Goal: Task Accomplishment & Management: Use online tool/utility

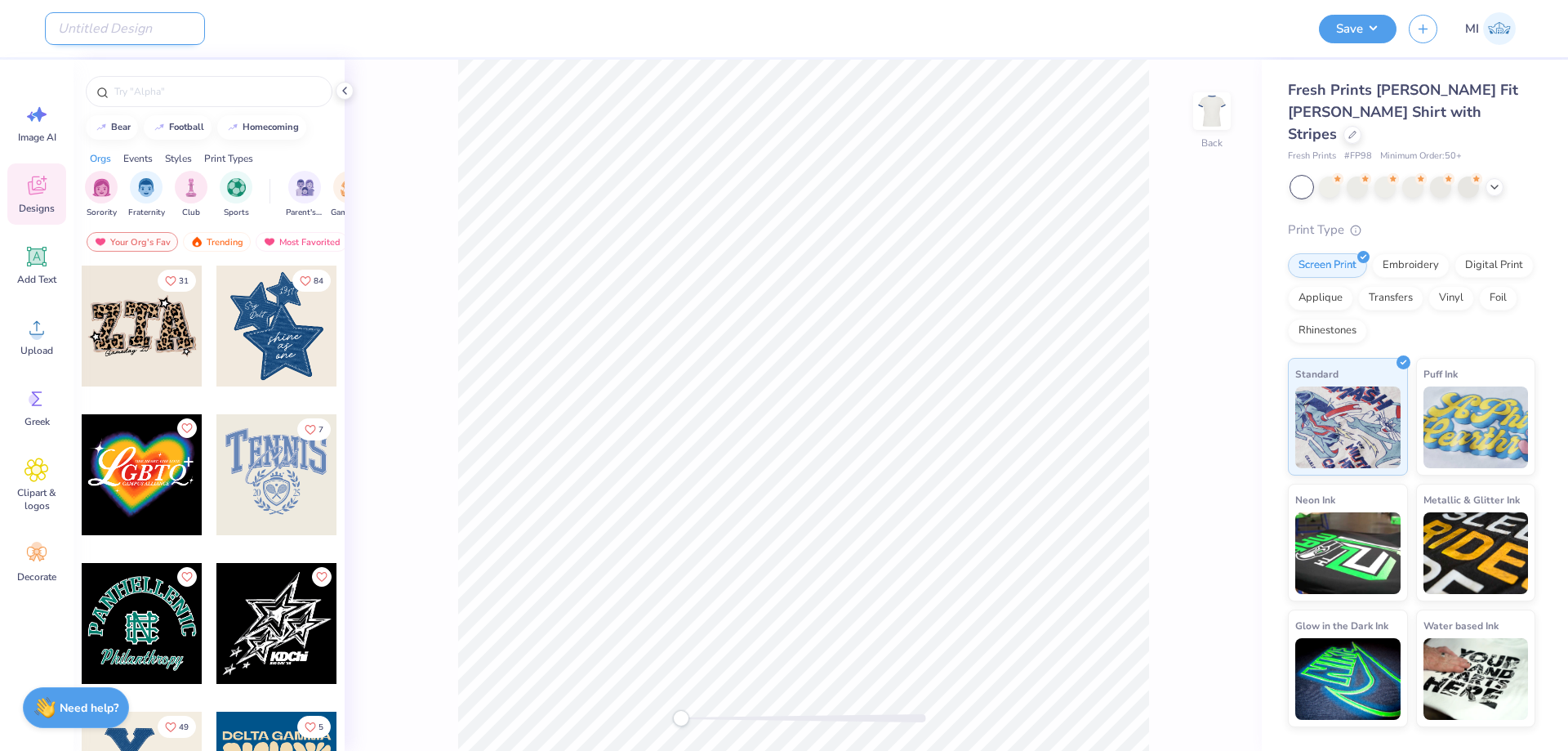
click at [148, 29] on input "Design Title" at bounding box center [124, 28] width 160 height 32
paste input "FPS240100"
type input "FPS240100"
click at [415, 27] on div "Design Title FPS240100" at bounding box center [676, 29] width 1262 height 57
click at [41, 332] on circle at bounding box center [36, 334] width 11 height 11
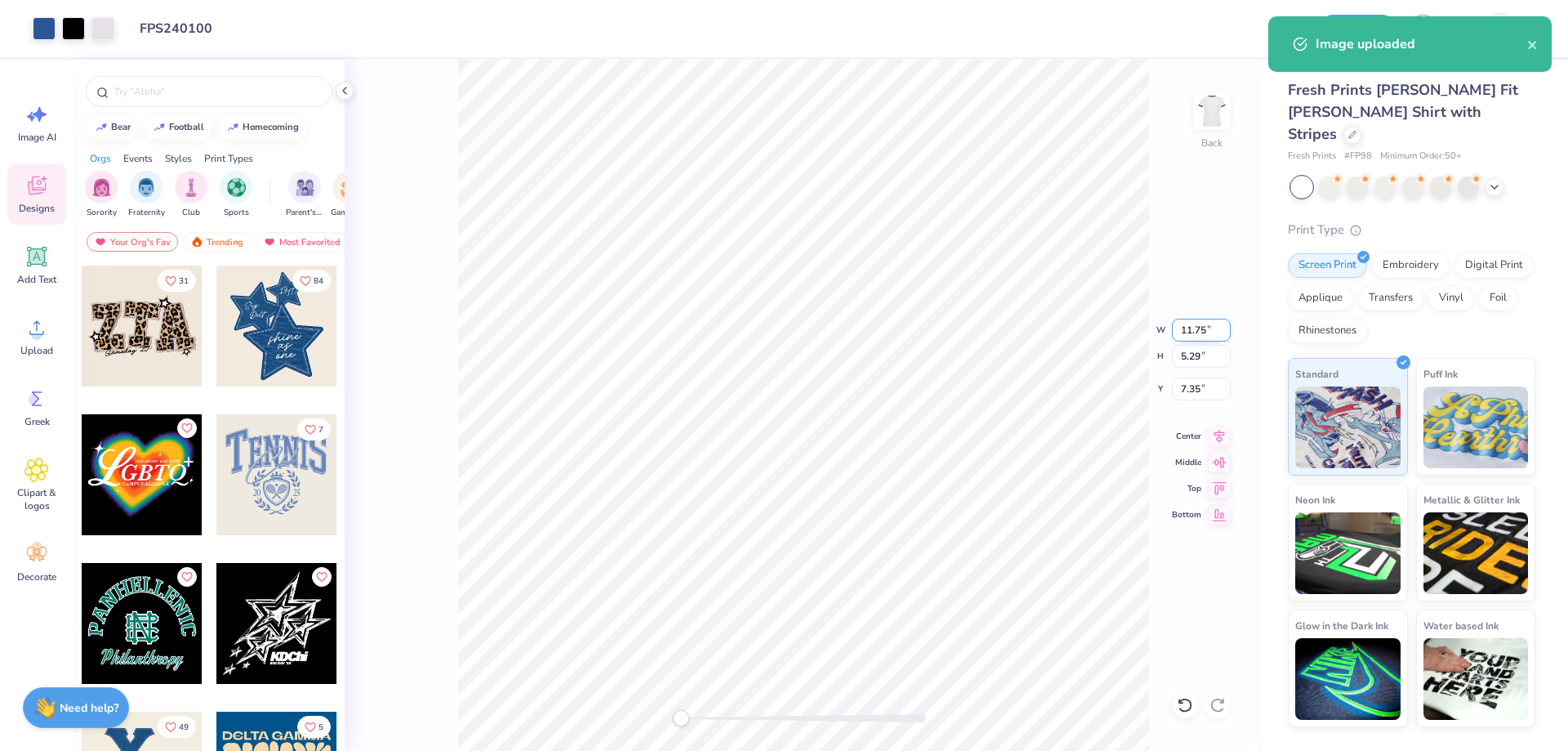
click at [1198, 328] on input "11.75" at bounding box center [1201, 330] width 58 height 23
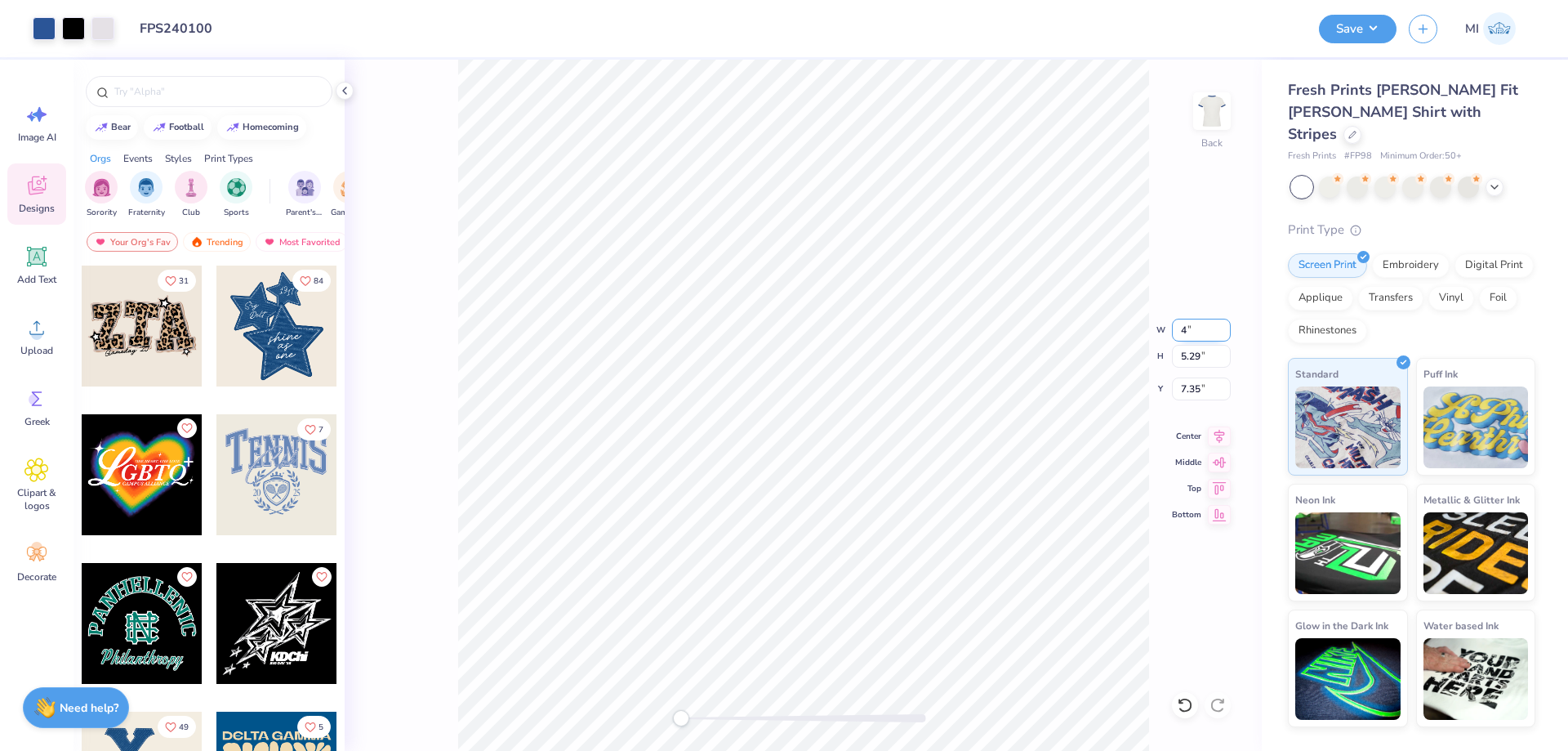
drag, startPoint x: 1196, startPoint y: 334, endPoint x: 1136, endPoint y: 335, distance: 60.0
click at [1172, 335] on input "4" at bounding box center [1201, 330] width 58 height 23
drag, startPoint x: 1198, startPoint y: 339, endPoint x: 1160, endPoint y: 331, distance: 38.8
click at [1172, 331] on input "4" at bounding box center [1201, 330] width 58 height 23
type input "5"
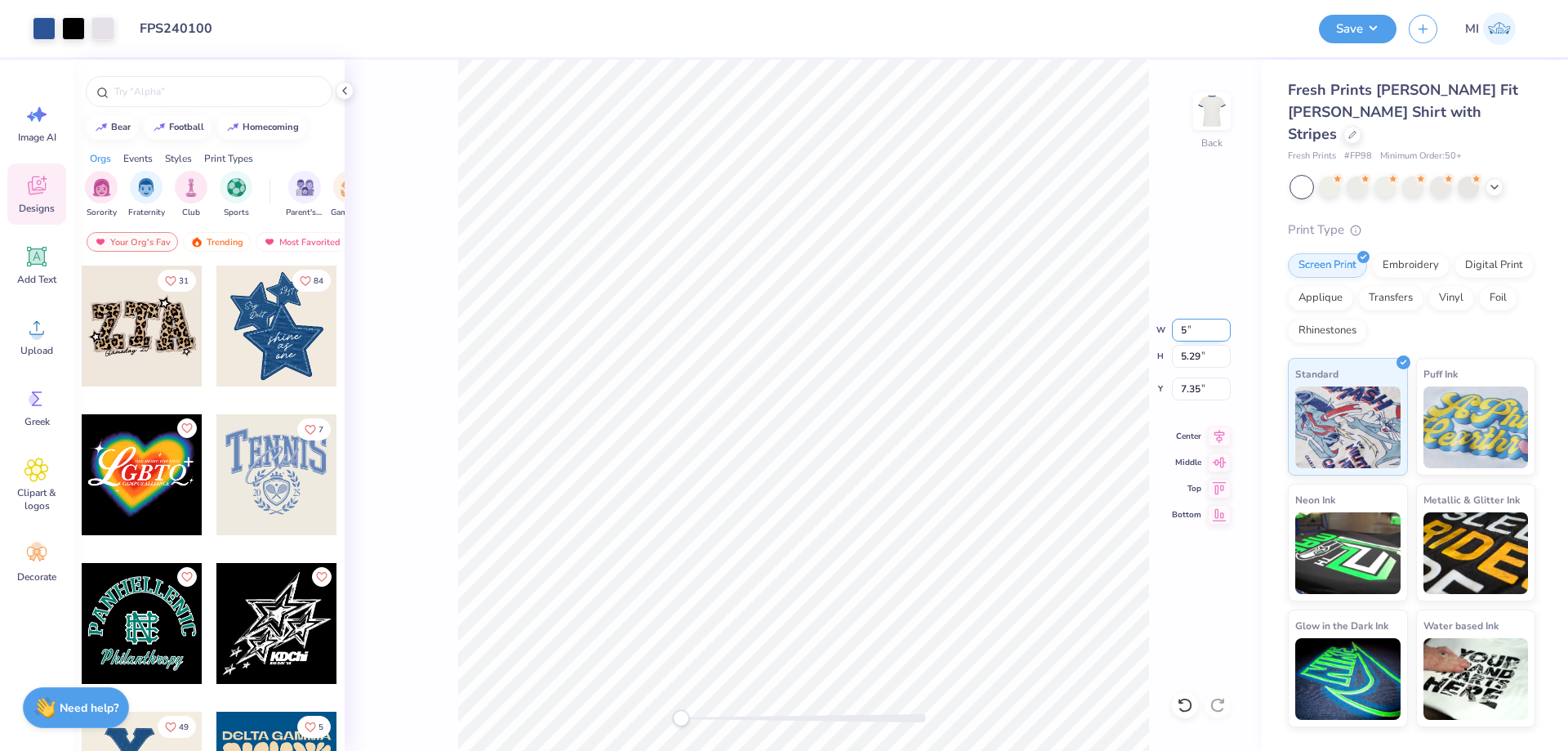
drag, startPoint x: 1203, startPoint y: 330, endPoint x: 1144, endPoint y: 333, distance: 59.1
click at [1172, 333] on input "5" at bounding box center [1201, 330] width 58 height 23
click at [1193, 337] on input "0.25" at bounding box center [1201, 330] width 58 height 23
click at [1193, 337] on input "5" at bounding box center [1201, 330] width 58 height 23
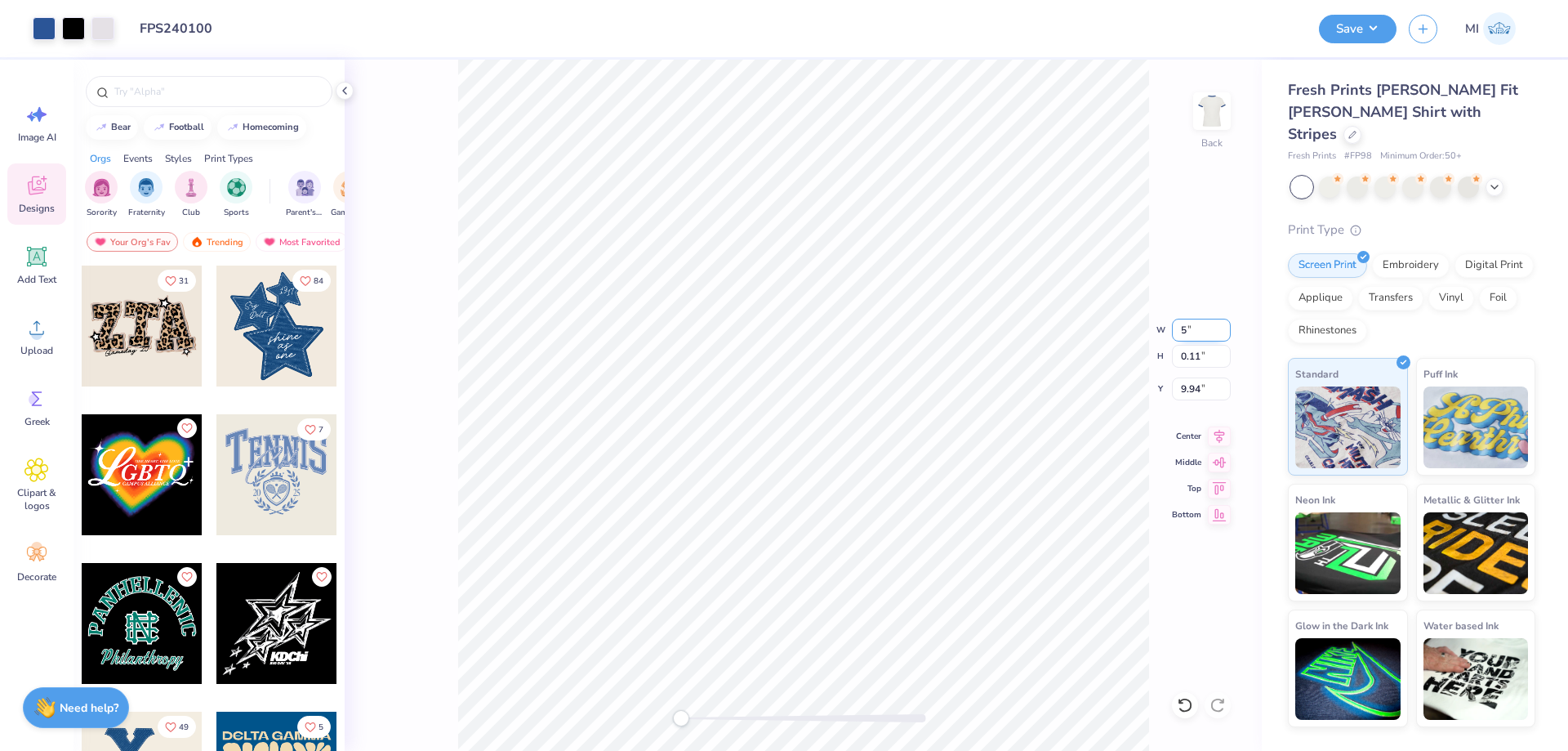
drag, startPoint x: 1204, startPoint y: 331, endPoint x: 1142, endPoint y: 337, distance: 62.3
click at [1172, 337] on input "5" at bounding box center [1201, 330] width 58 height 23
type input "3"
click at [1195, 331] on input "11.80" at bounding box center [1201, 330] width 58 height 23
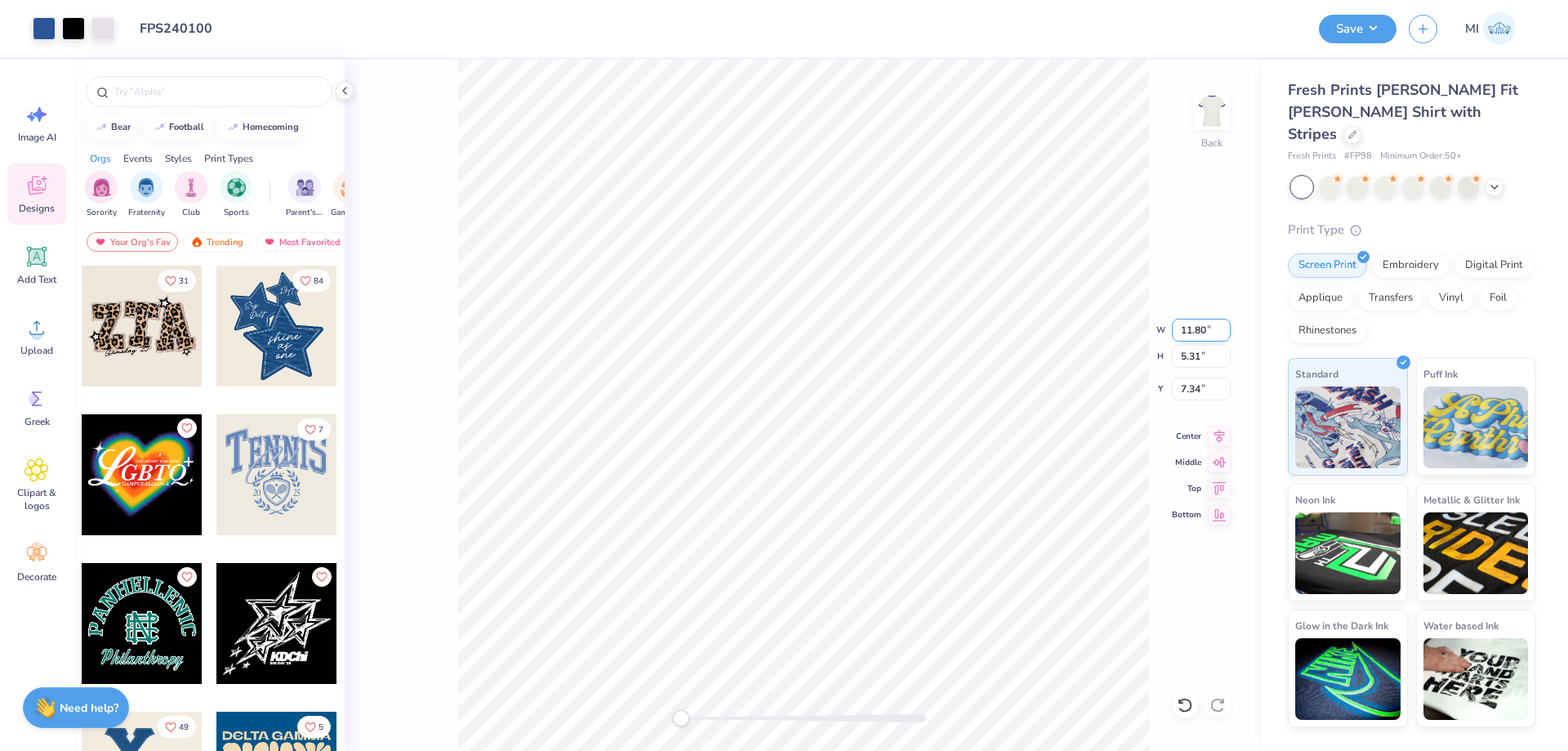
click at [1195, 331] on input "11.80" at bounding box center [1201, 330] width 58 height 23
type input "5"
click at [665, 716] on div "Back" at bounding box center [803, 405] width 917 height 692
click at [715, 719] on div at bounding box center [803, 718] width 245 height 8
click at [40, 265] on icon at bounding box center [36, 257] width 24 height 24
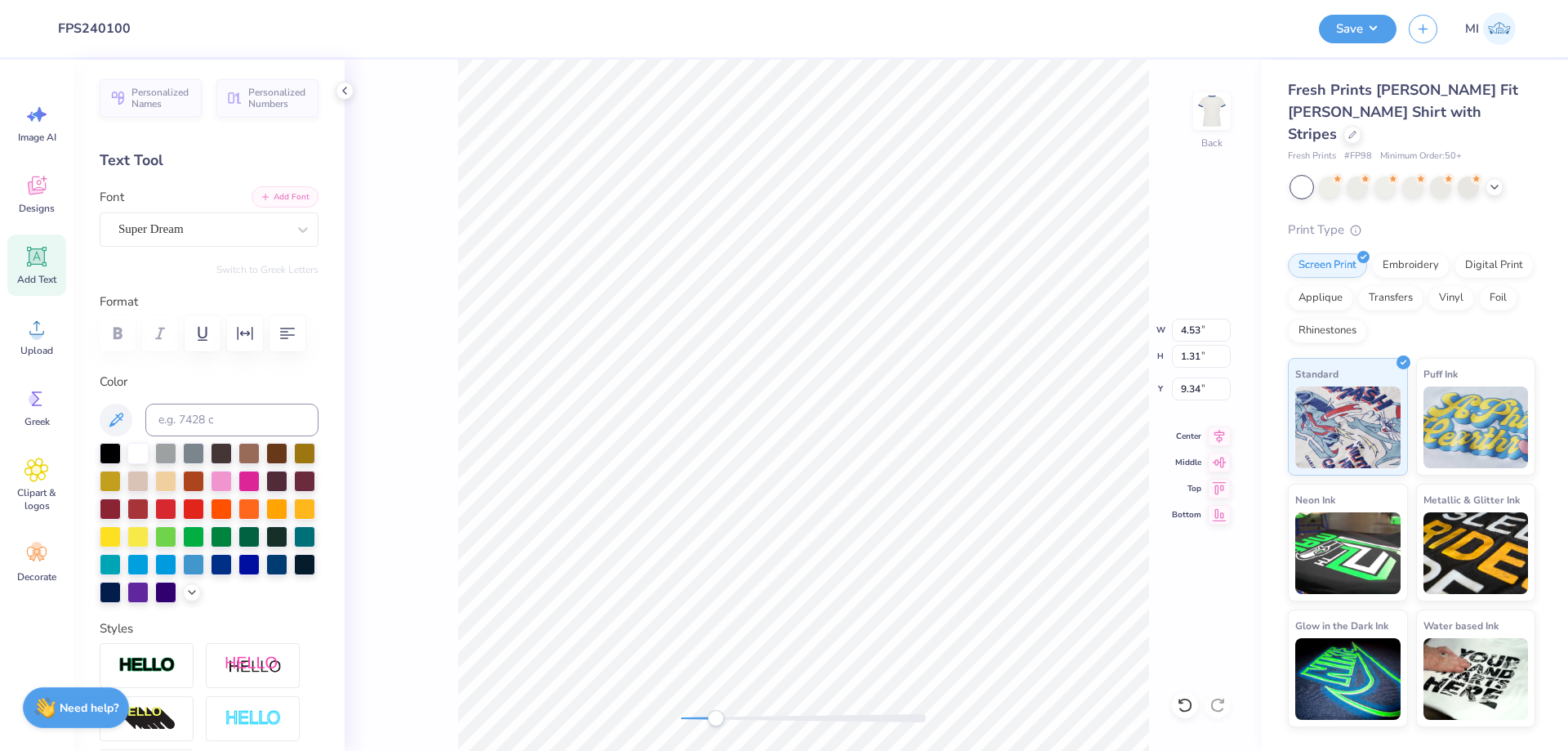
click at [306, 202] on button "Add Font" at bounding box center [285, 197] width 67 height 21
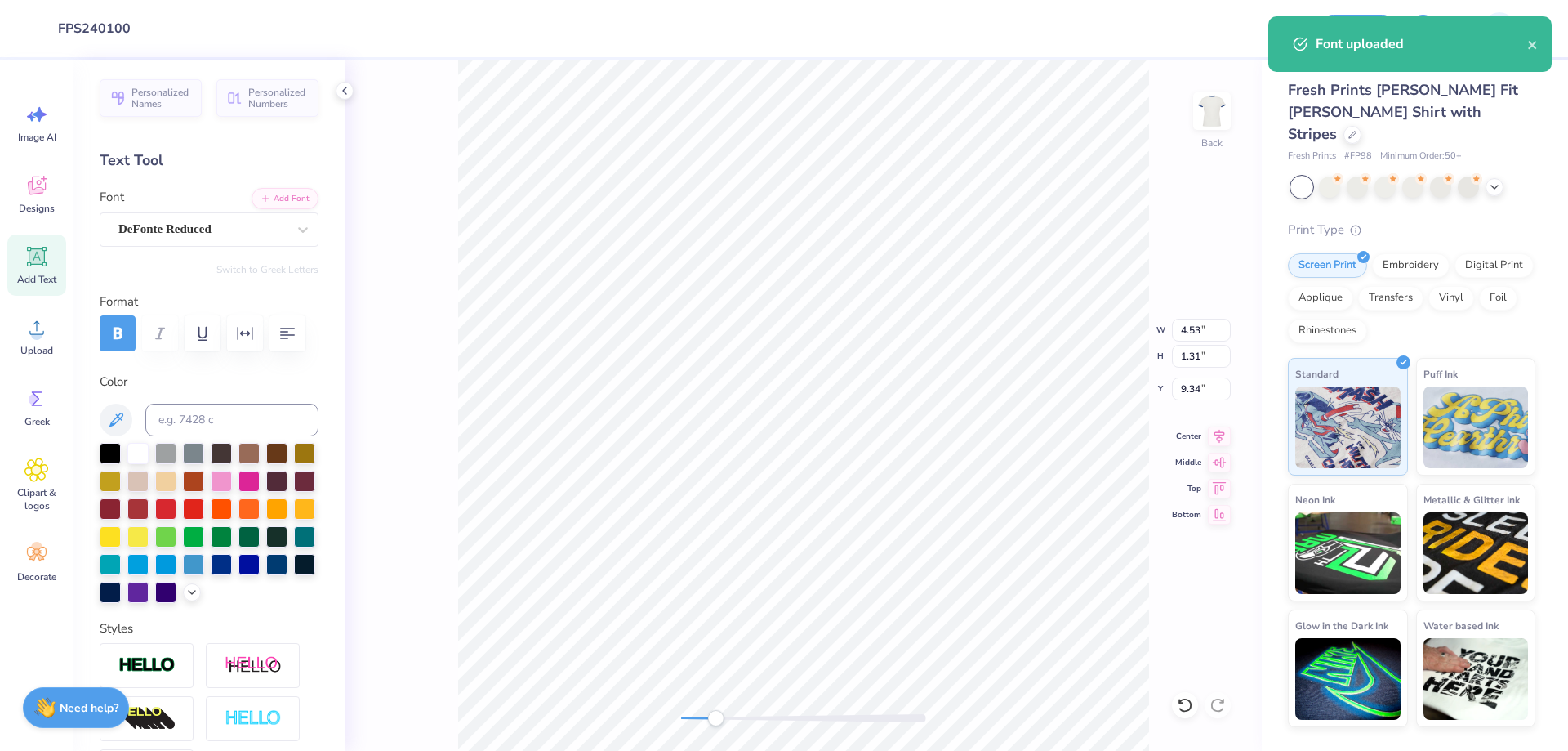
scroll to position [0, 1]
click at [276, 417] on input at bounding box center [232, 419] width 173 height 32
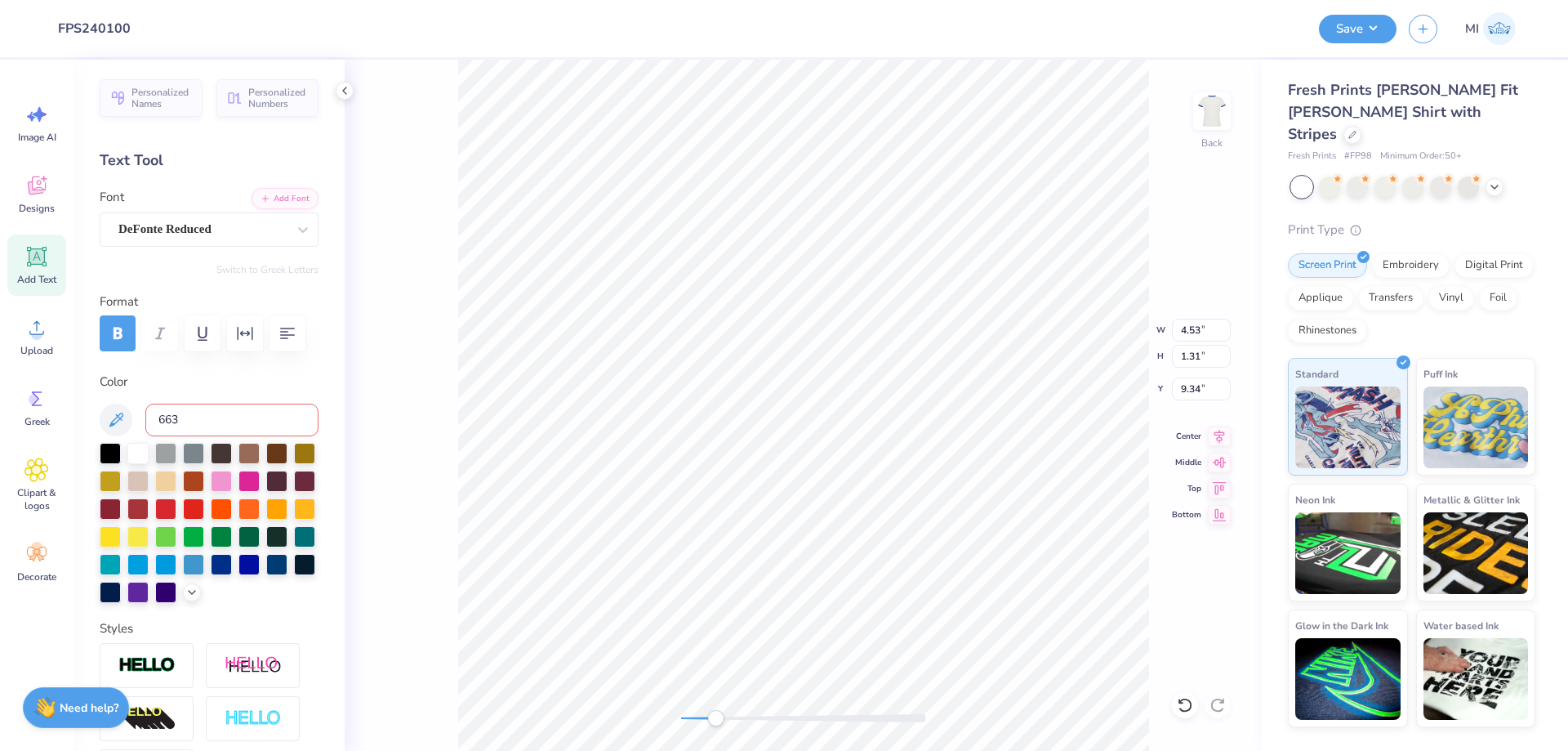
type input "663 C"
type textarea "WOMENS"
type input "3.84"
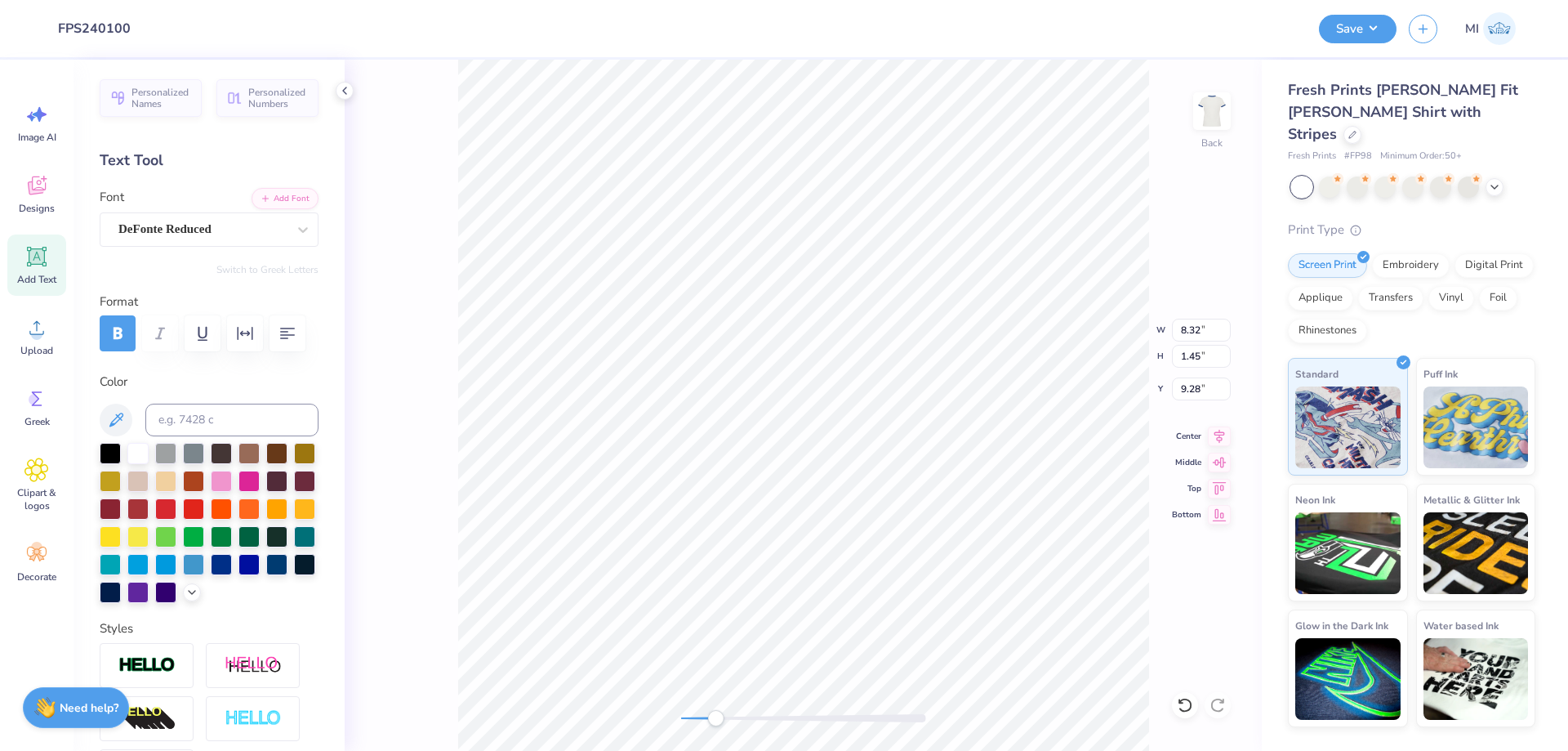
type input "3.25"
type input "3.84"
type input "1.45"
type input "3.25"
click at [1195, 331] on input "3.84" at bounding box center [1201, 330] width 58 height 23
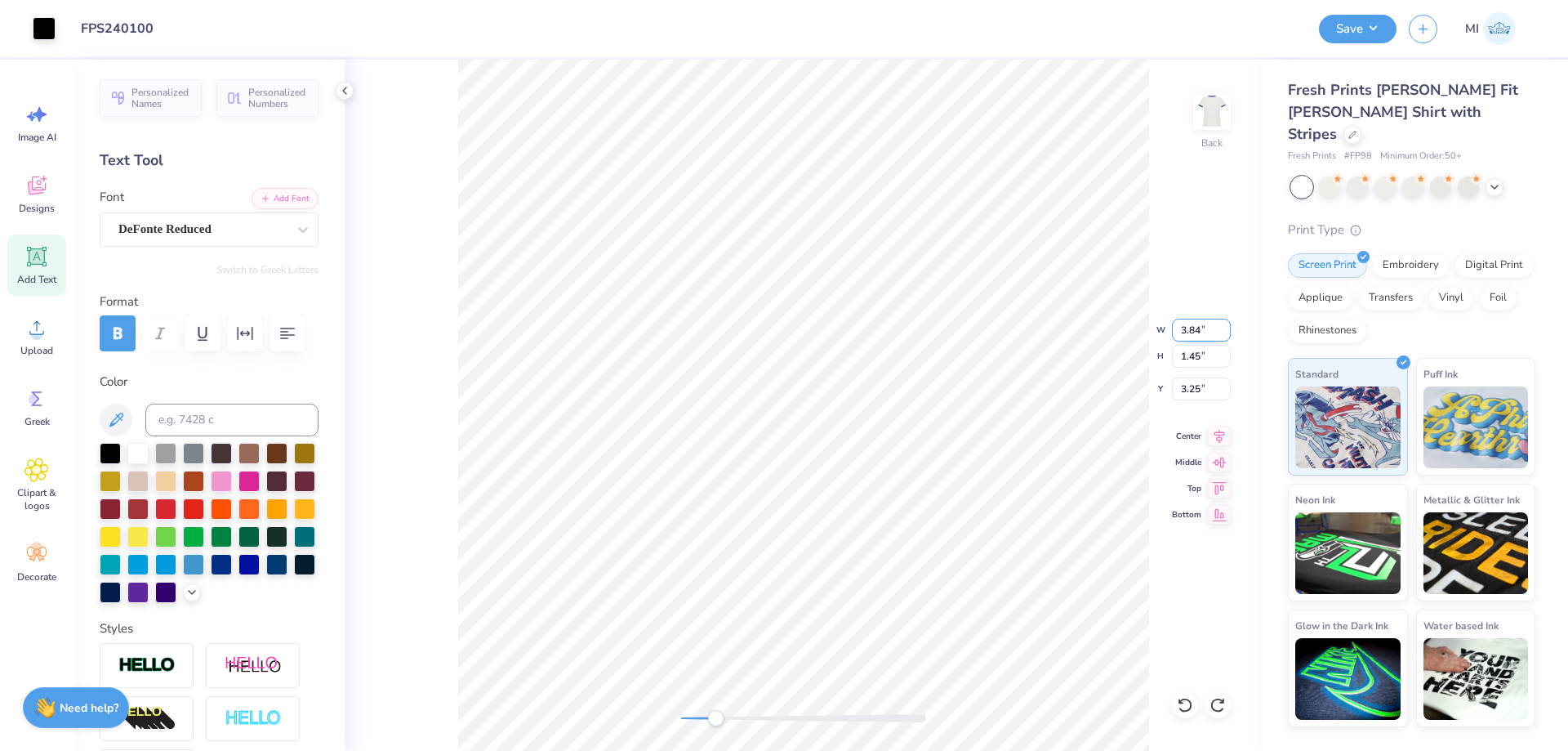
click at [1195, 331] on input "3.84" at bounding box center [1201, 330] width 58 height 23
click at [1194, 325] on input "3.68" at bounding box center [1201, 330] width 58 height 23
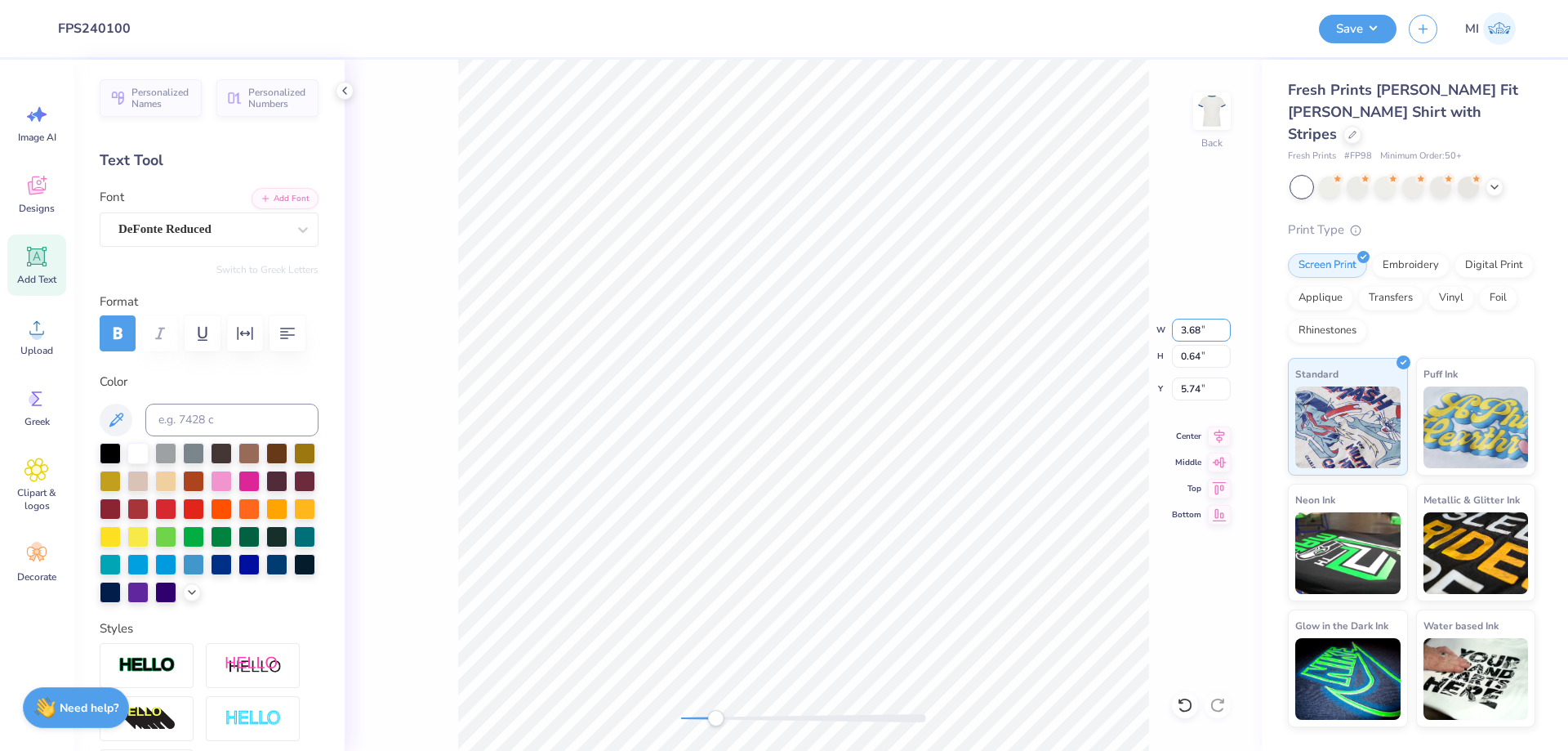
paste input "84"
type input "4.34"
type input "1.95"
type input "3.00"
type input "3.84"
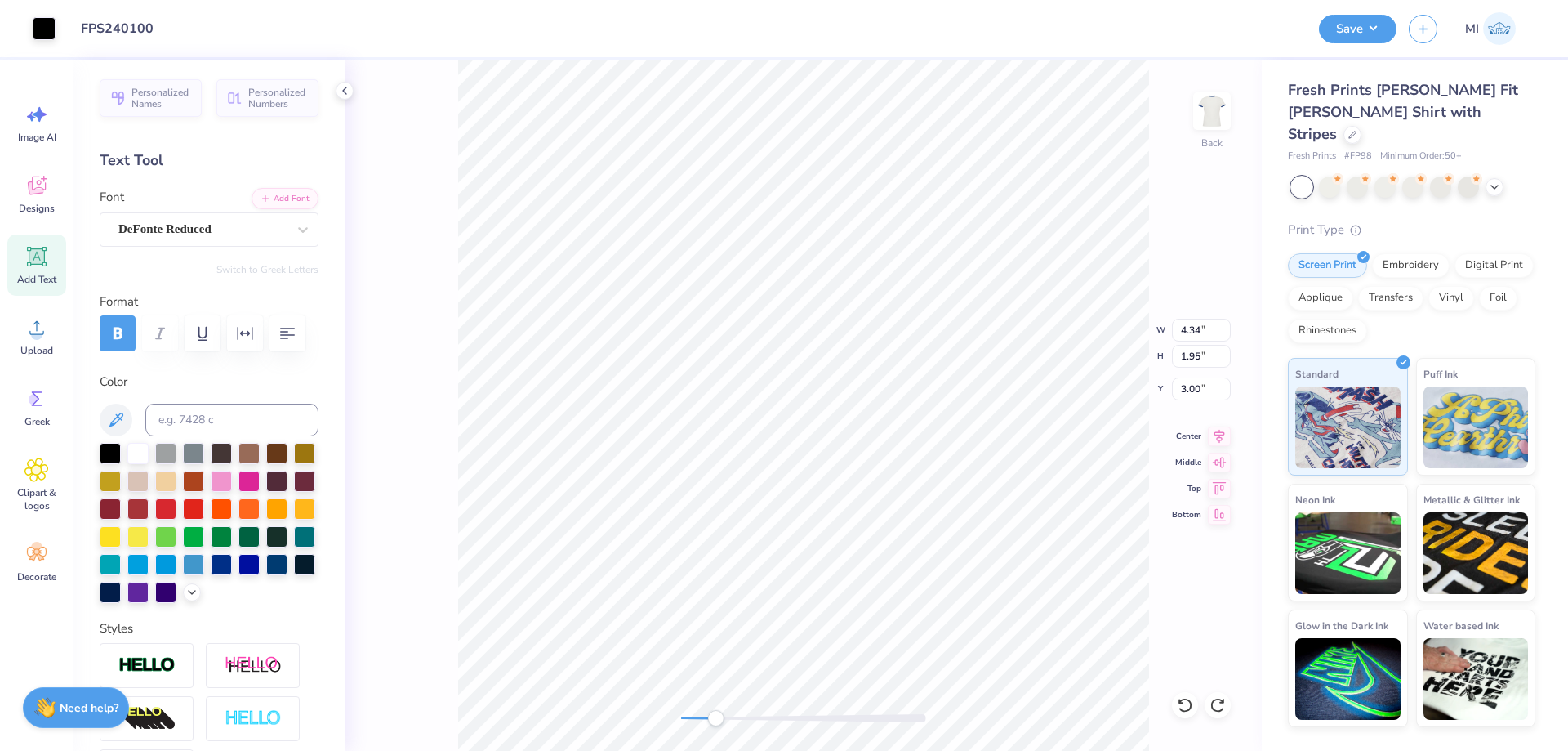
type input "1.45"
type input "3.25"
type input "0.67"
type input "5.63"
click at [731, 713] on div "Back" at bounding box center [803, 405] width 917 height 692
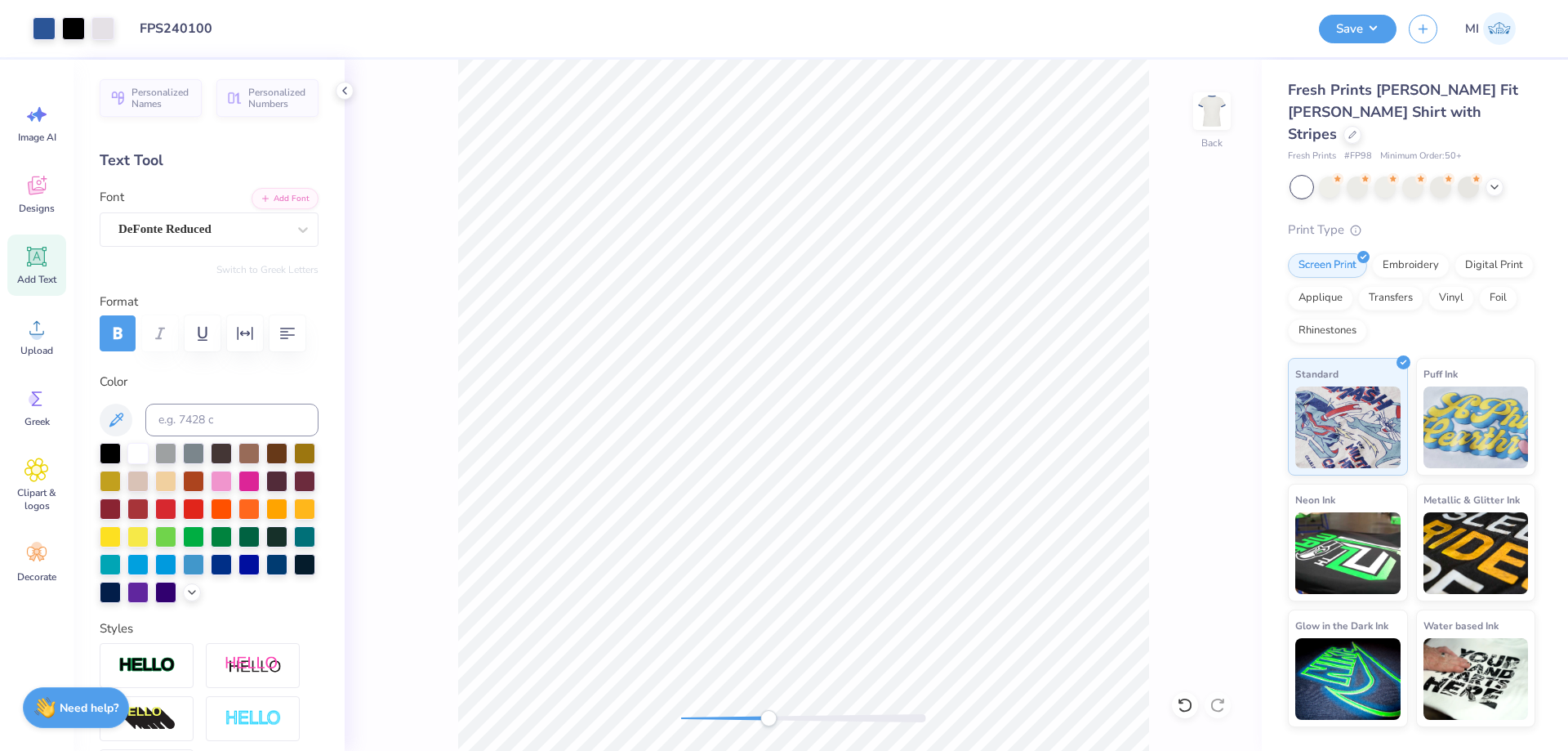
drag, startPoint x: 728, startPoint y: 715, endPoint x: 768, endPoint y: 716, distance: 40.0
click at [768, 716] on div at bounding box center [803, 718] width 245 height 8
type textarea "s"
type textarea "S"
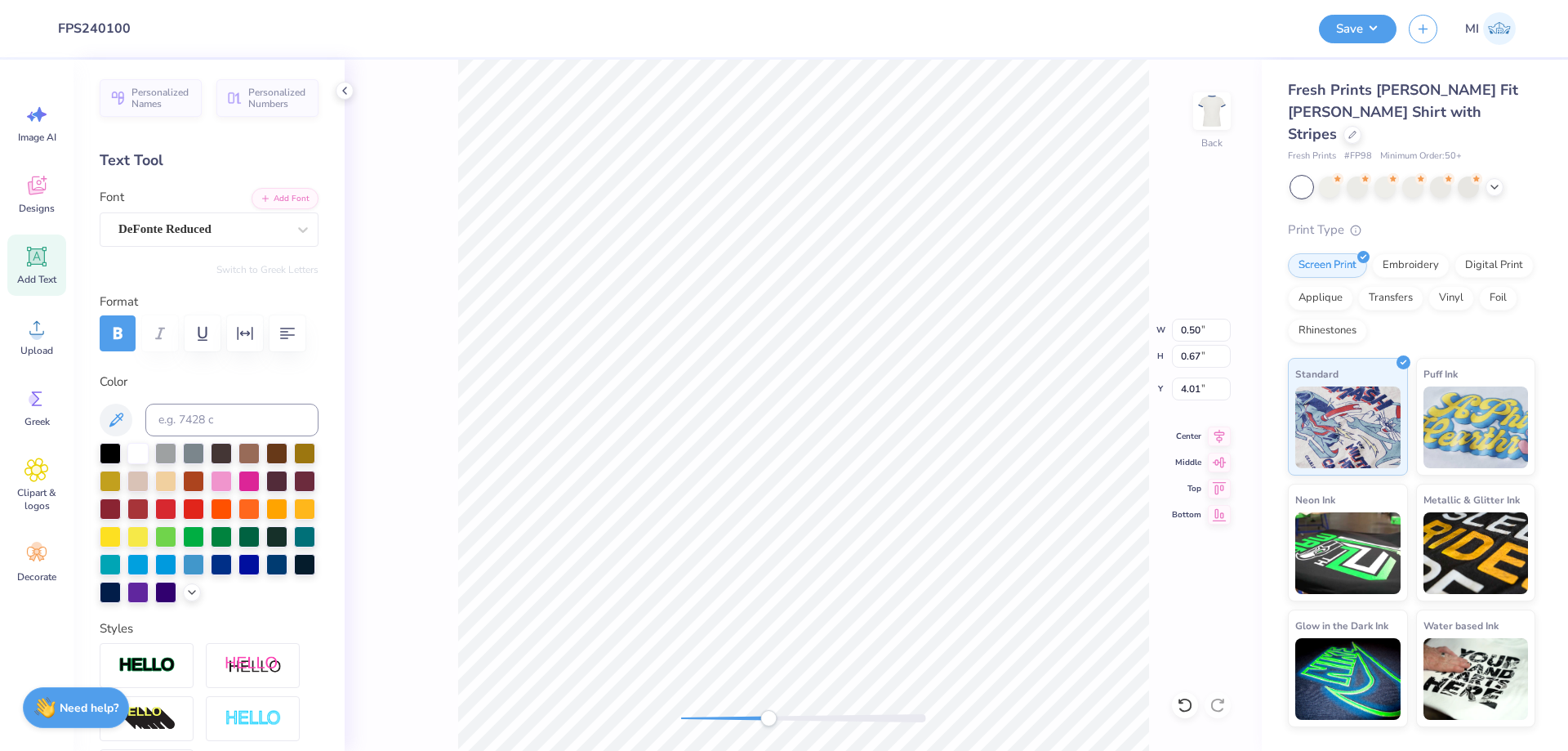
type input "3.84"
type input "3.25"
type input "0.50"
type input "4.01"
type input "0.71"
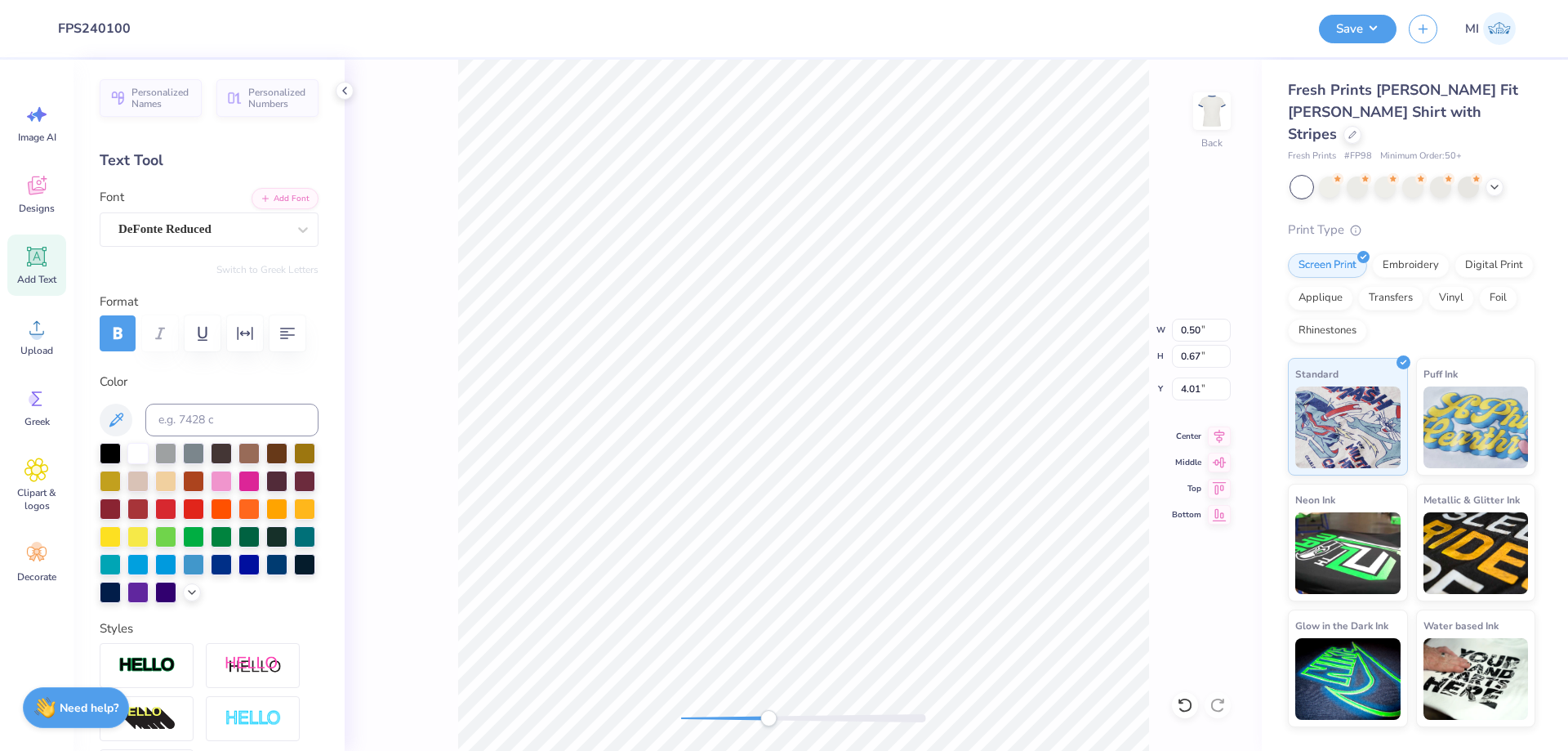
type input "0.71"
type input "3.99"
type input "0.50"
type input "0.67"
type input "4.01"
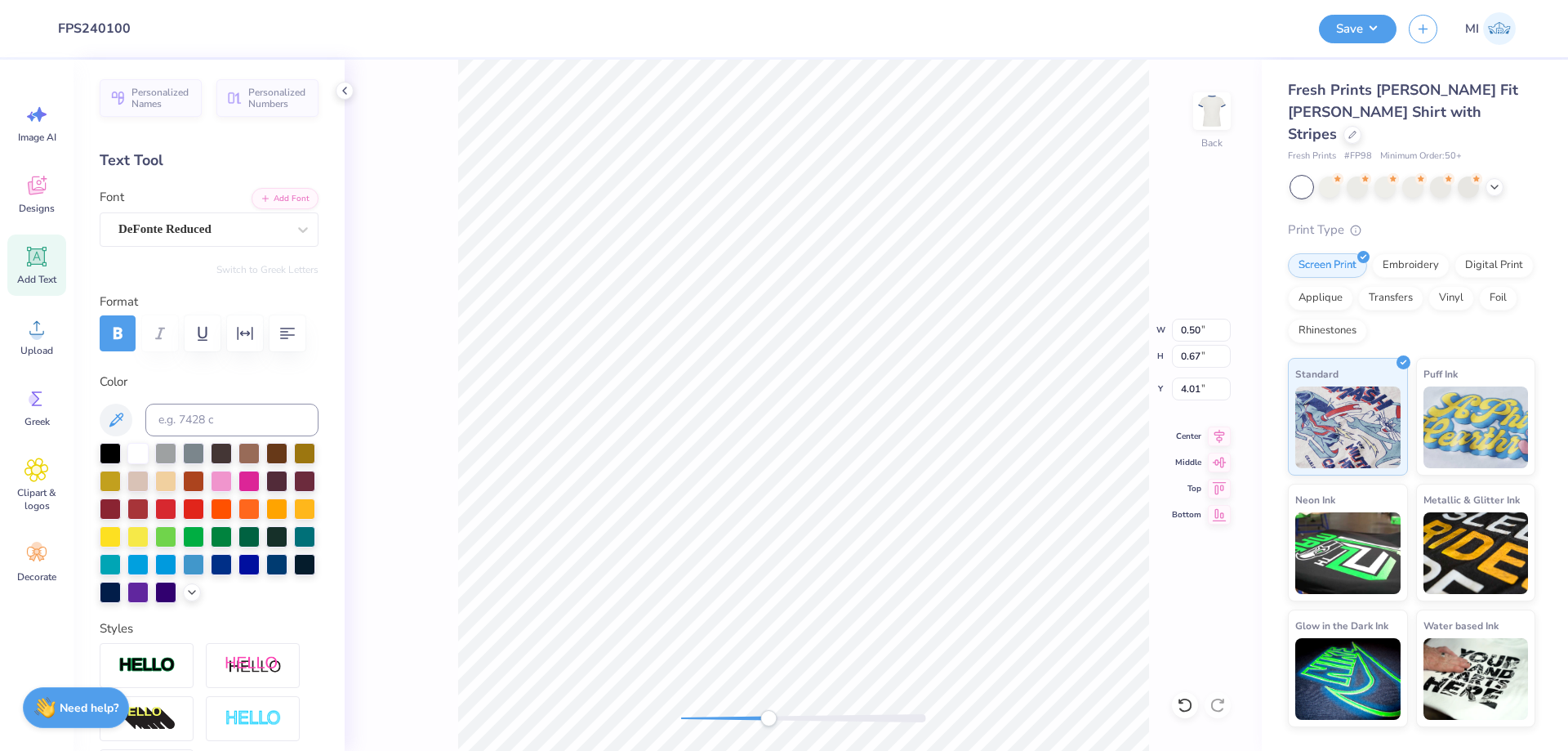
scroll to position [0, 1]
type textarea "OCCER"
type input "4.34"
type input "1.95"
type input "3.00"
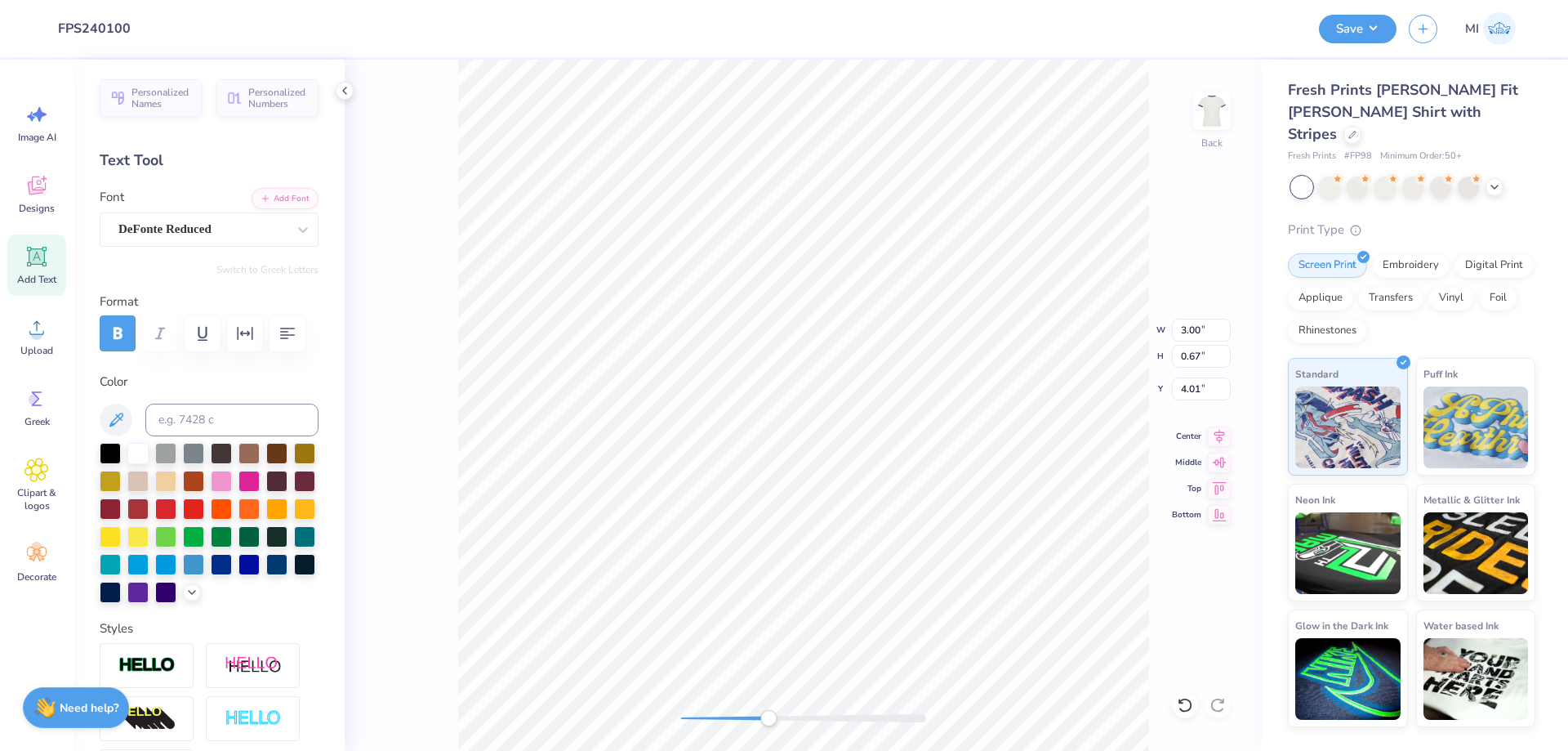
type textarea "CCER"
type input "0.71"
type input "3.99"
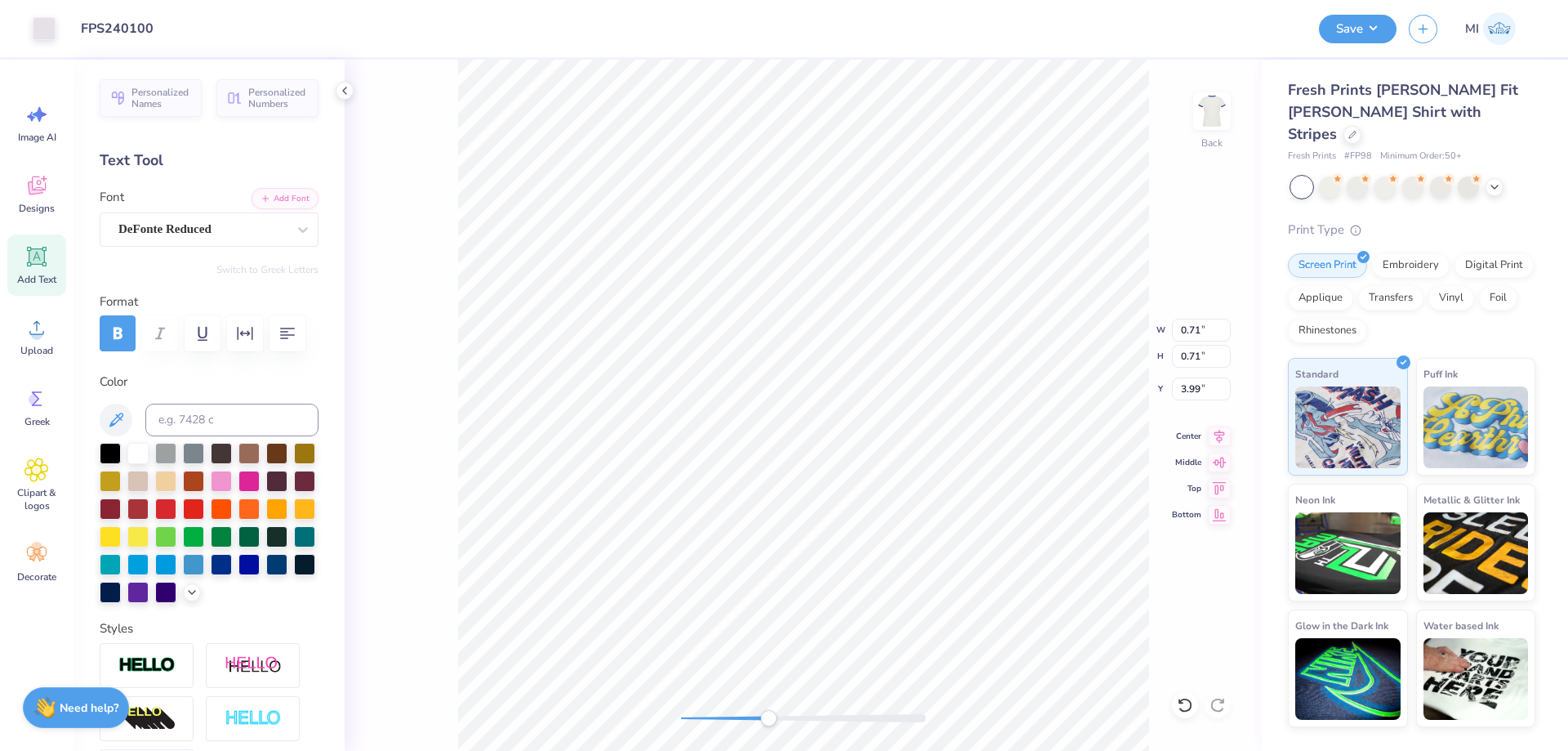
type input "1.28"
type input "4.34"
type input "1.95"
type input "3.00"
type input "0.71"
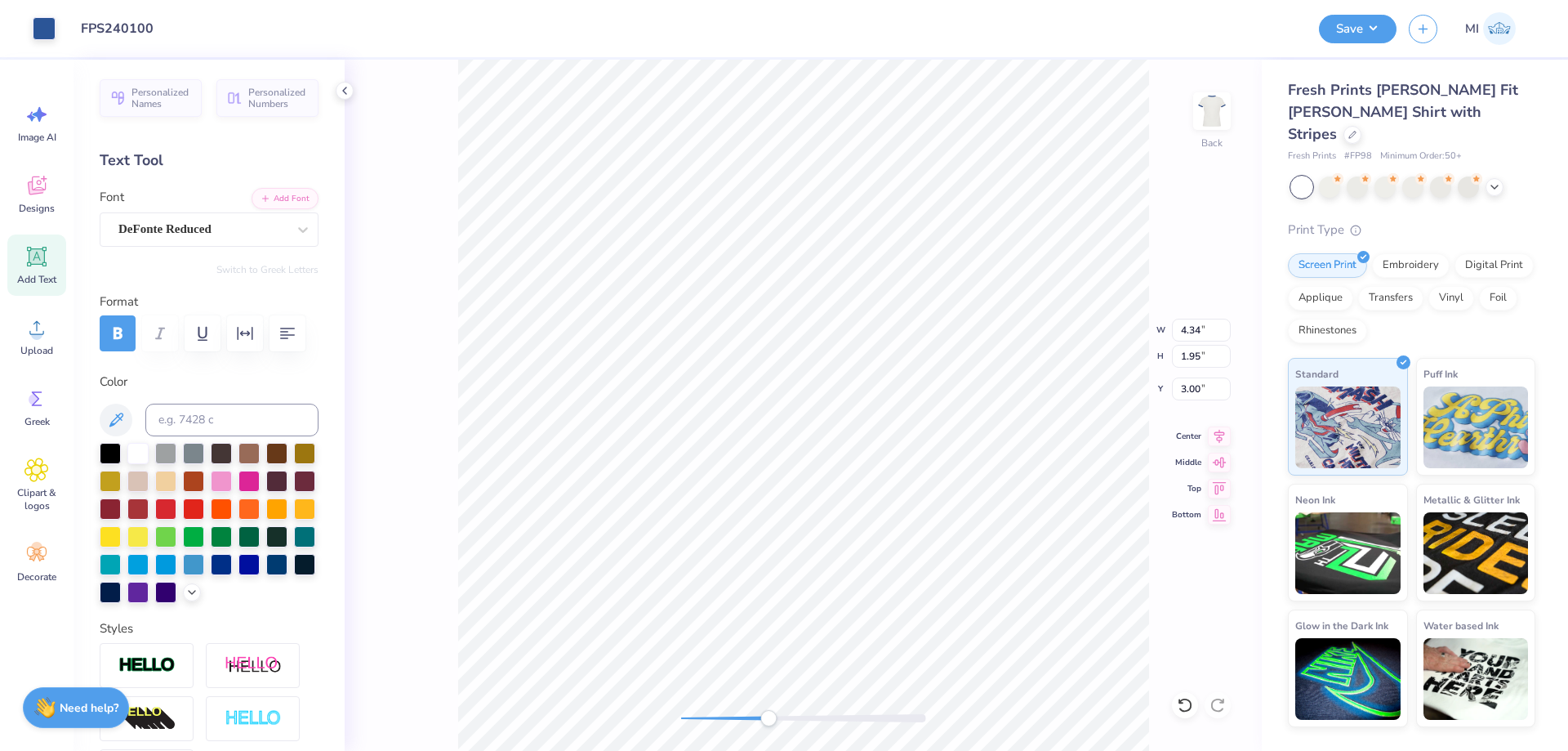
type input "0.71"
type input "3.99"
type input "0.50"
type input "0.67"
type input "4.01"
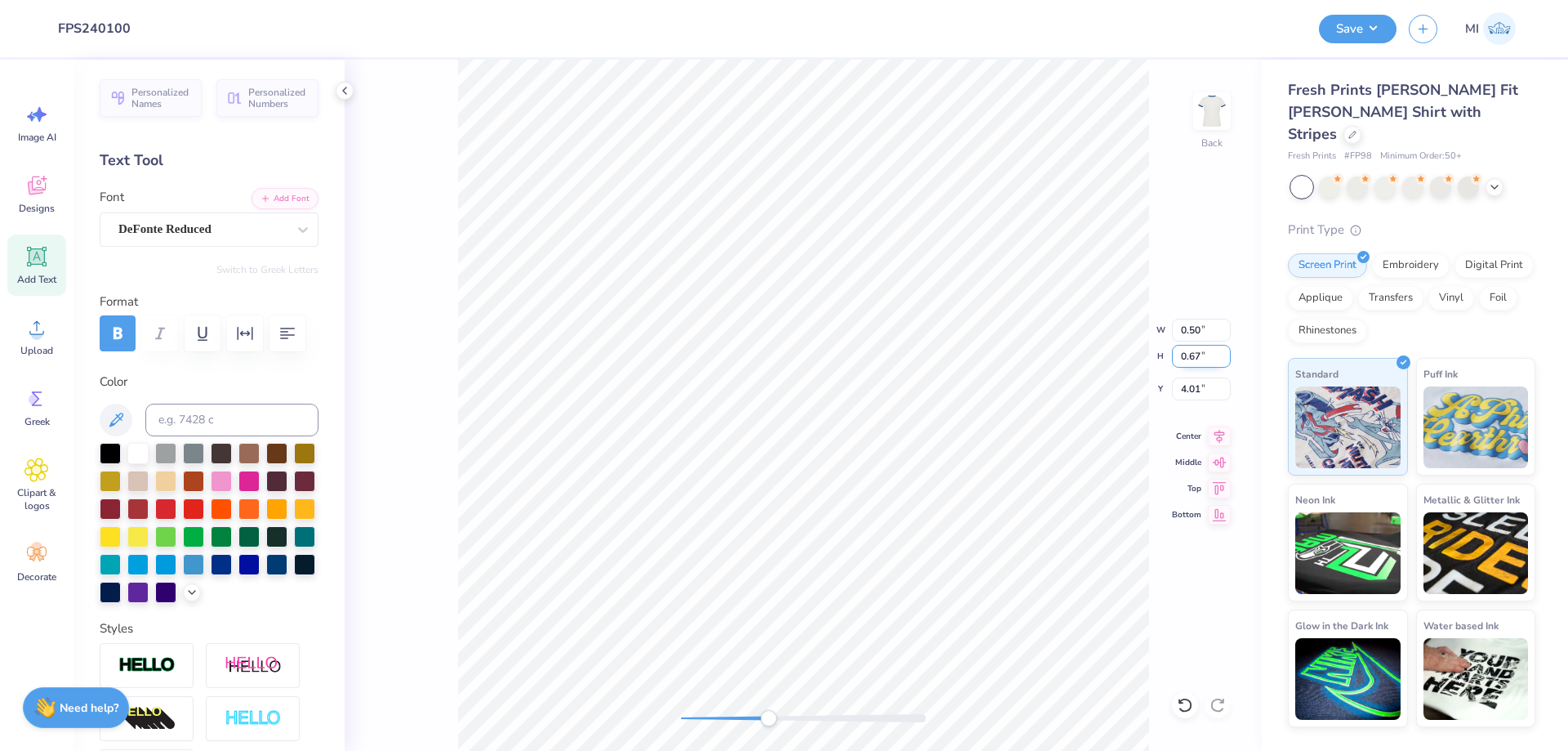
click at [1191, 354] on input "0.67" at bounding box center [1201, 356] width 58 height 23
type input "0.71"
type input "3.99"
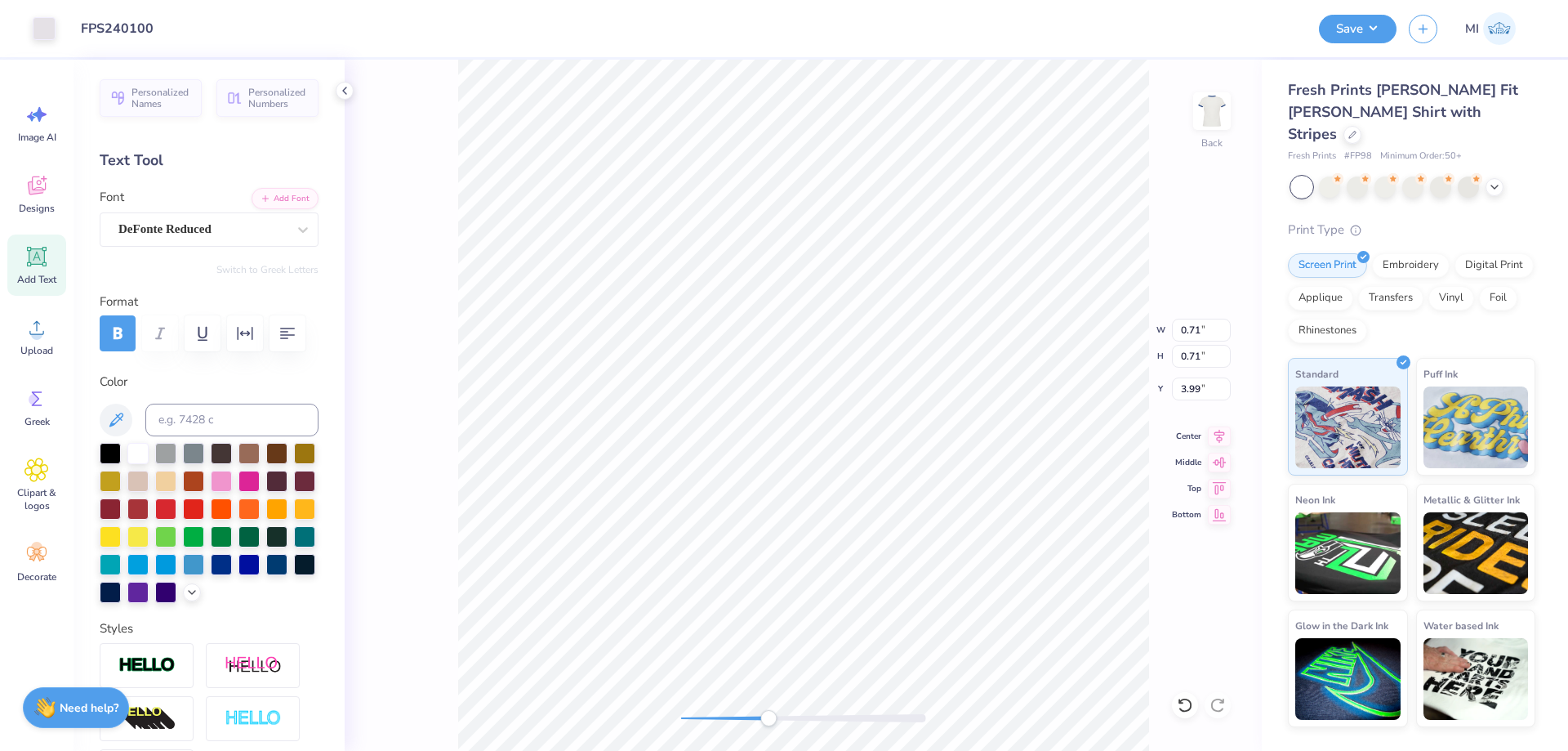
type input "0.57"
type input "0.76"
type input "3.97"
click at [1199, 357] on input "0.76" at bounding box center [1201, 356] width 58 height 23
type input "0.71"
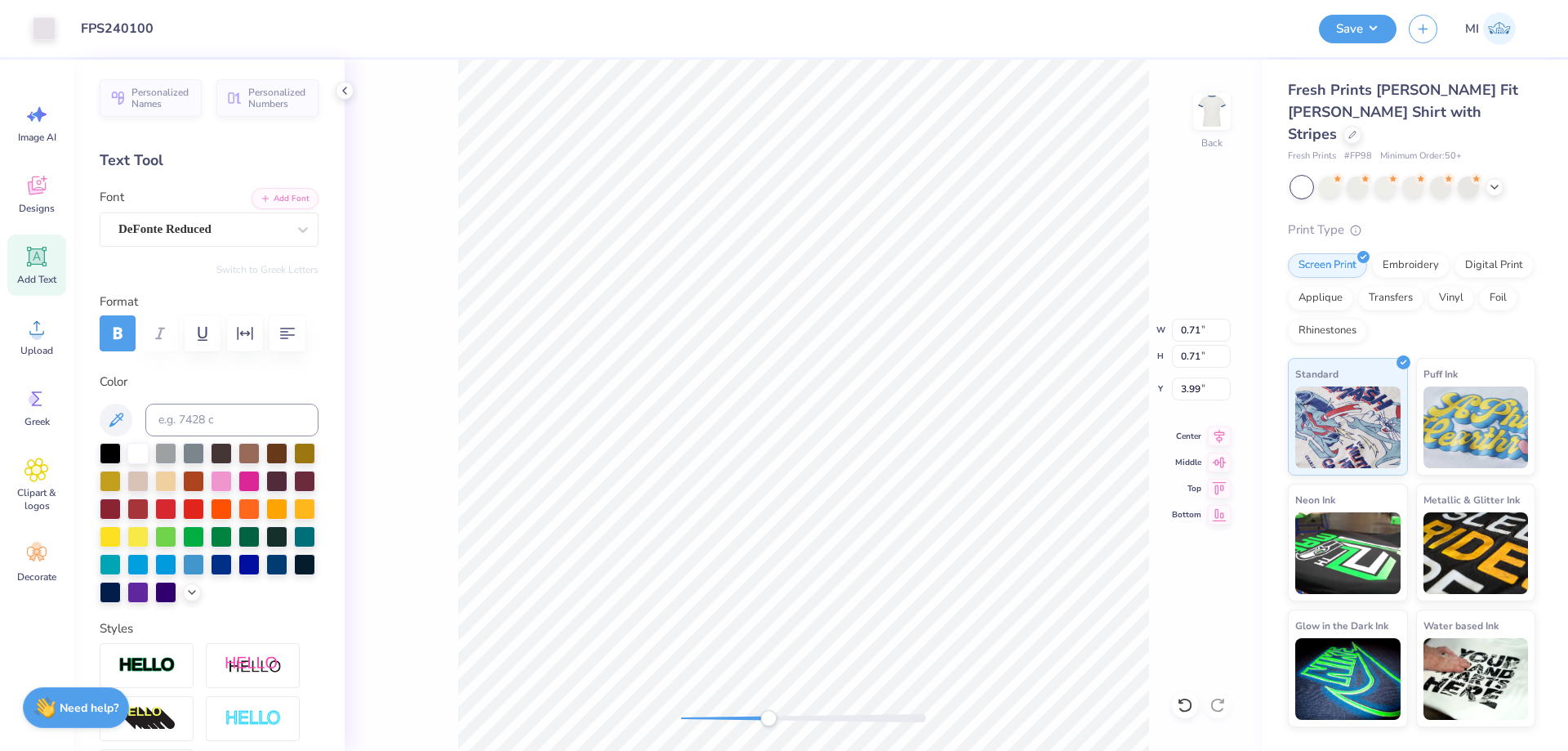
type input "0.50"
type input "0.67"
type input "4.01"
click at [27, 326] on icon at bounding box center [36, 327] width 24 height 24
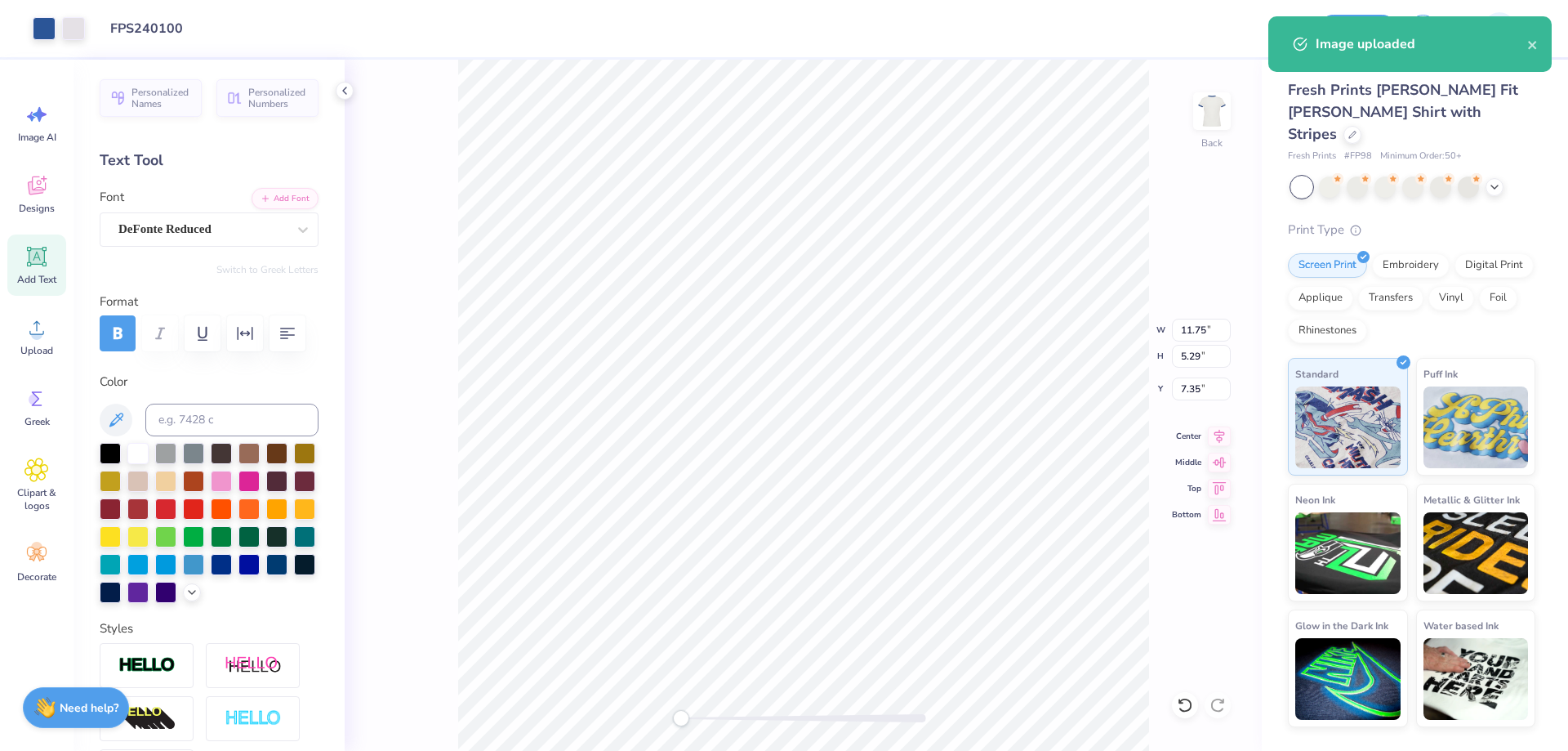
click at [646, 717] on div "Back W 11.75 11.75 " H 5.29 5.29 " Y 7.35 7.35 " Center Middle Top Bottom" at bounding box center [803, 405] width 917 height 692
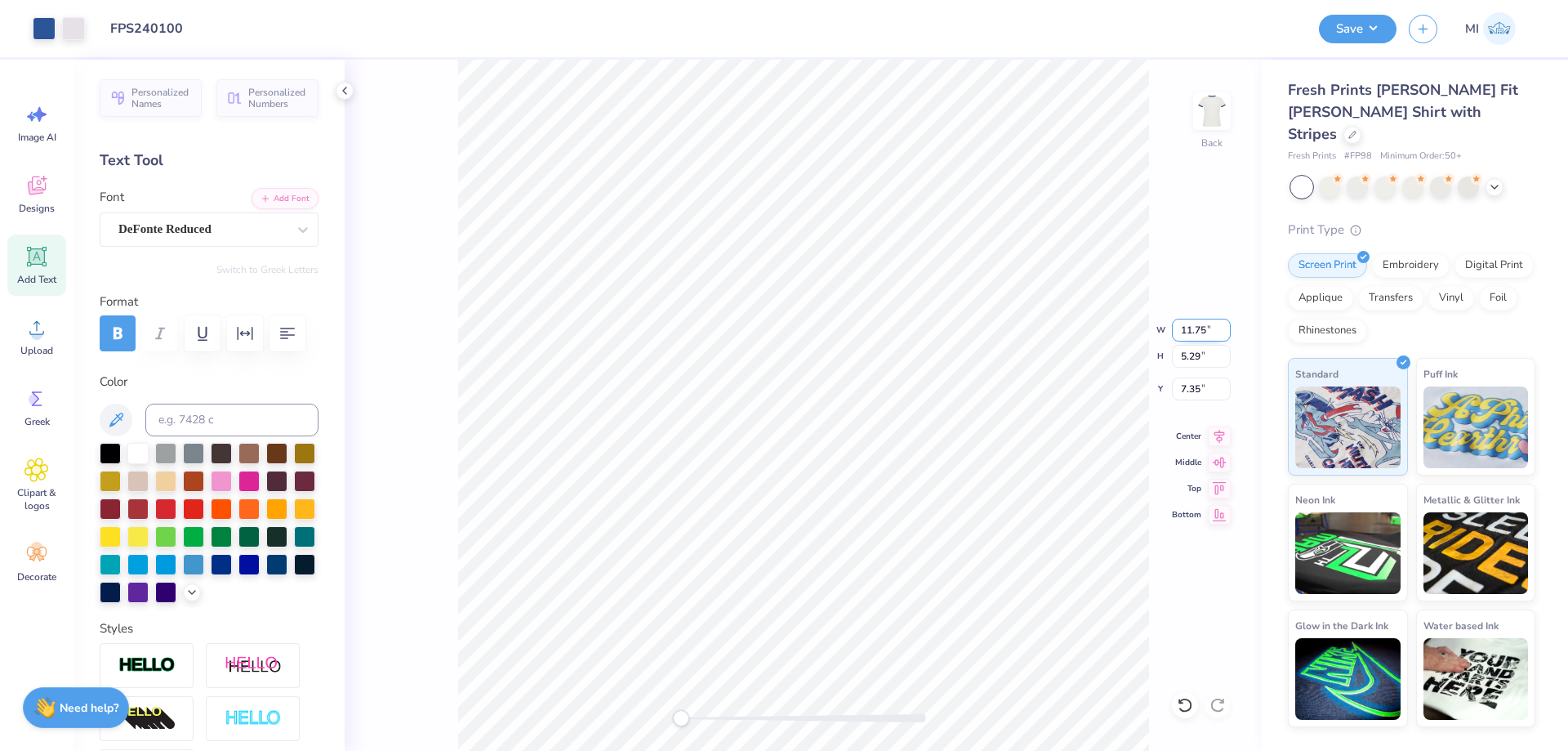
click at [1203, 327] on input "11.75" at bounding box center [1201, 330] width 58 height 23
type input "4"
click at [634, 717] on div "Back W 1.36 1.36 " H 0.61 0.61 " Y 9.69 9.69 " Center Middle Top Bottom" at bounding box center [803, 405] width 917 height 692
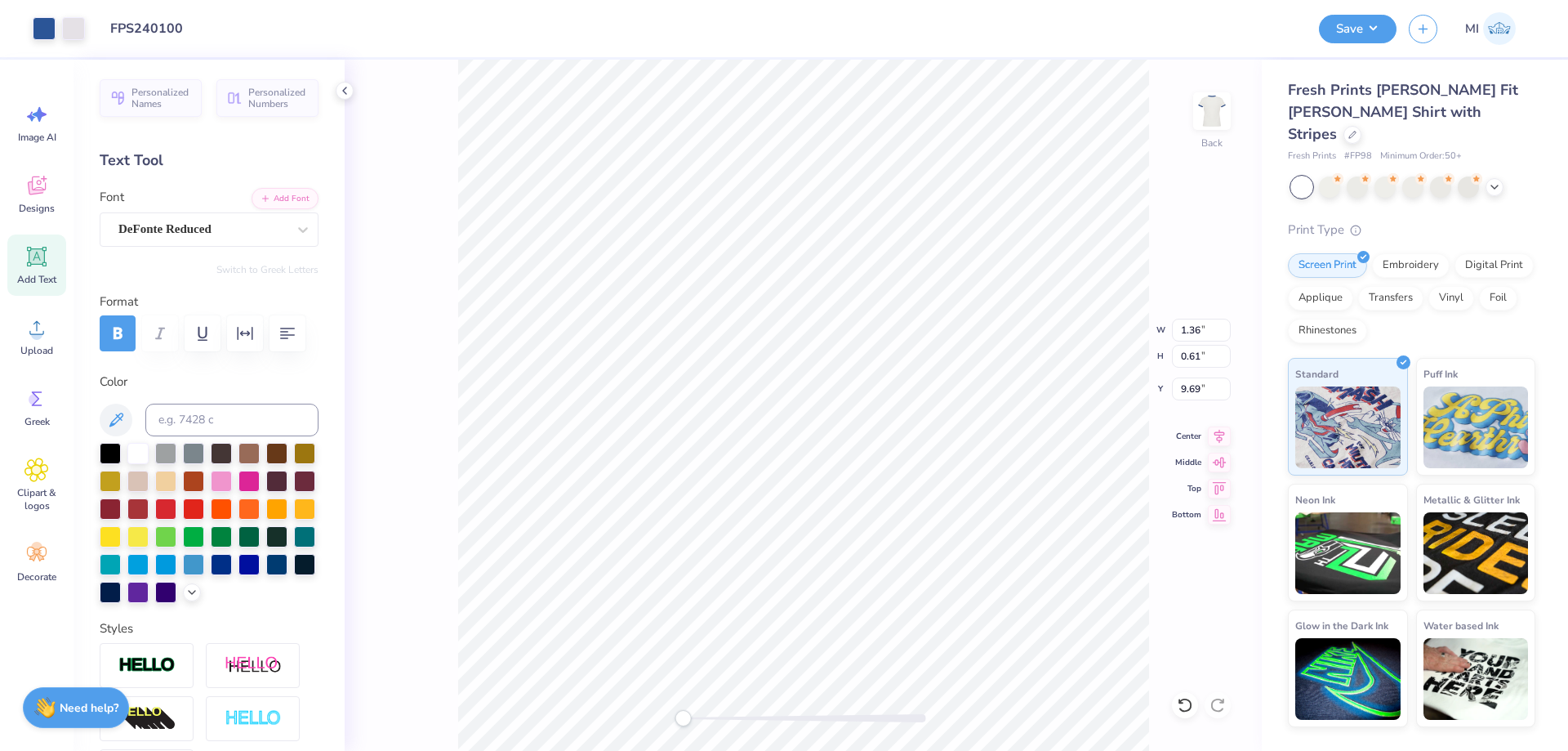
click at [625, 700] on div "Back W 1.36 1.36 " H 0.61 0.61 " Y 9.69 9.69 " Center Middle Top Bottom" at bounding box center [803, 405] width 917 height 692
click at [1333, 175] on div at bounding box center [1330, 185] width 21 height 21
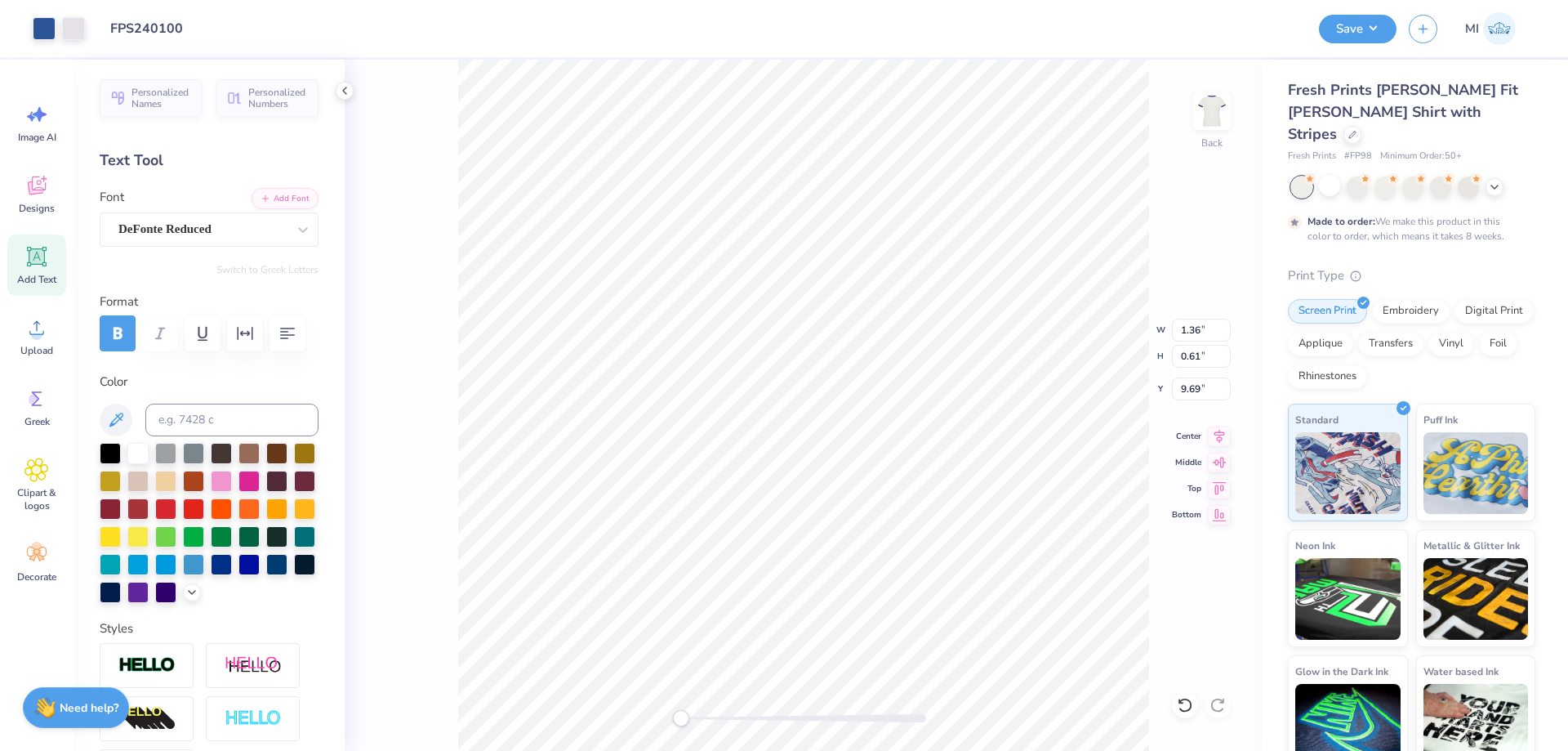
type input "4.00"
type input "1.80"
type input "9.10"
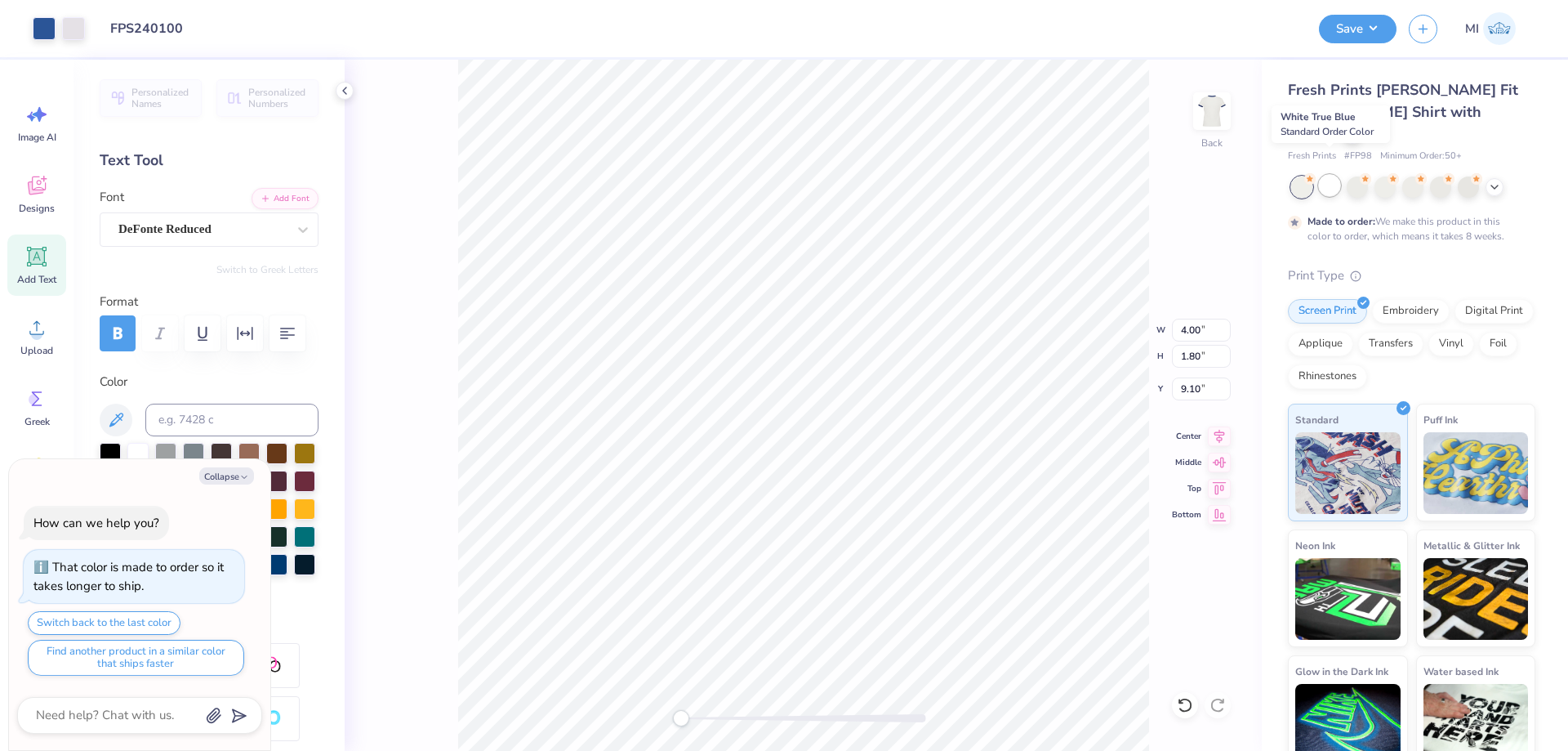
click at [1324, 175] on div at bounding box center [1330, 185] width 21 height 21
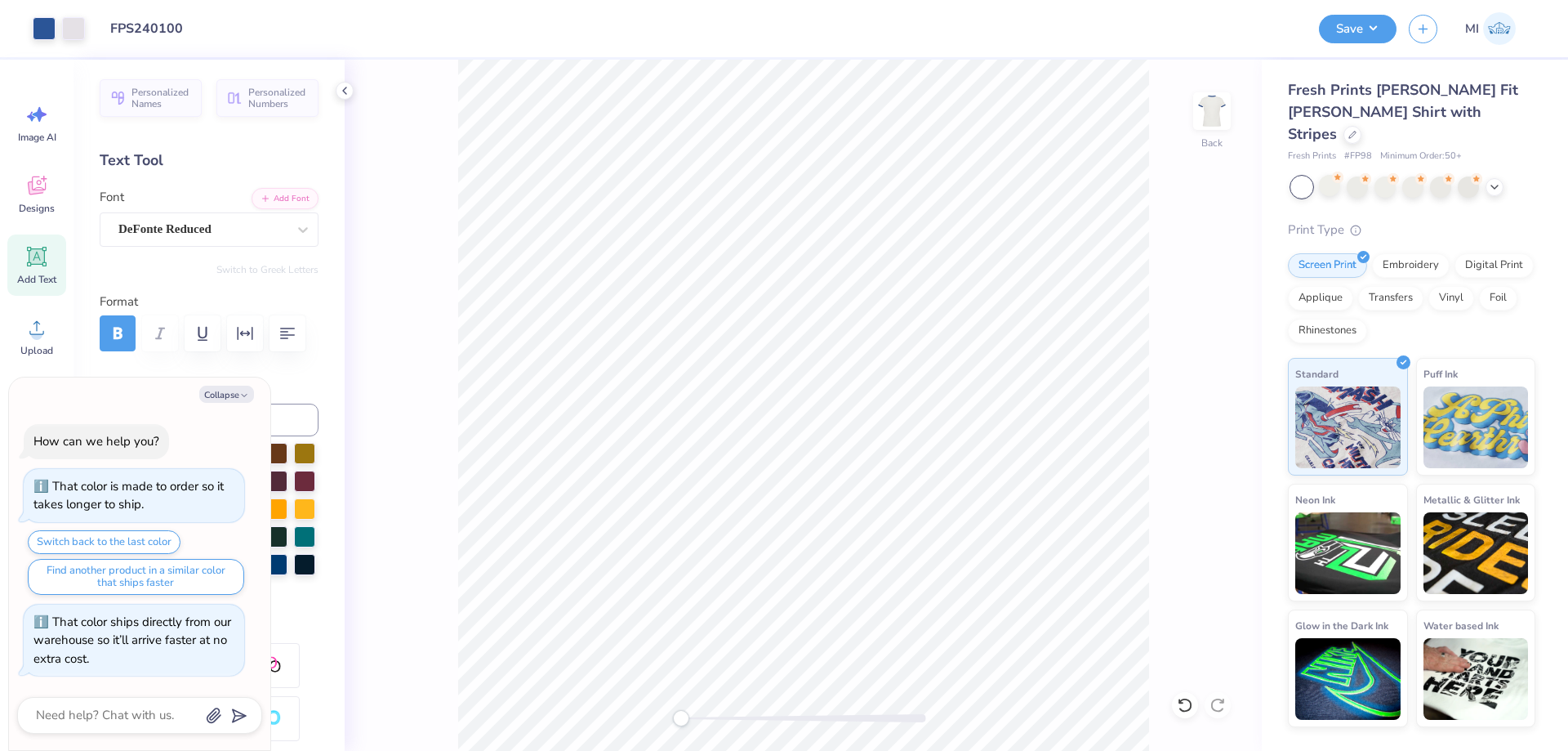
type textarea "x"
click at [1206, 325] on input "4.00" at bounding box center [1201, 330] width 58 height 23
click at [1206, 325] on input "4.00" at bounding box center [1201, 330] width 58 height 23
type input "4"
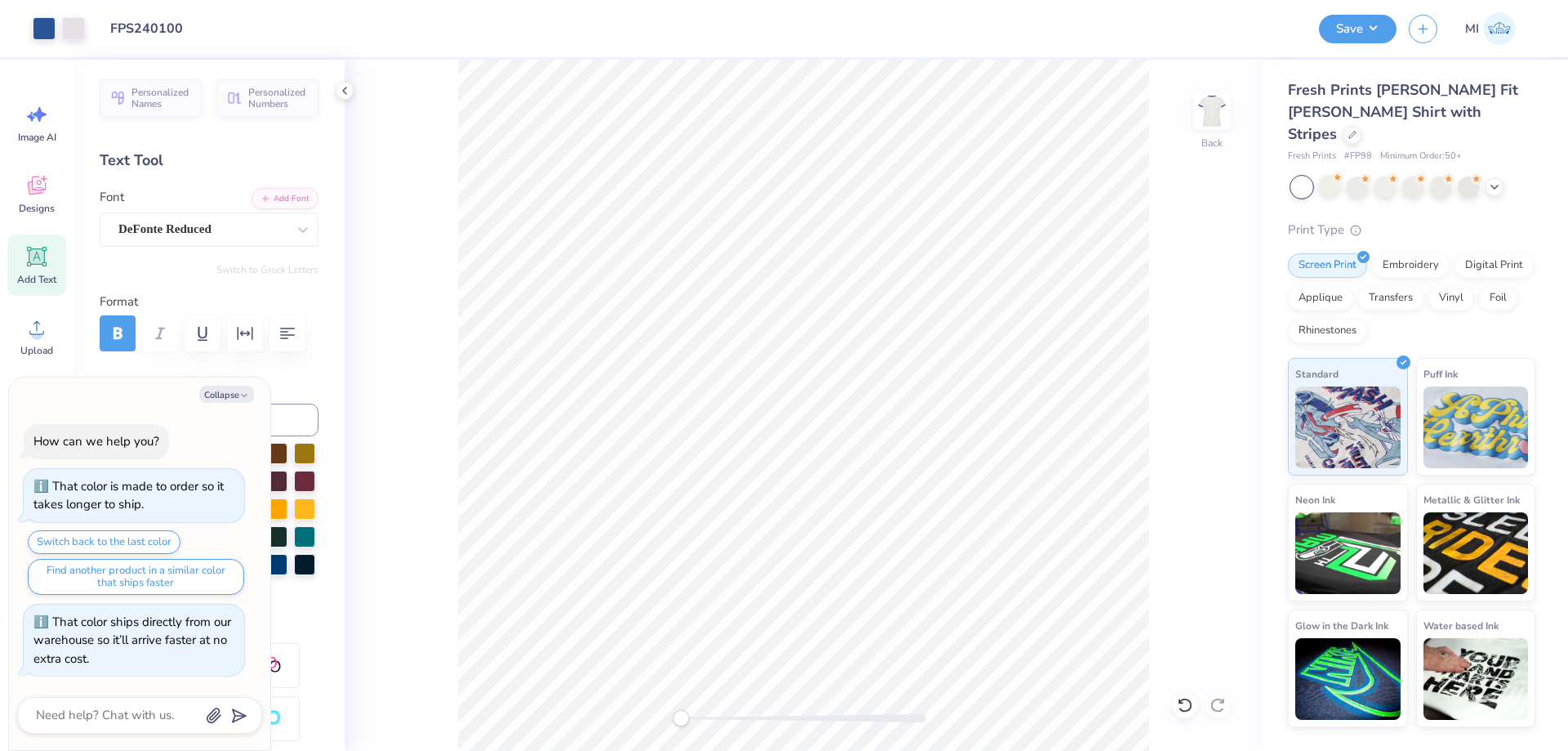
type textarea "x"
click at [1197, 394] on input "9.10" at bounding box center [1201, 388] width 58 height 23
click at [1197, 394] on input "3" at bounding box center [1201, 388] width 58 height 23
type input "3"
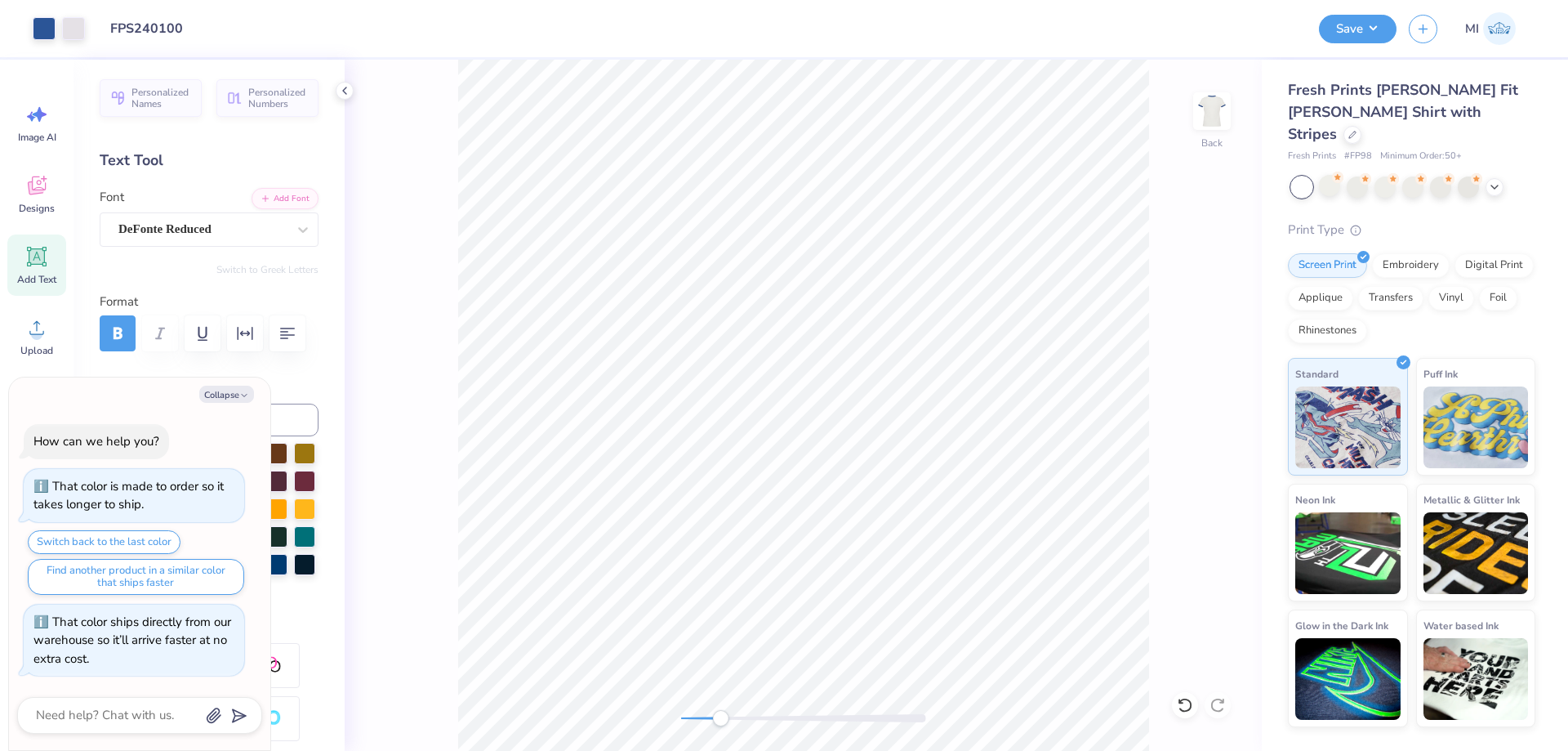
drag, startPoint x: 692, startPoint y: 721, endPoint x: 720, endPoint y: 719, distance: 28.1
click at [720, 719] on div at bounding box center [803, 718] width 245 height 8
click at [242, 398] on icon "button" at bounding box center [244, 395] width 10 height 10
type textarea "x"
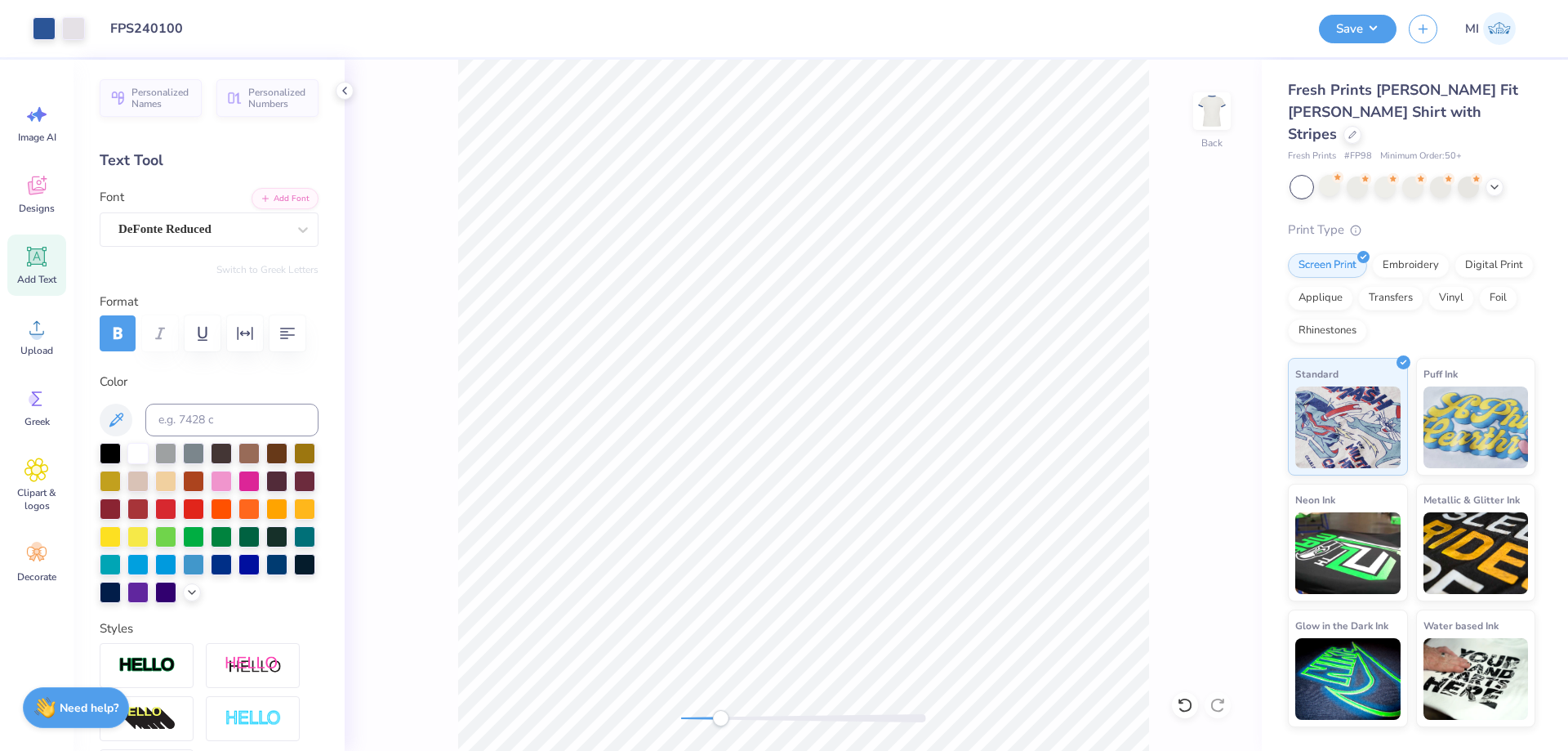
click at [39, 269] on div "Add Text" at bounding box center [36, 265] width 58 height 61
click at [224, 219] on div at bounding box center [203, 229] width 169 height 22
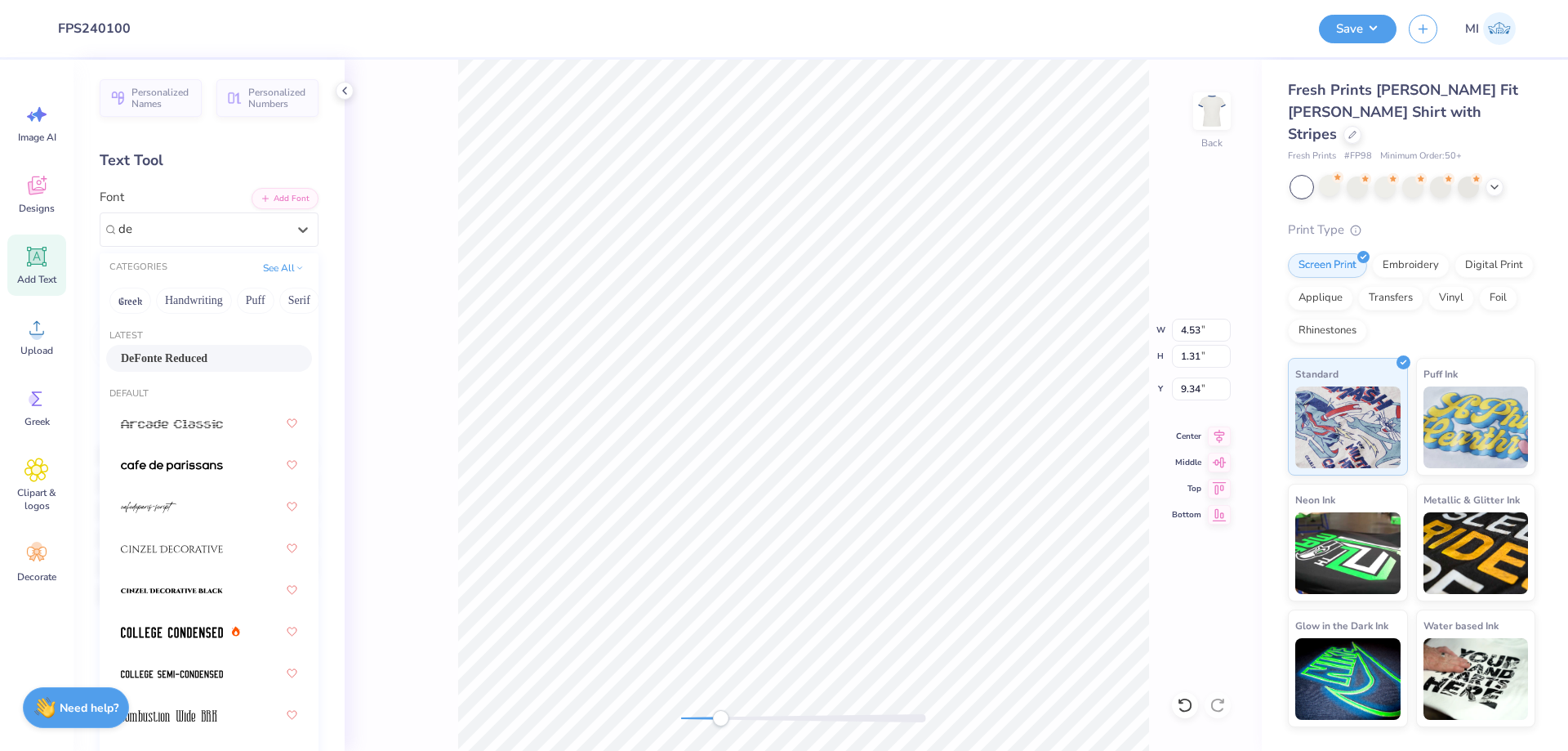
click at [180, 362] on span "DeFonte Reduced" at bounding box center [163, 358] width 86 height 18
type input "de"
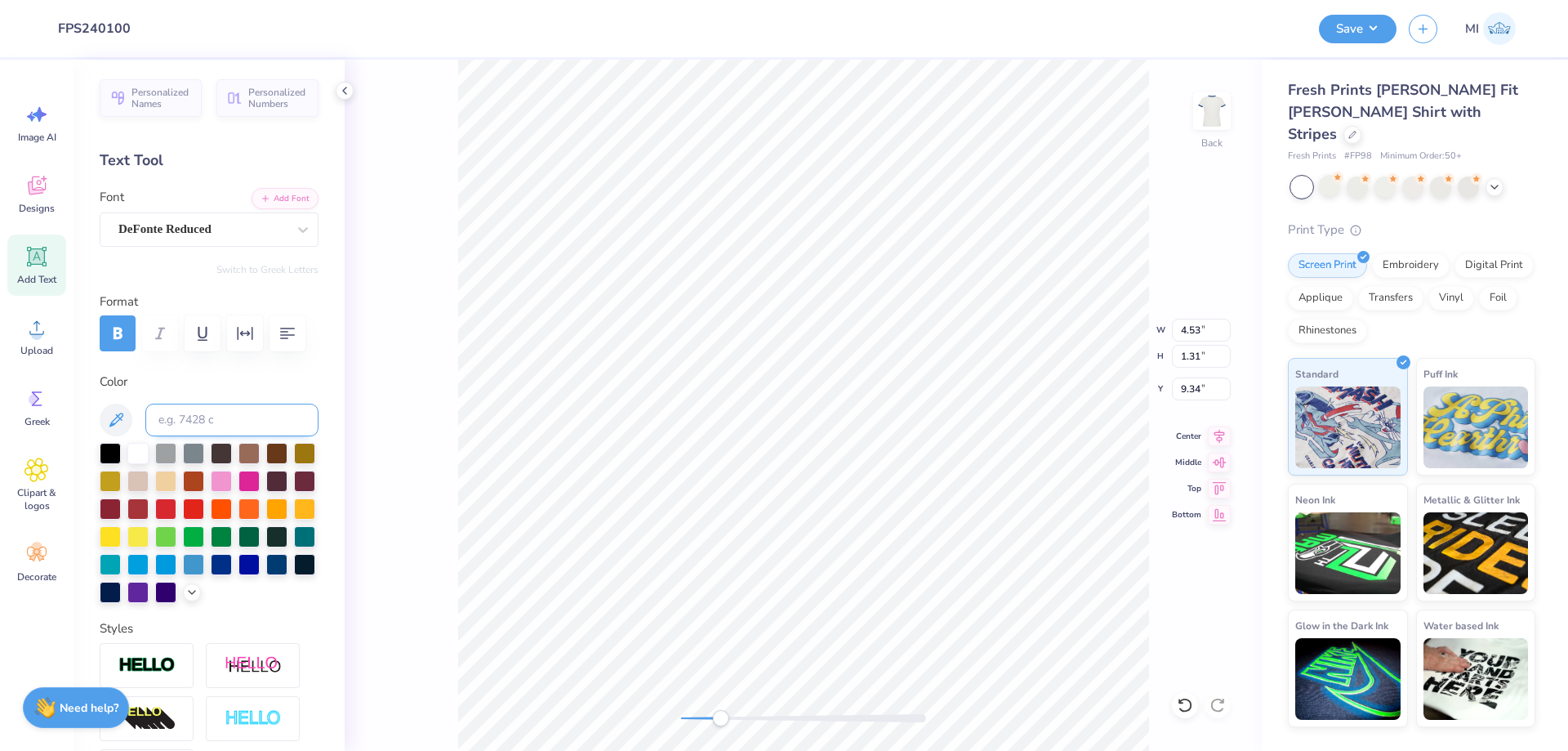
click at [233, 417] on input at bounding box center [232, 419] width 173 height 32
type input "663"
type textarea "WOMENS"
drag, startPoint x: 1209, startPoint y: 357, endPoint x: 1196, endPoint y: 356, distance: 13.0
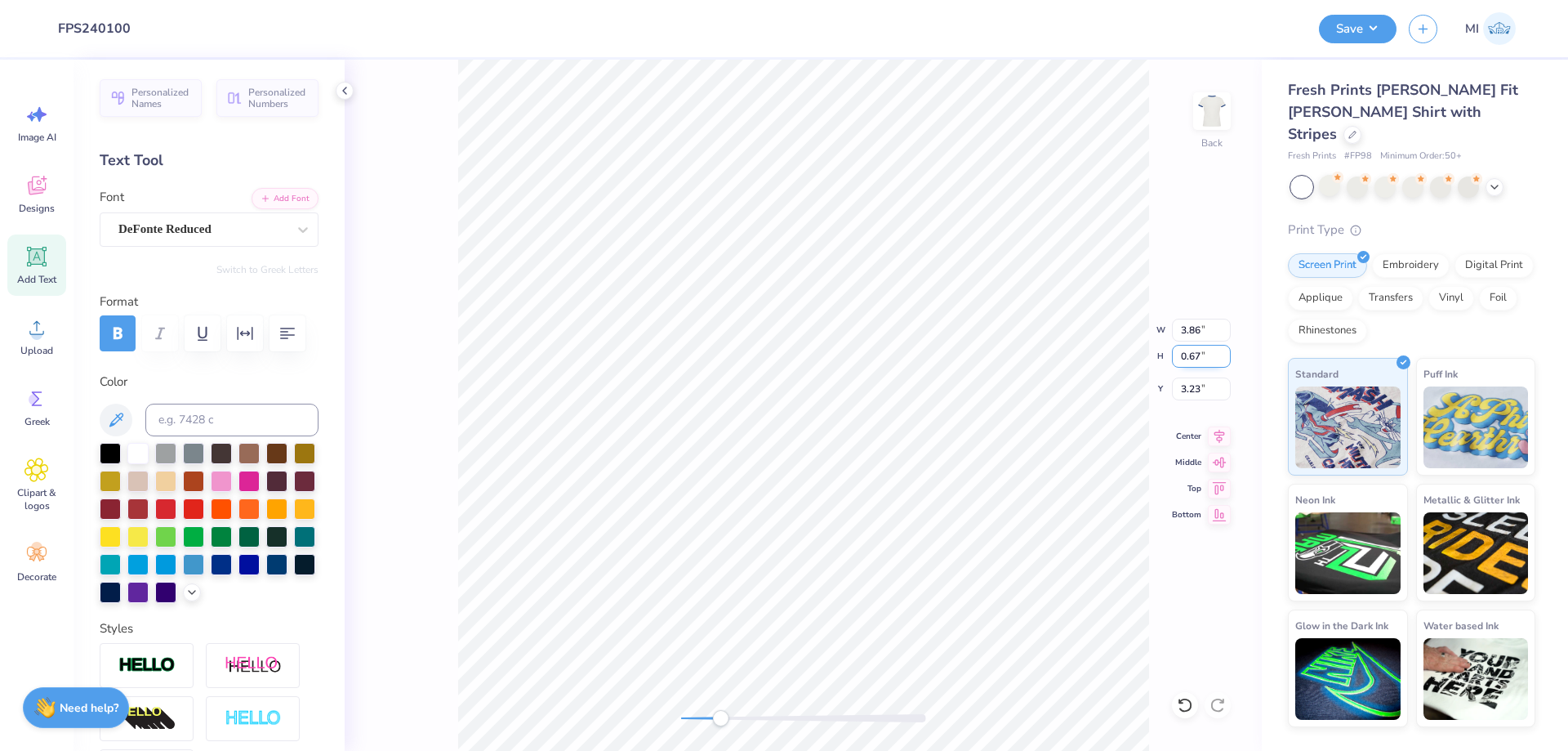
click at [1196, 356] on input "0.67" at bounding box center [1201, 356] width 58 height 23
type input "0.61"
type input "4.00"
type input "1.80"
type input "3.00"
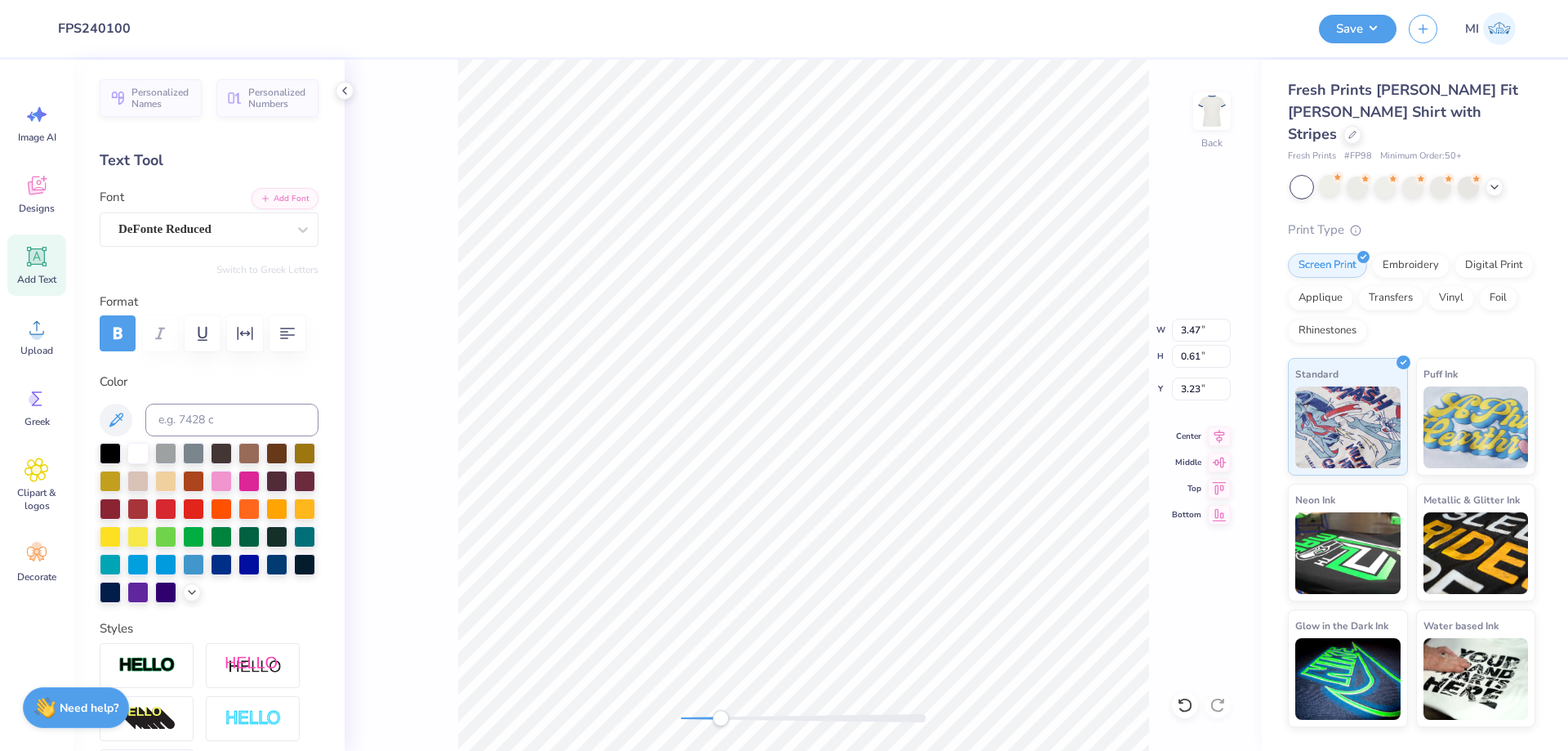
type textarea "S"
click at [797, 702] on div "Back" at bounding box center [803, 405] width 917 height 692
click at [210, 419] on input at bounding box center [232, 419] width 173 height 32
type input "663"
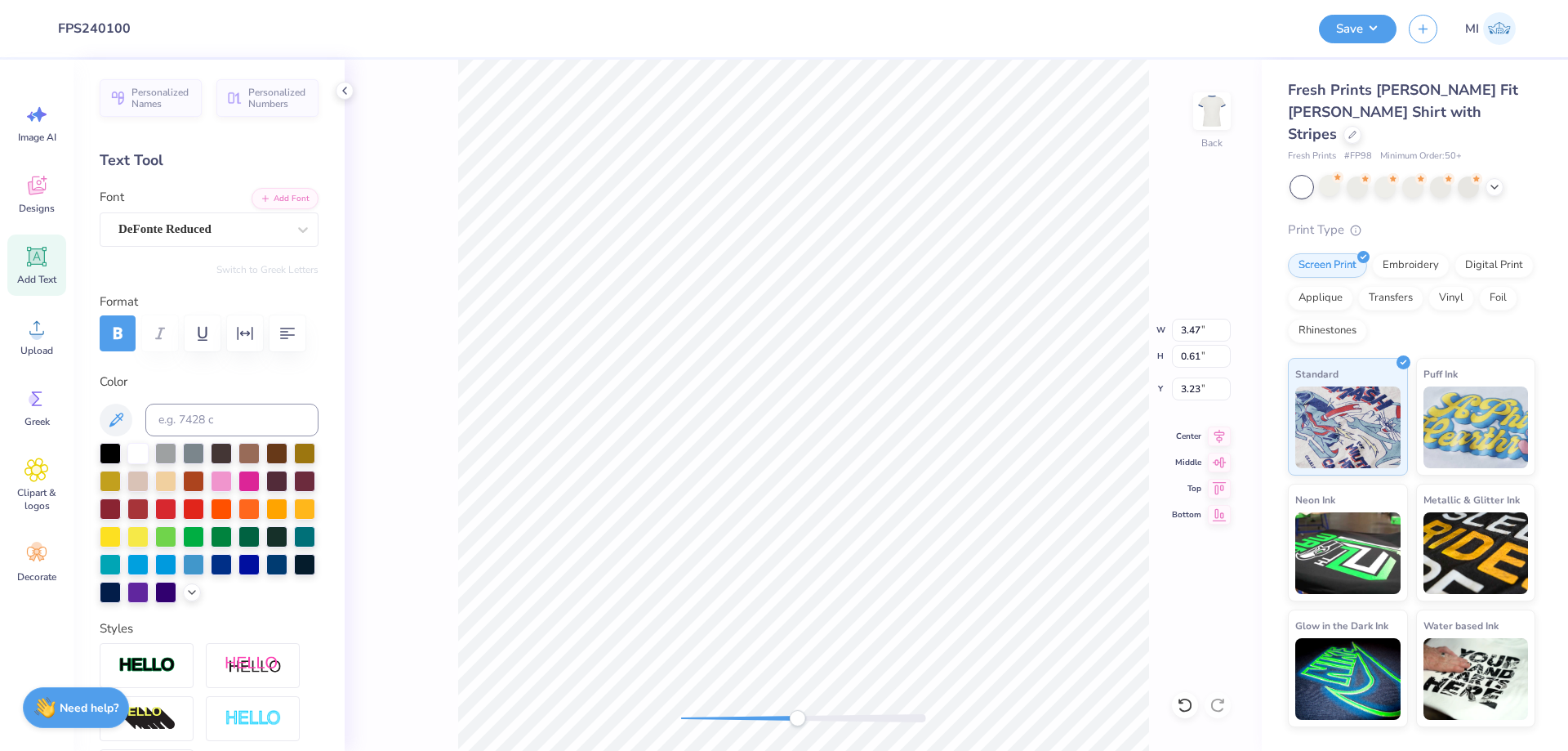
type input "0.45"
type input "0.60"
type input "3.94"
type input "4.00"
type input "1.80"
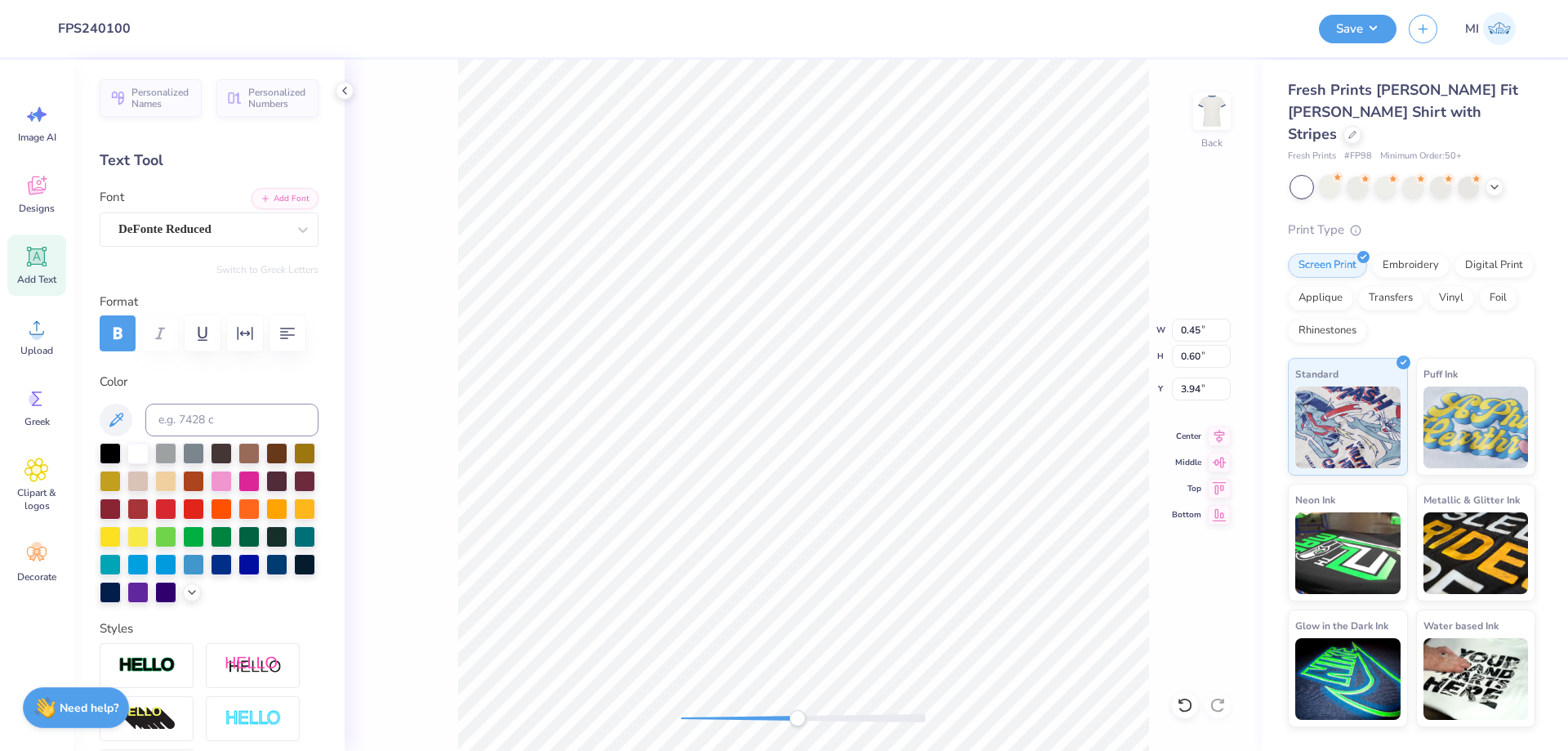
type input "3.00"
click at [838, 580] on li "Ungroup" at bounding box center [872, 587] width 128 height 32
click at [872, 709] on li "Send to Back" at bounding box center [863, 718] width 128 height 32
type input "0.45"
type input "0.60"
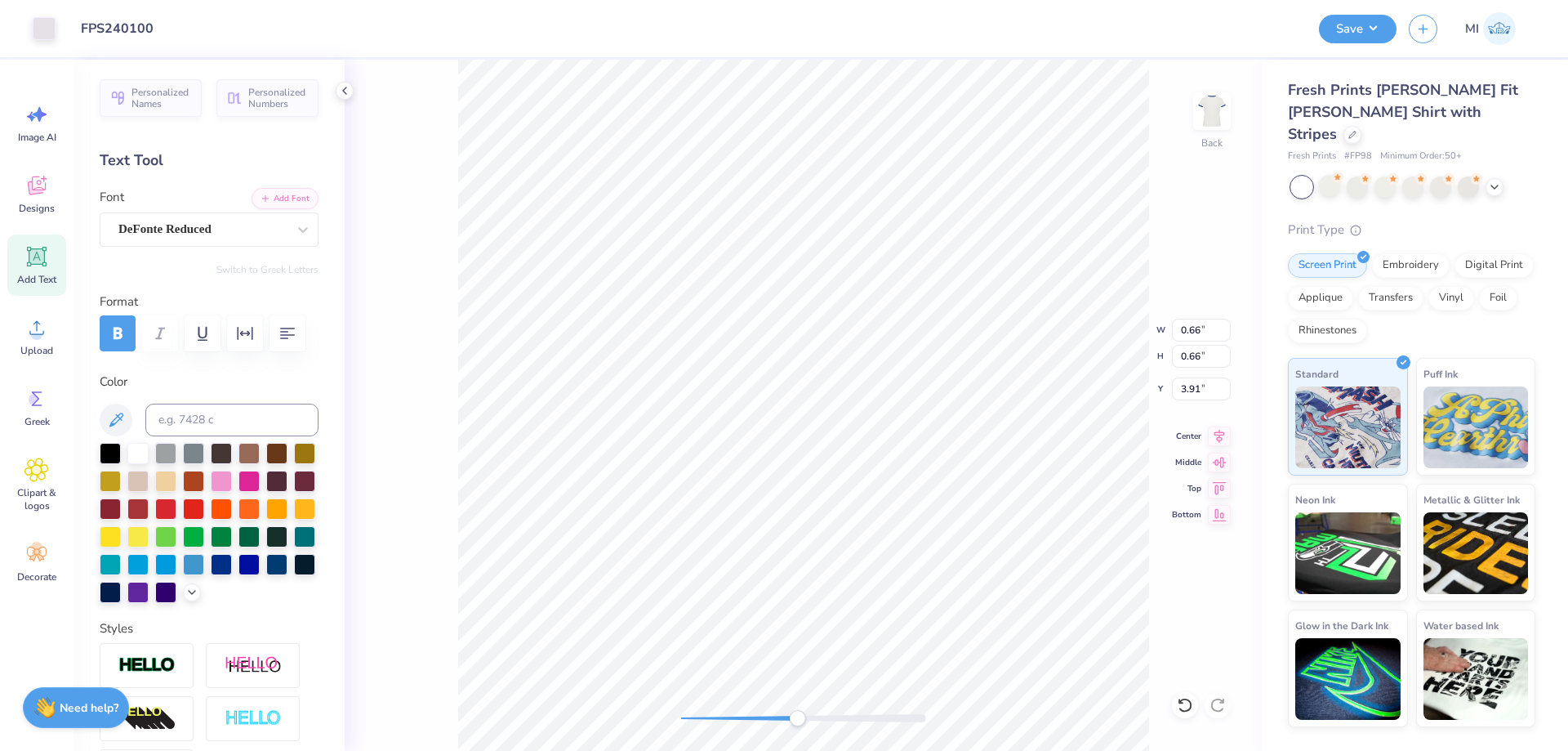
type input "3.94"
drag, startPoint x: 1195, startPoint y: 359, endPoint x: 1220, endPoint y: 358, distance: 25.0
click at [1220, 358] on input "0.60" at bounding box center [1201, 356] width 58 height 23
type input "0.66"
type input "0.54"
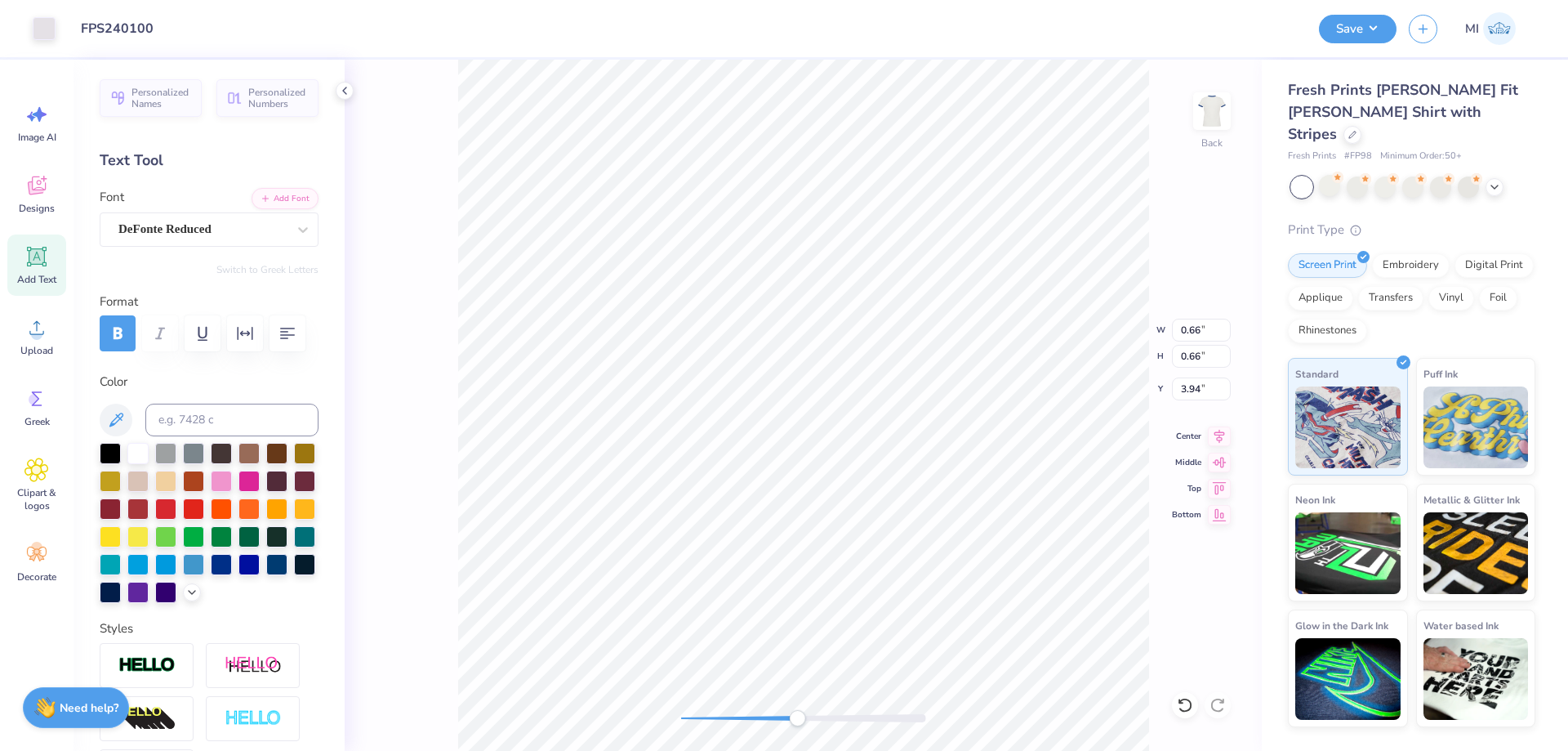
type input "0.72"
type input "3.88"
type input "0.45"
type input "0.60"
type input "3.94"
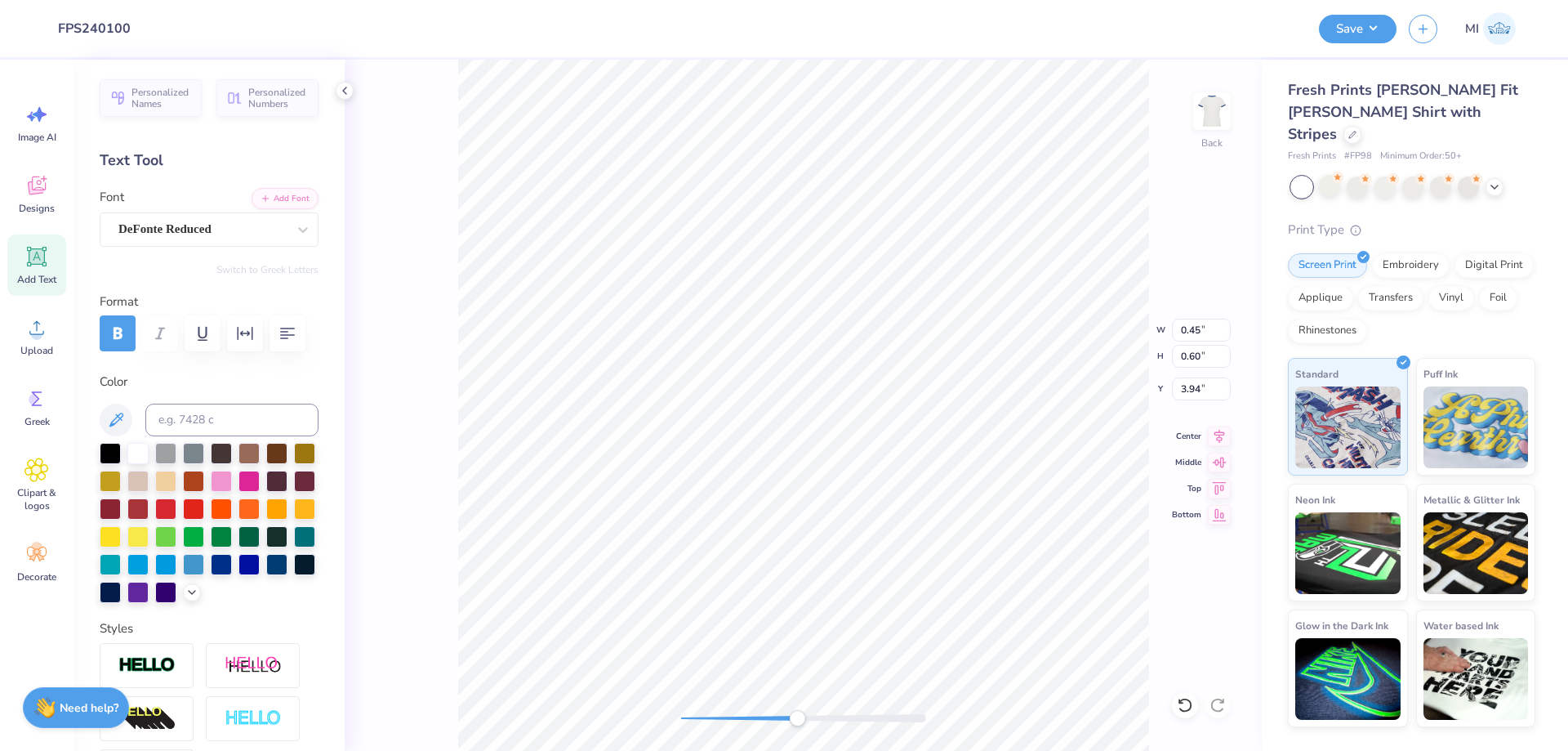
type input "3.97"
type textarea "c"
type textarea "CCER"
type input "0.66"
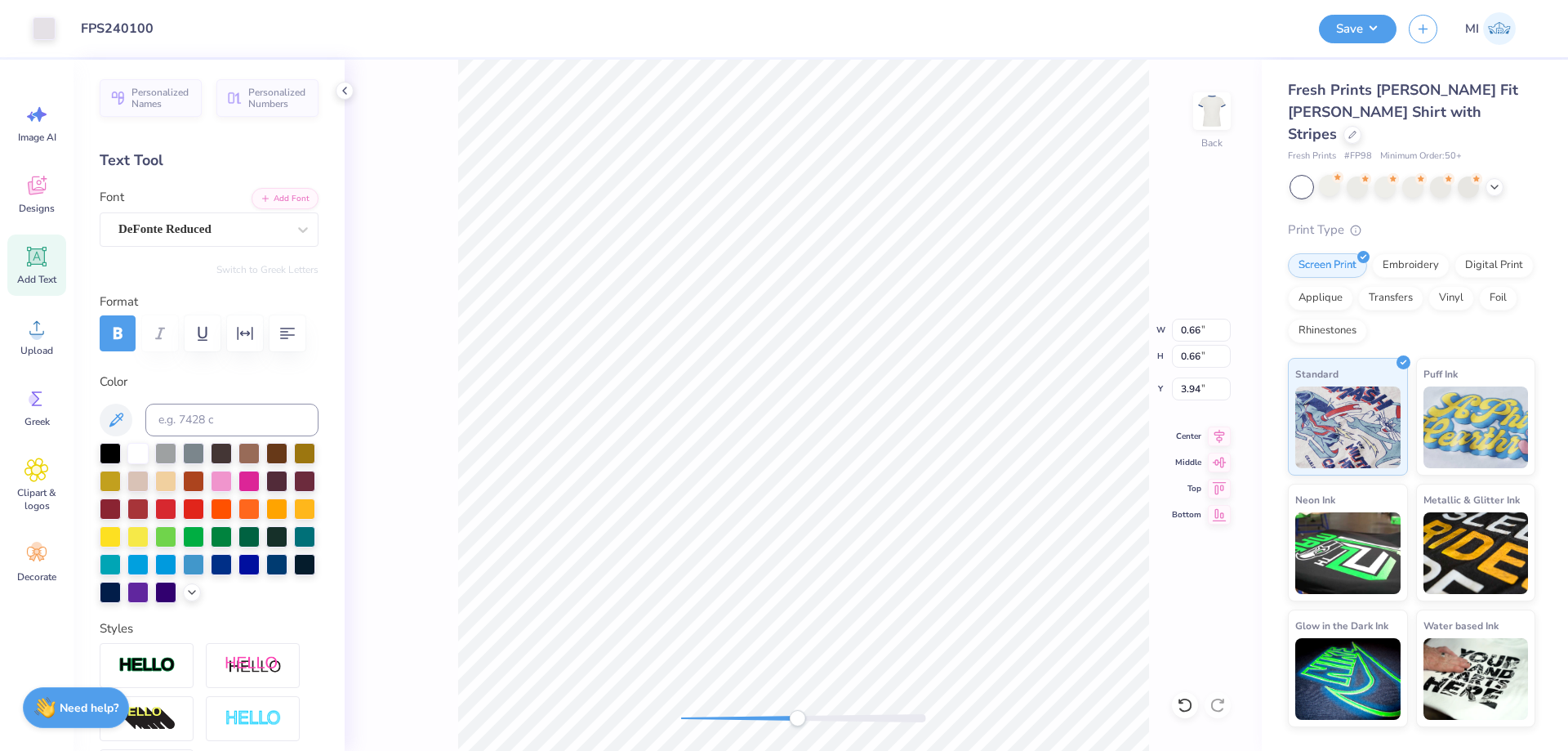
type input "0.66"
type input "3.94"
type input "3.34"
type input "3.93"
type input "3.39"
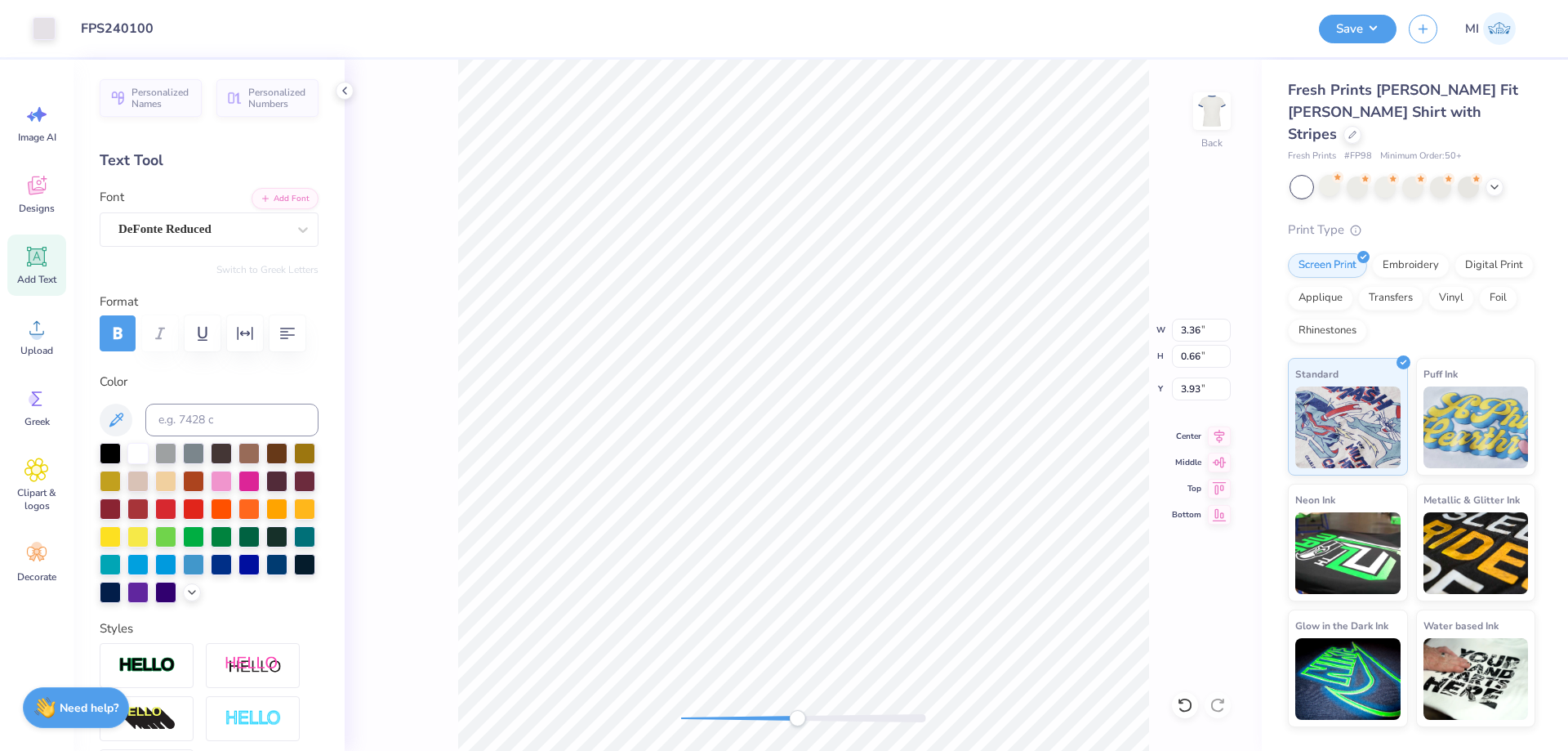
type input "0.67"
type input "3.92"
click at [646, 709] on div "Back" at bounding box center [803, 405] width 917 height 692
click at [860, 538] on li "Group" at bounding box center [878, 539] width 128 height 32
drag, startPoint x: 1208, startPoint y: 327, endPoint x: 1053, endPoint y: 321, distance: 155.1
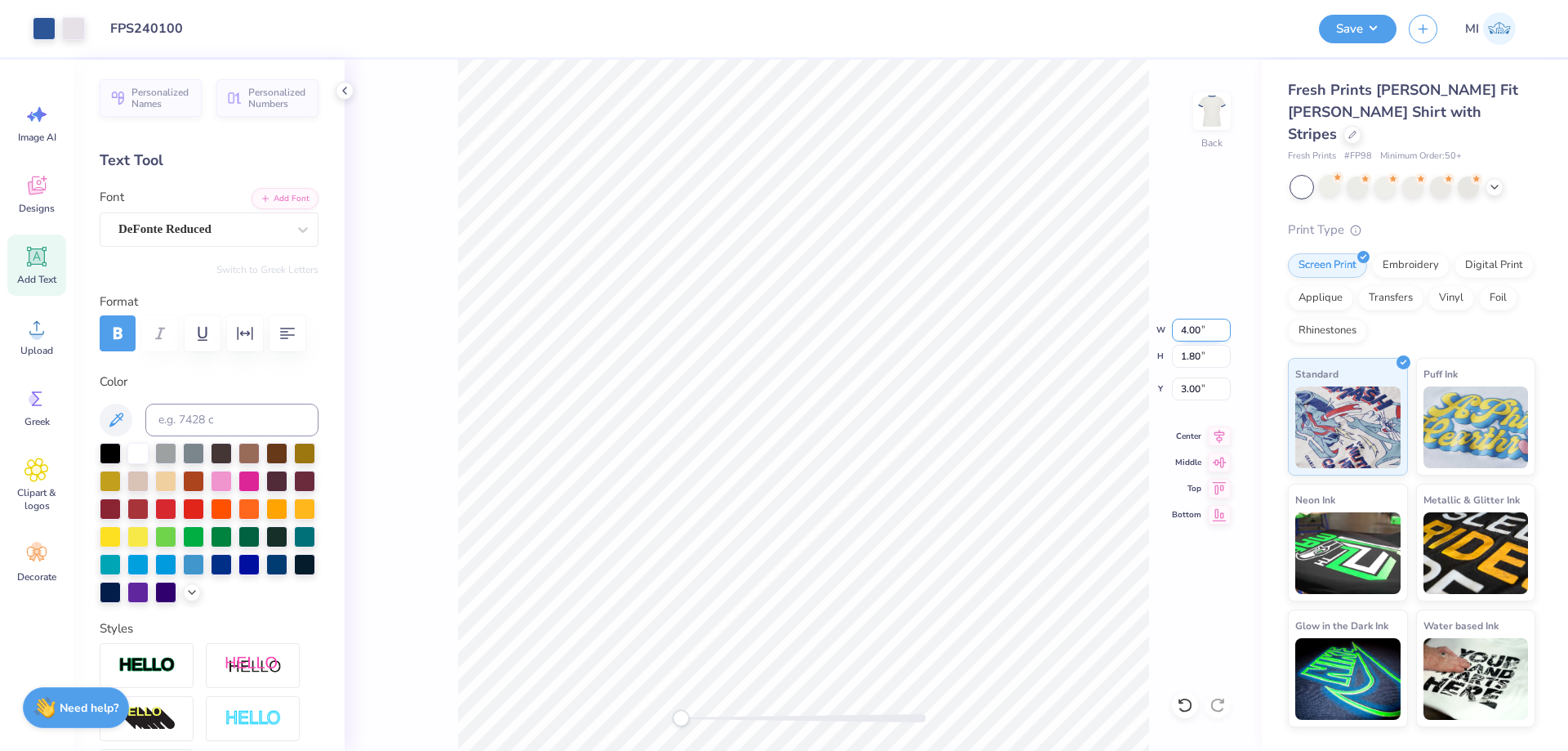
click at [1172, 321] on input "4.00" at bounding box center [1201, 330] width 58 height 23
type input "3.5"
drag, startPoint x: 1207, startPoint y: 335, endPoint x: 1086, endPoint y: 341, distance: 121.1
click at [1172, 341] on input "1.72" at bounding box center [1201, 330] width 58 height 23
type input "3.5"
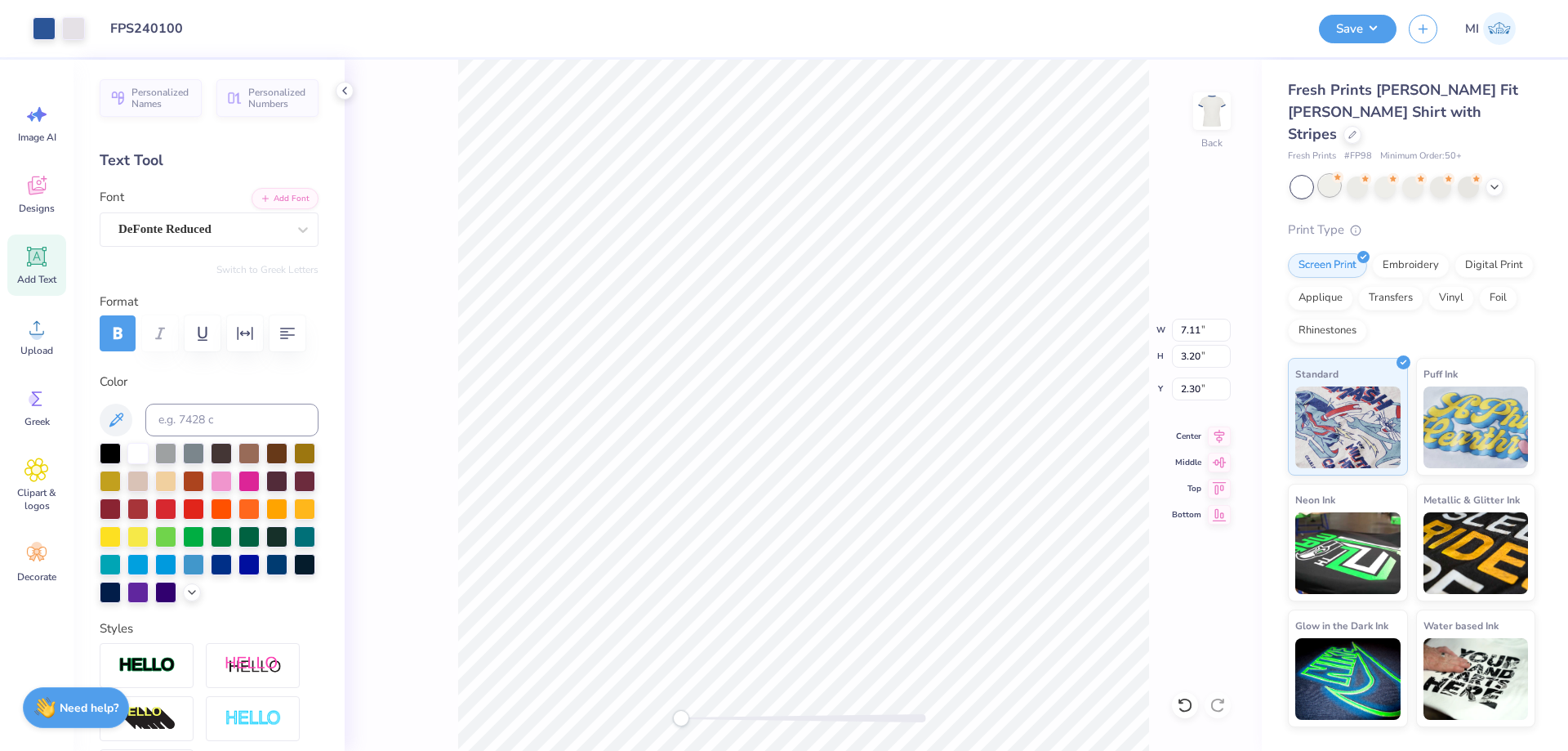
click at [1339, 175] on div at bounding box center [1330, 185] width 21 height 21
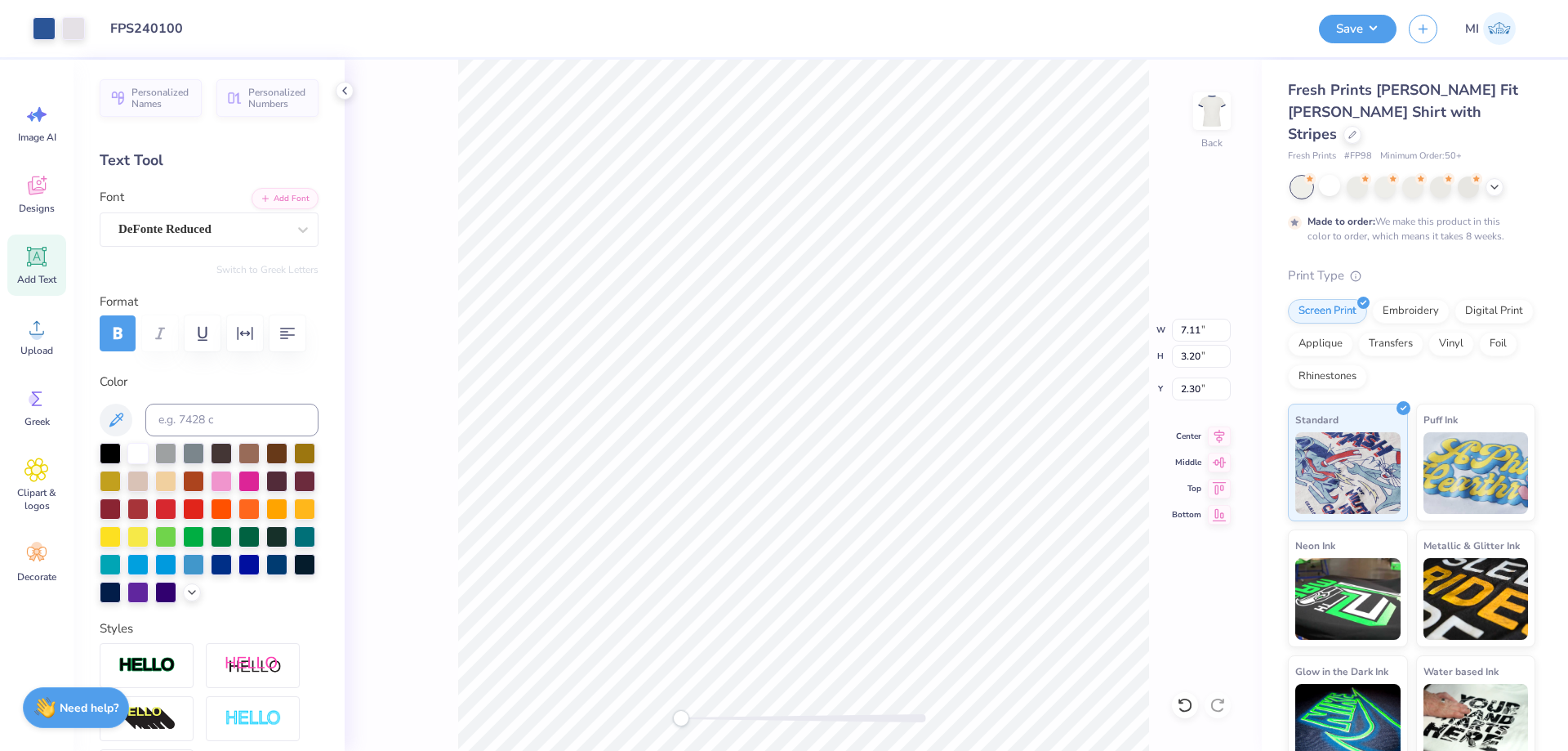
type input "3.50"
type input "1.58"
type input "3.11"
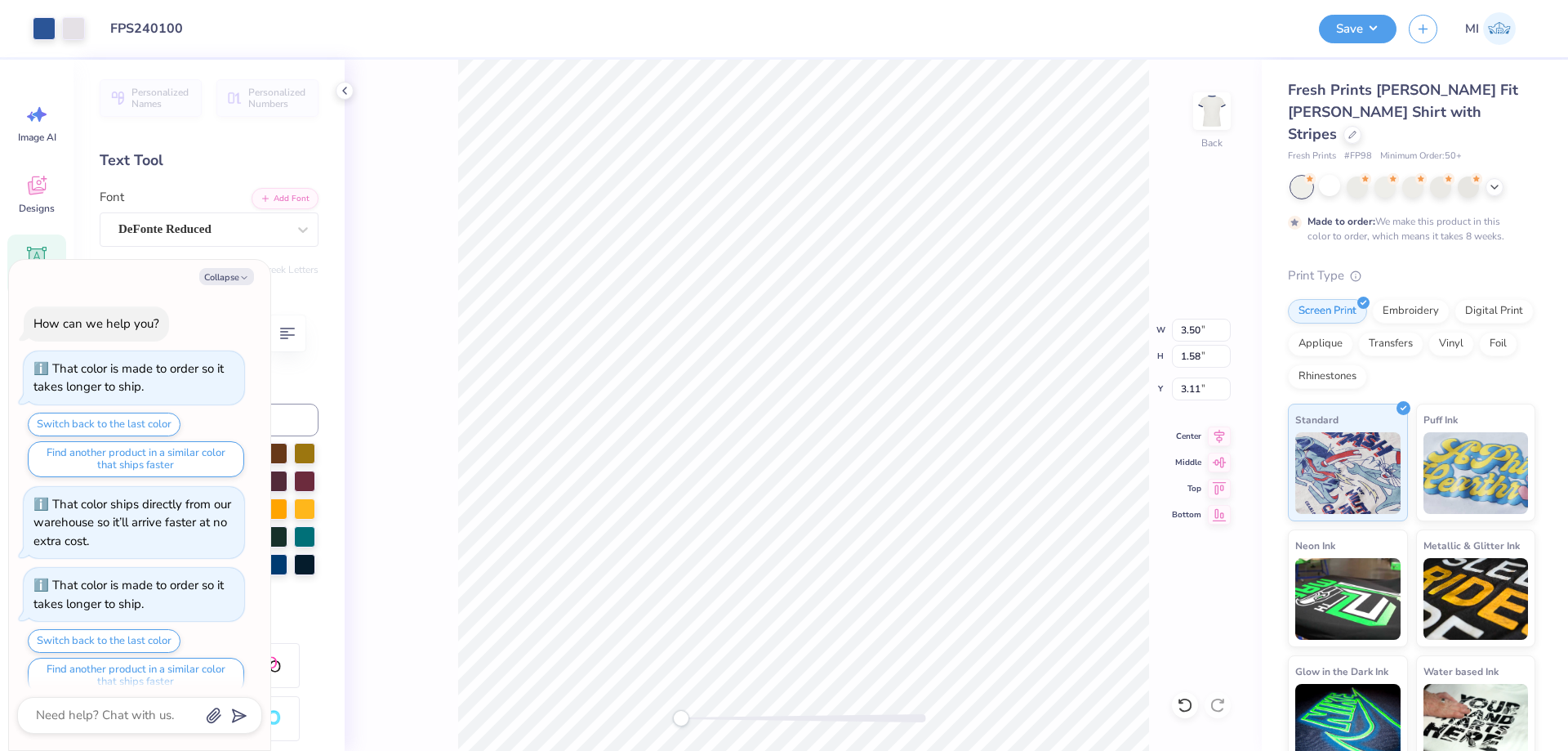
scroll to position [18, 0]
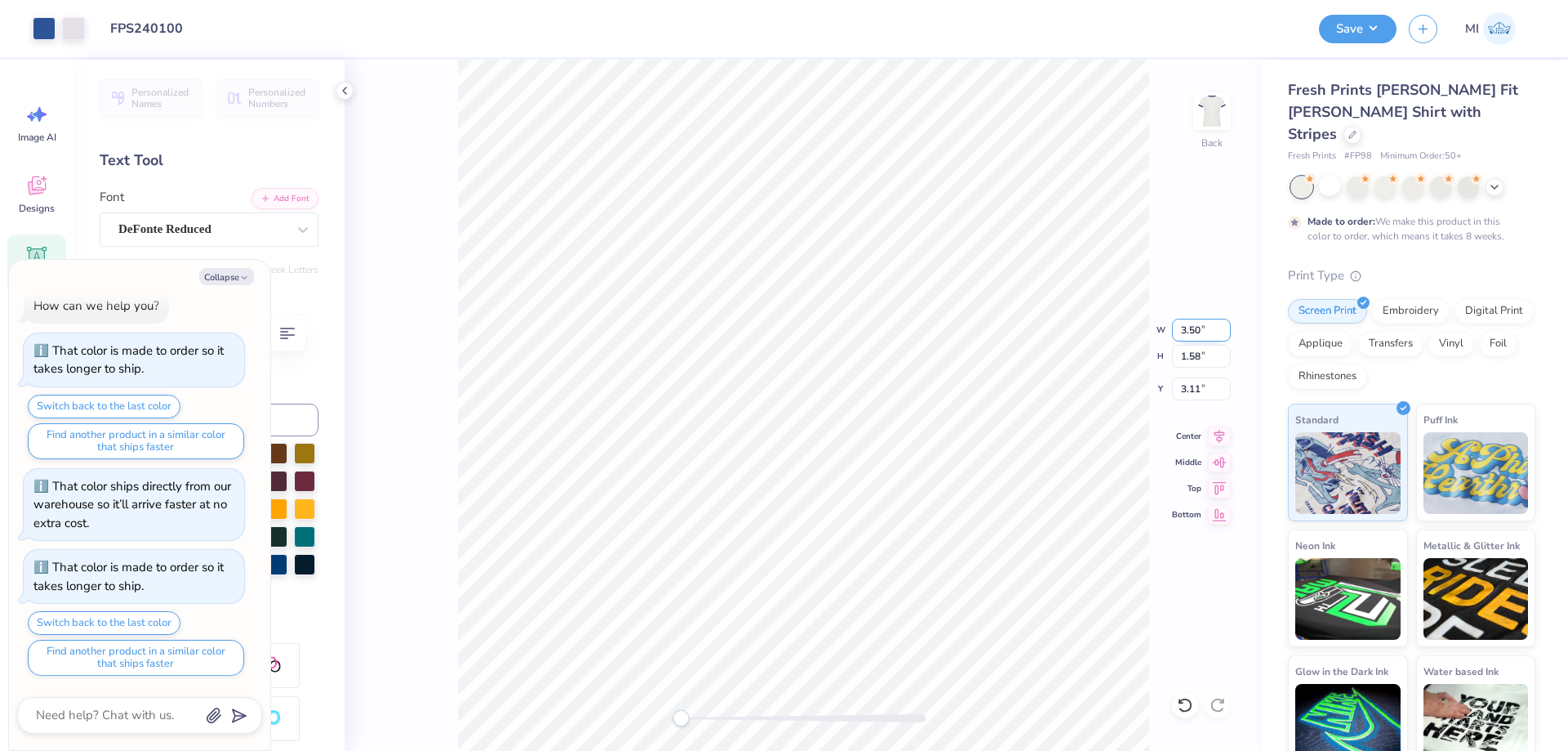
click at [1209, 323] on input "3.50" at bounding box center [1201, 330] width 58 height 23
click at [1493, 179] on icon at bounding box center [1495, 185] width 13 height 13
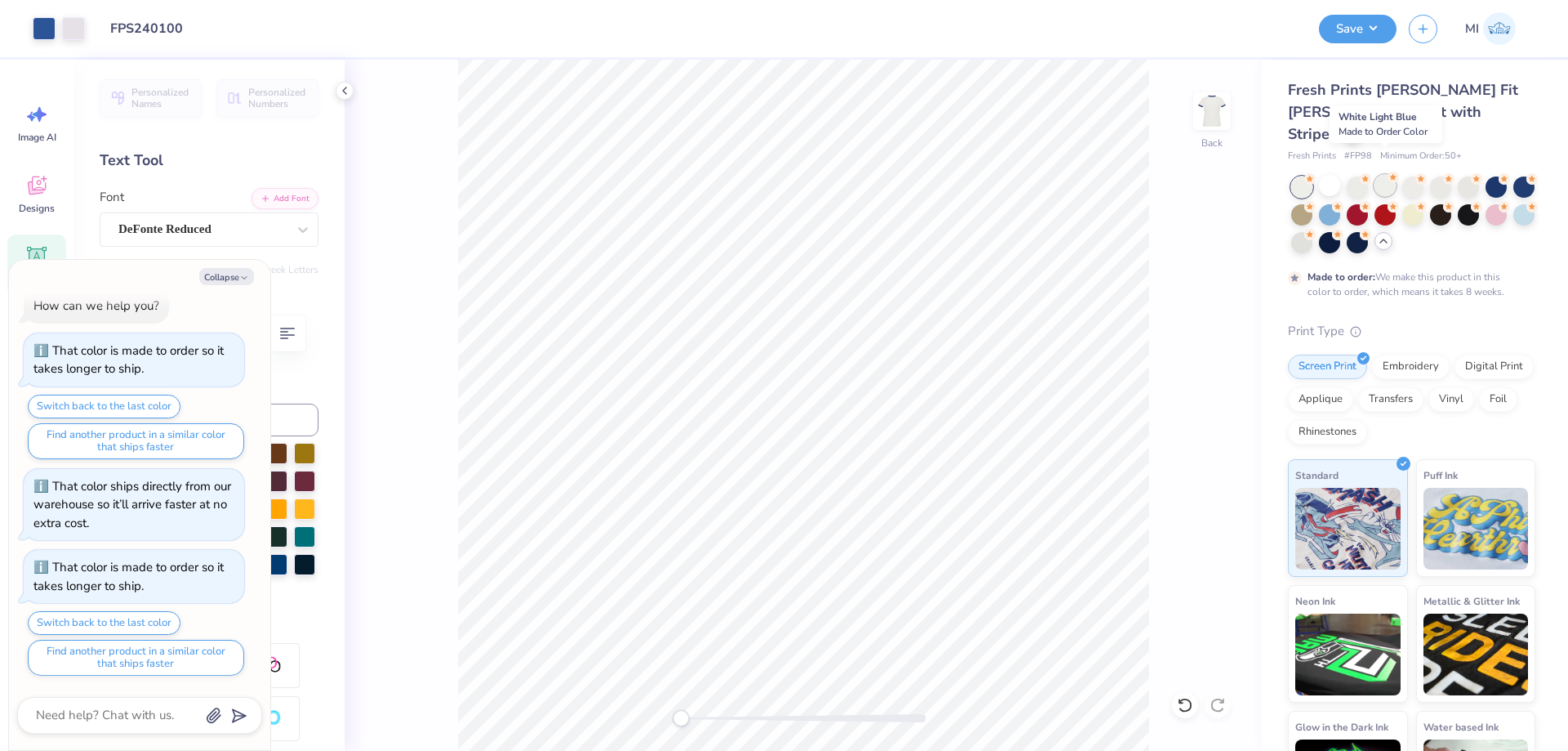
click at [1388, 172] on icon at bounding box center [1394, 177] width 11 height 11
click at [1330, 175] on div at bounding box center [1330, 185] width 21 height 21
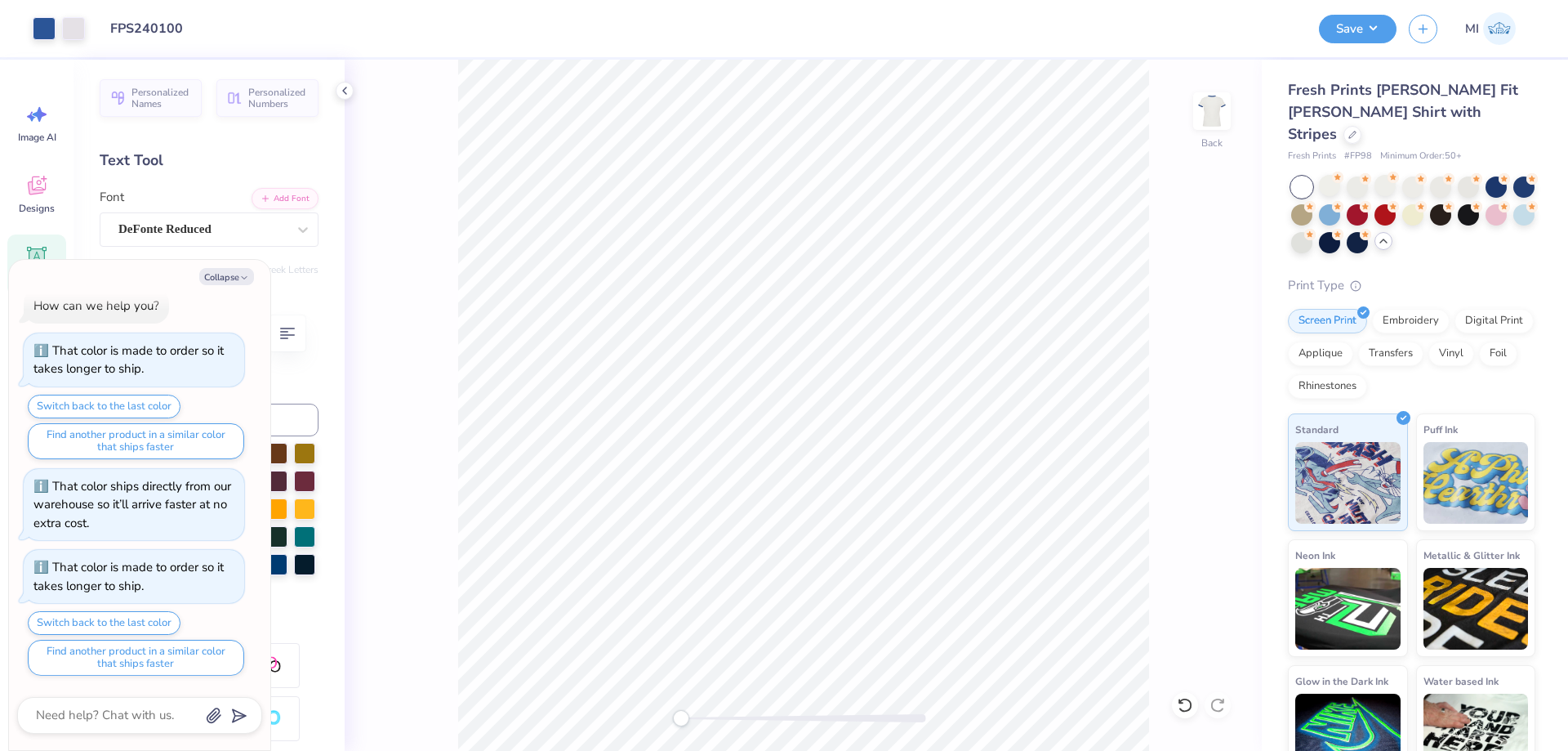
scroll to position [100, 0]
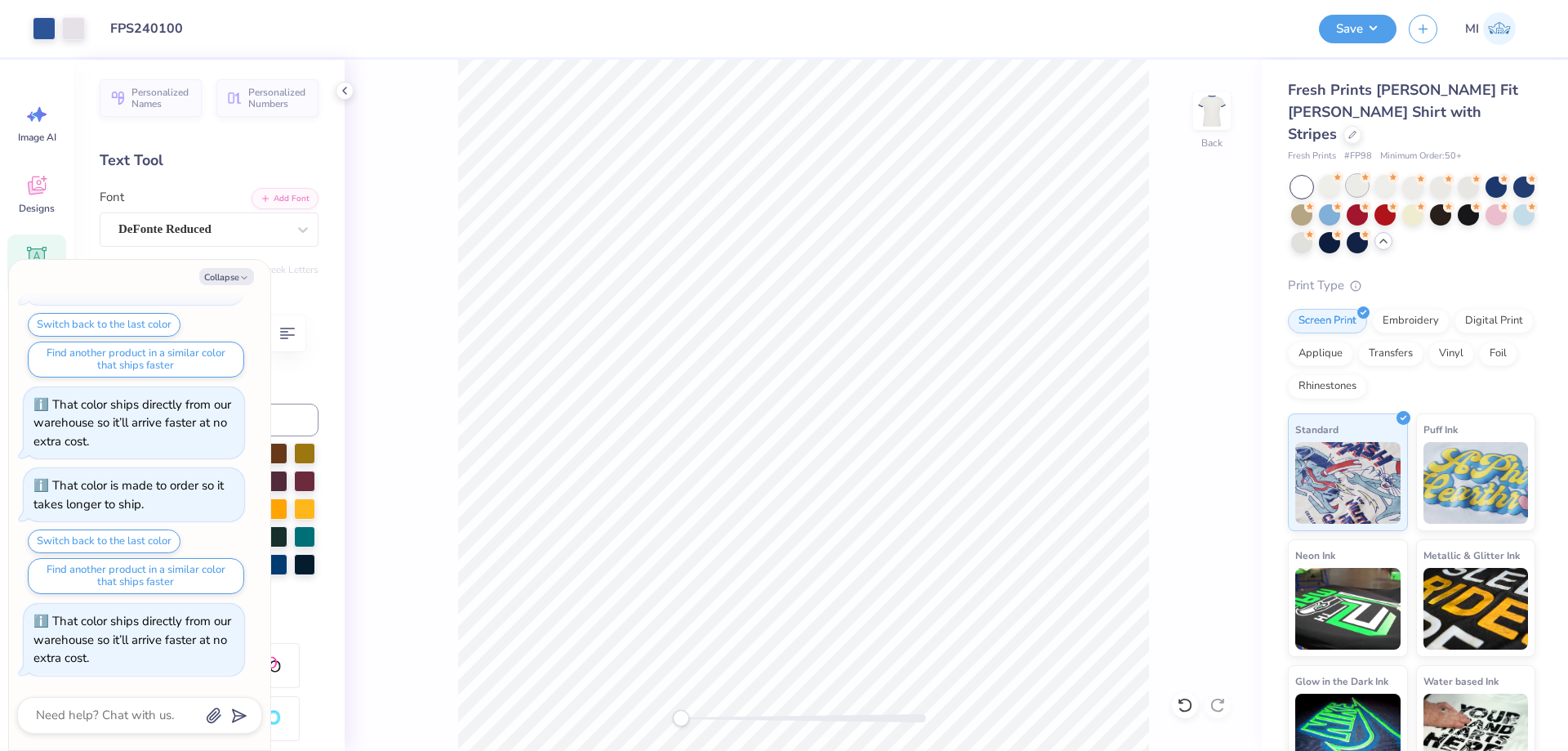
click at [1360, 175] on div at bounding box center [1358, 185] width 21 height 21
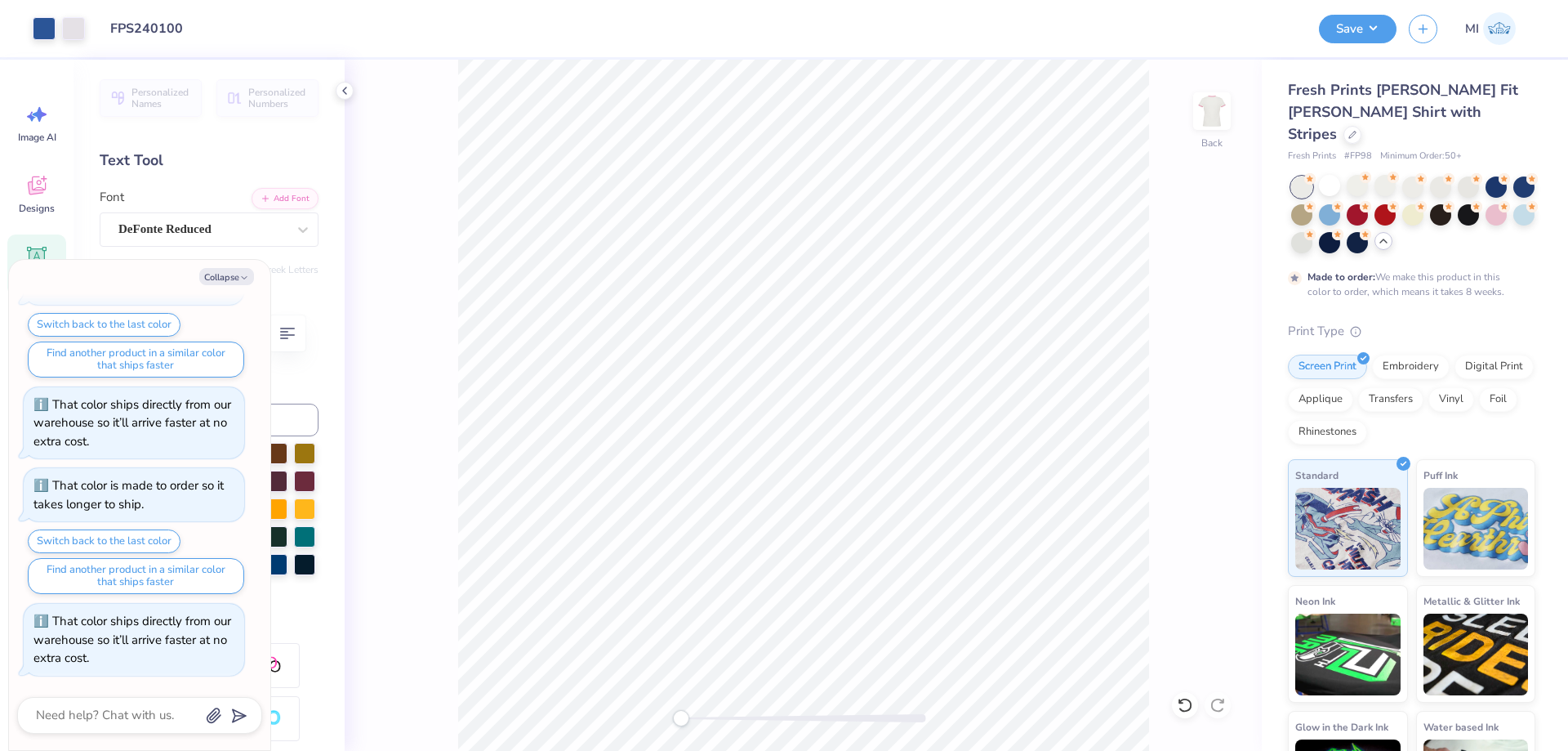
scroll to position [235, 0]
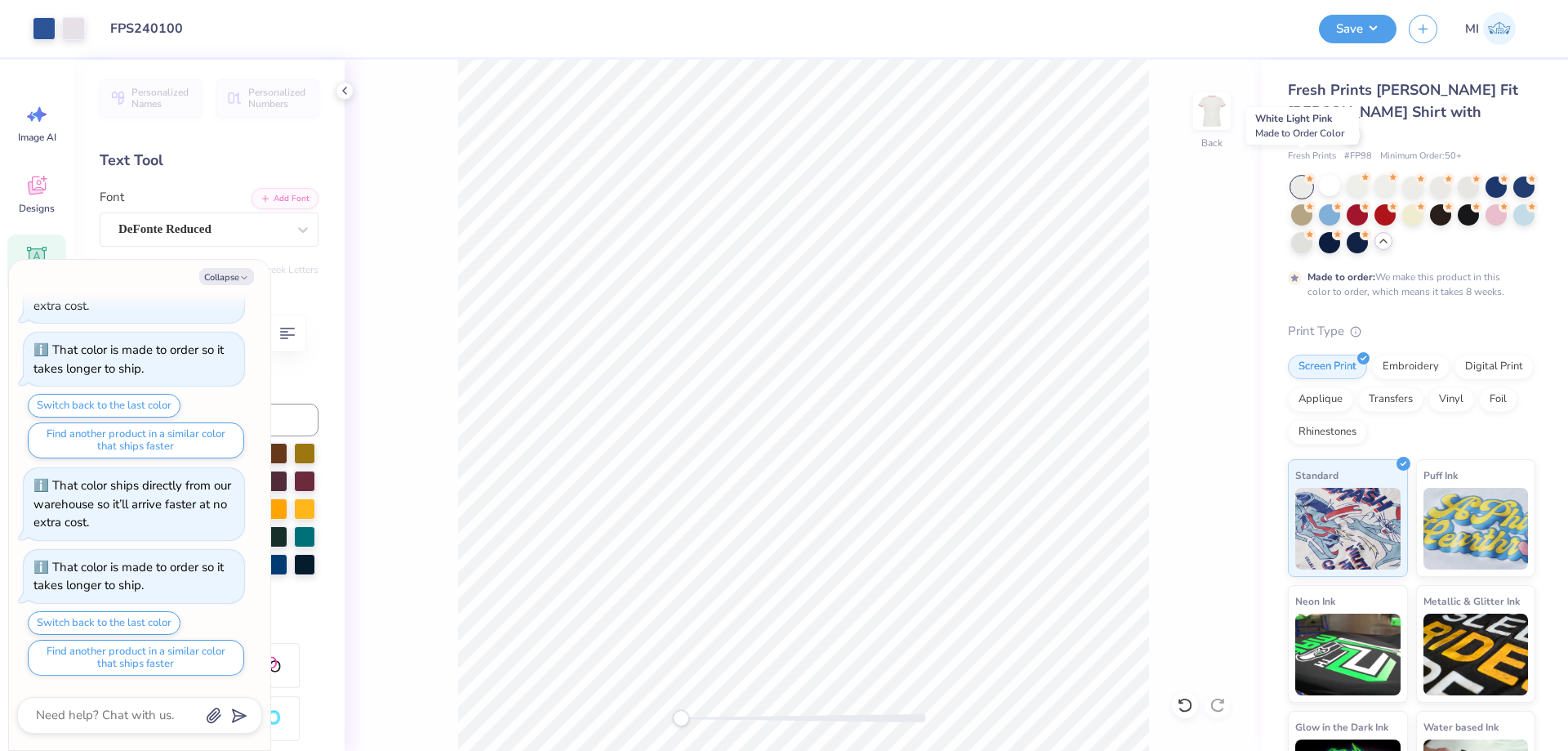
click at [1299, 176] on div at bounding box center [1302, 186] width 21 height 21
click at [1359, 175] on div at bounding box center [1358, 185] width 21 height 21
click at [1387, 175] on div at bounding box center [1385, 185] width 21 height 21
type textarea "x"
click at [1205, 394] on input "3.11" at bounding box center [1201, 388] width 58 height 23
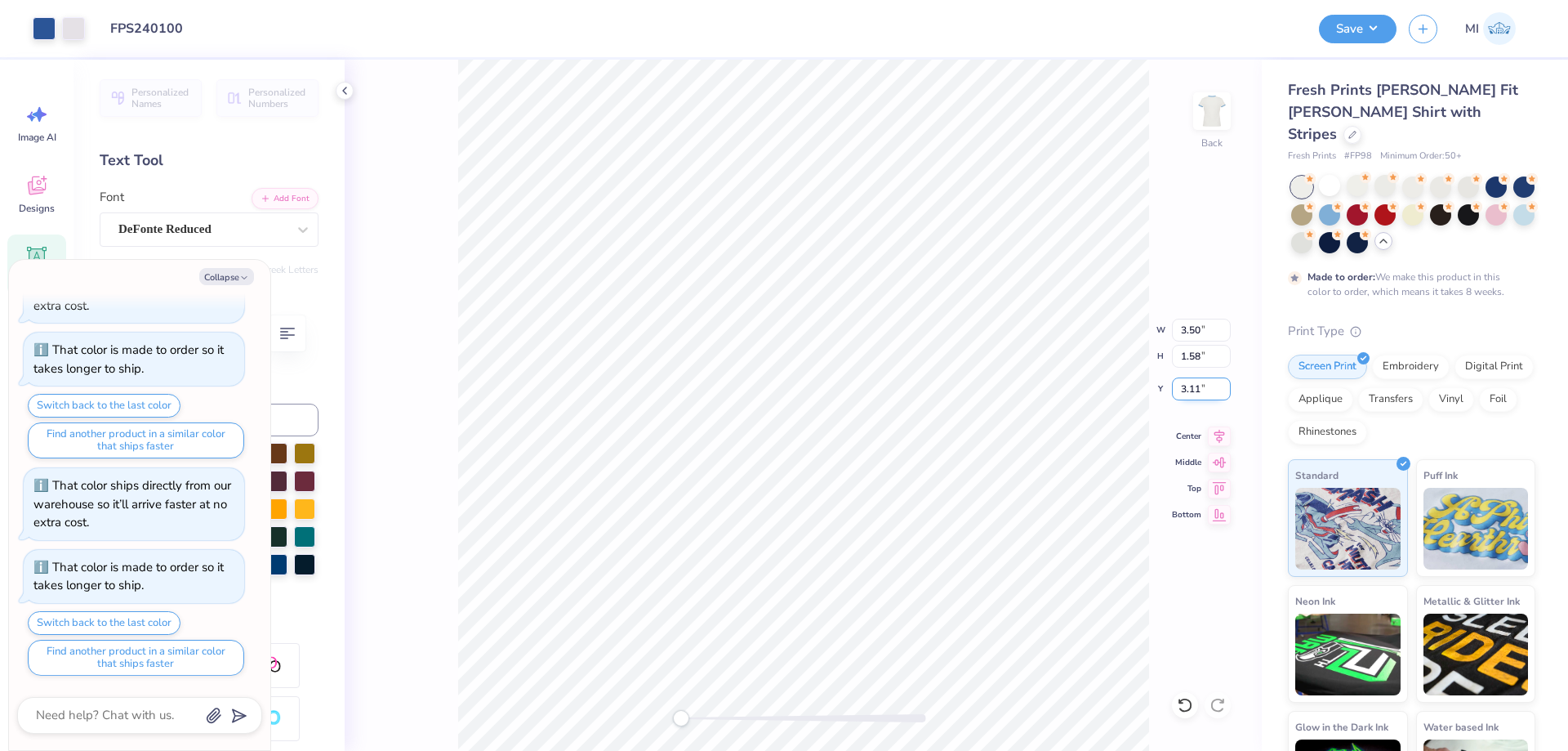
click at [1205, 394] on input "3.11" at bounding box center [1201, 388] width 58 height 23
click at [1205, 394] on input "3" at bounding box center [1201, 388] width 58 height 23
type input "3"
click at [228, 286] on div "Collapse How can we help you? That color is made to order so it takes longer to…" at bounding box center [140, 504] width 261 height 490
click at [230, 281] on button "Collapse" at bounding box center [226, 276] width 55 height 18
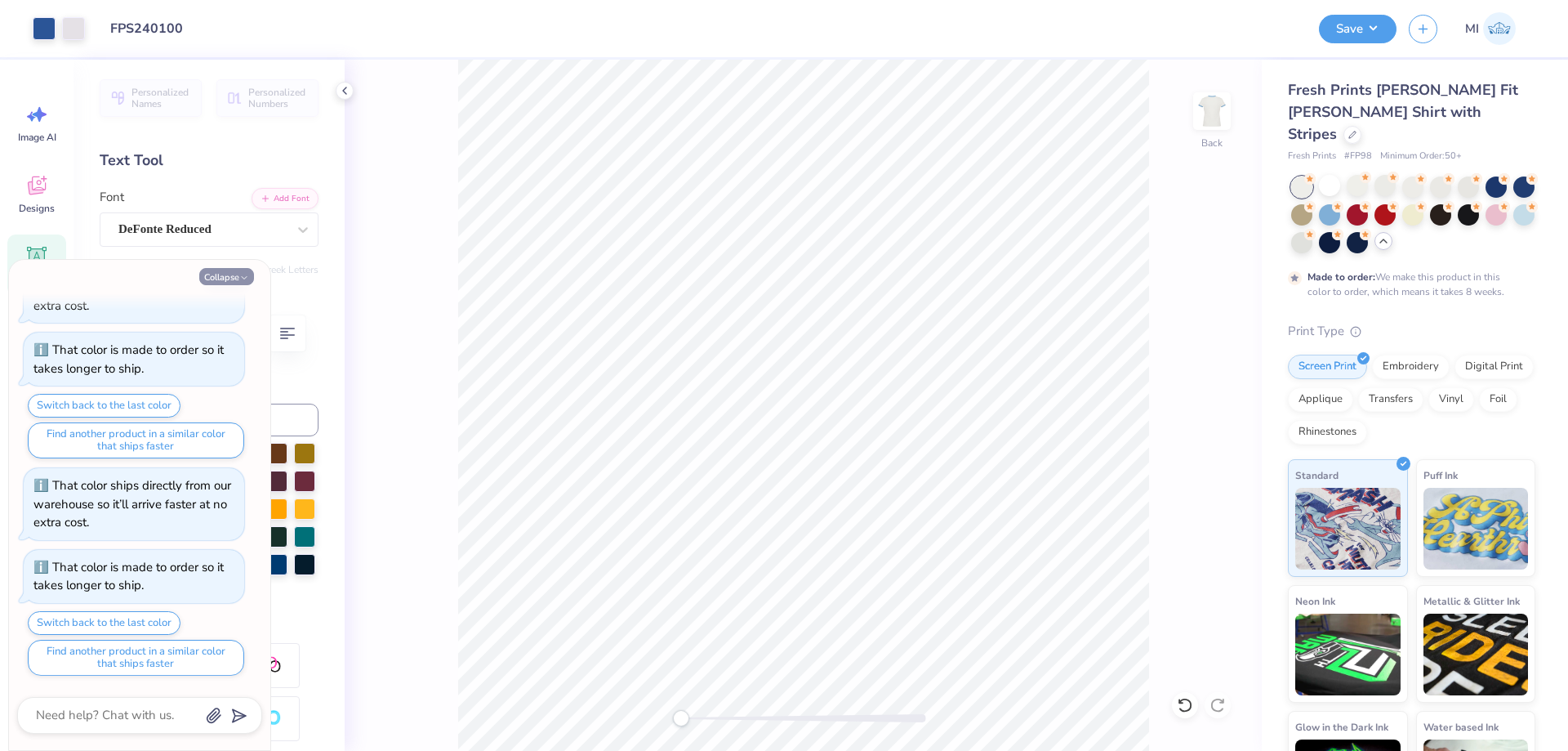
type textarea "x"
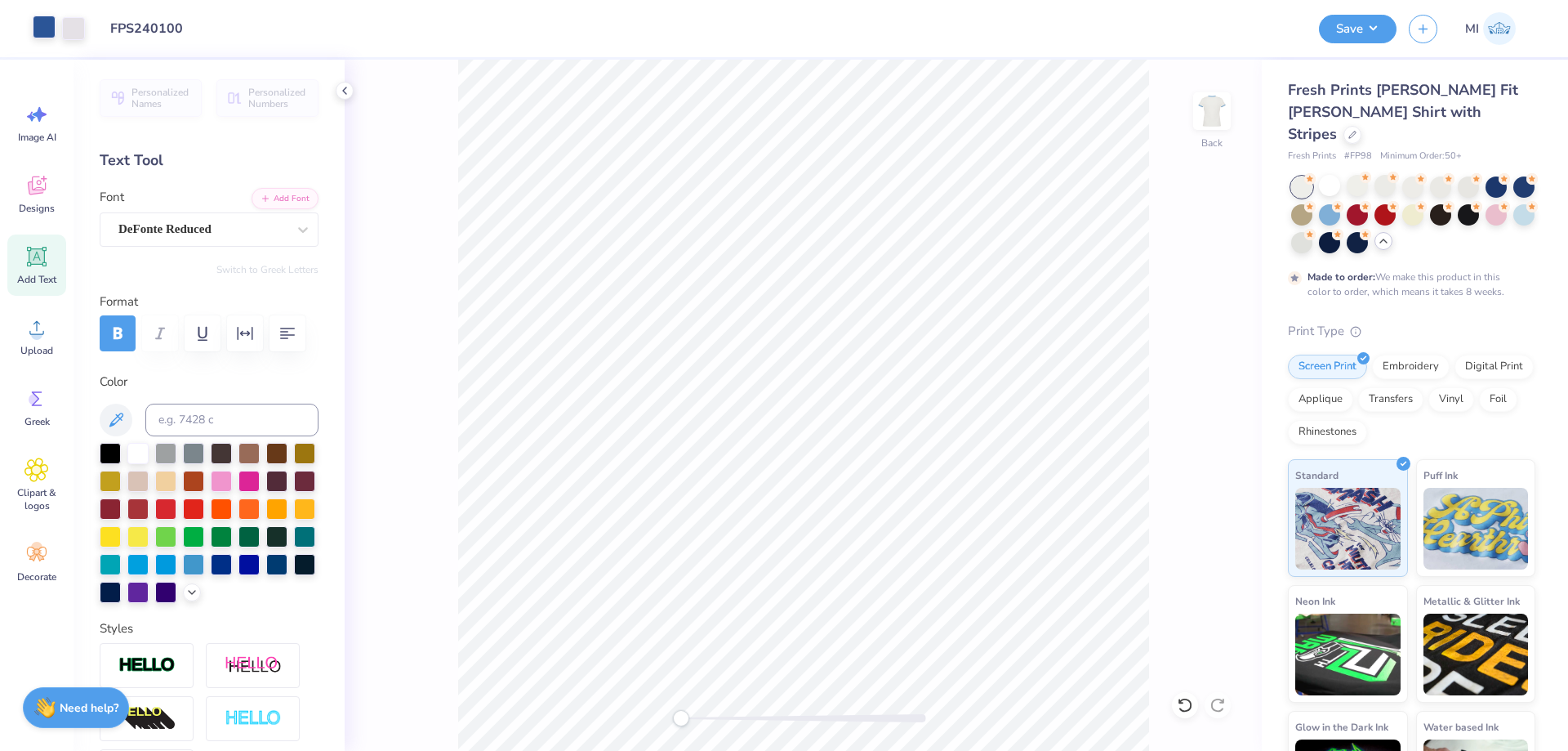
click at [44, 30] on div at bounding box center [44, 27] width 23 height 23
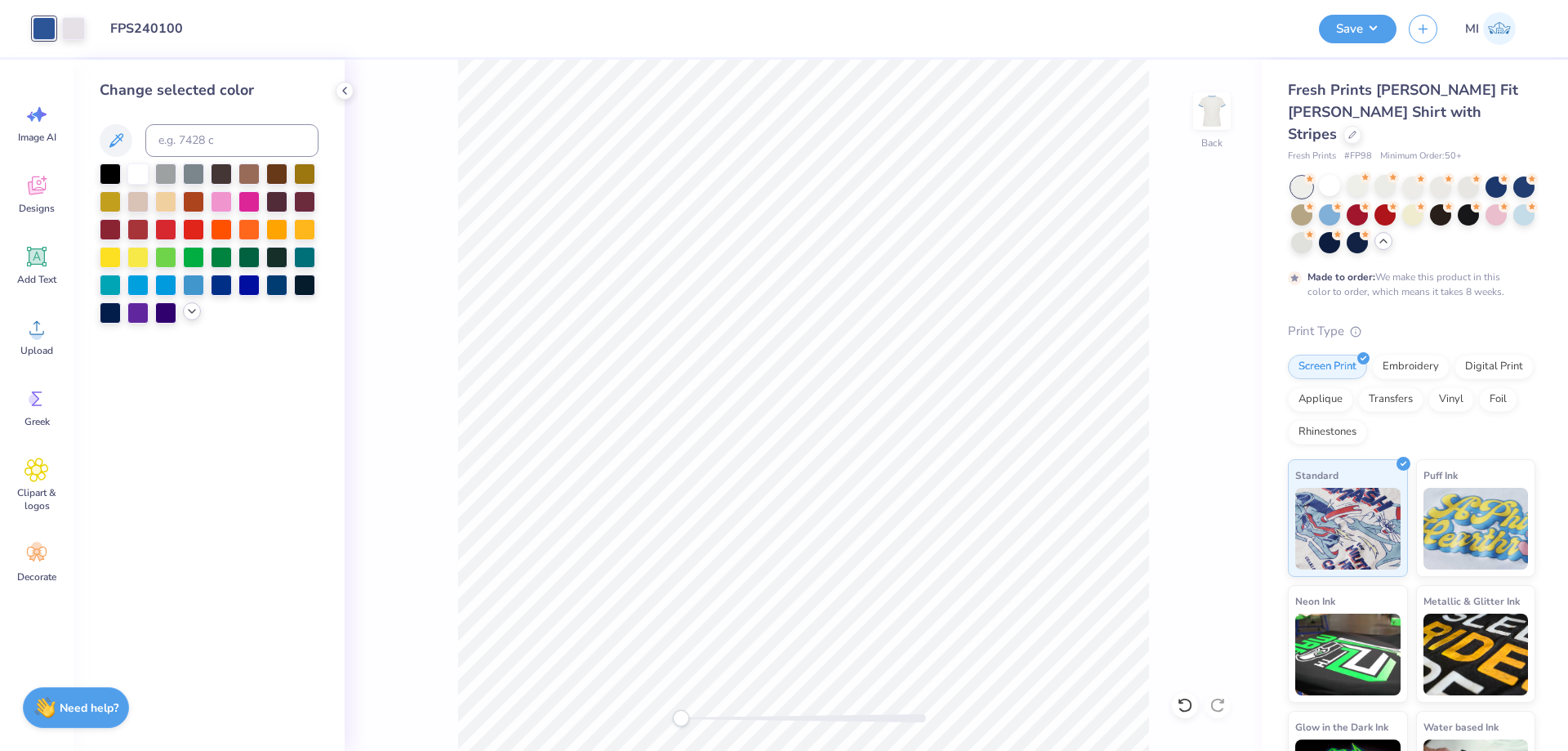
click at [191, 313] on polyline at bounding box center [192, 312] width 6 height 4
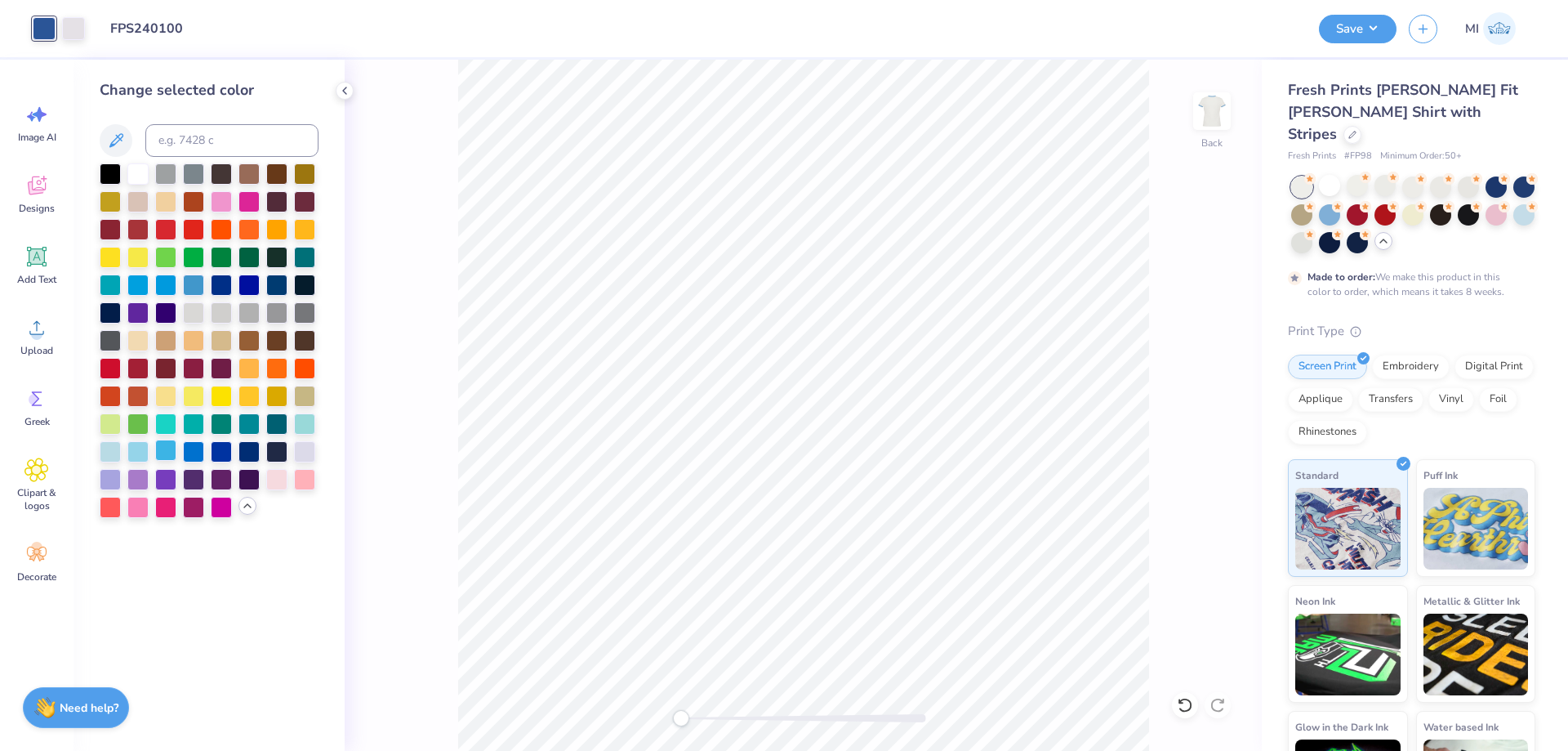
click at [168, 452] on div at bounding box center [165, 450] width 21 height 21
click at [137, 452] on div at bounding box center [138, 450] width 21 height 21
click at [183, 135] on input at bounding box center [232, 140] width 173 height 32
type input "550"
click at [1325, 203] on div at bounding box center [1330, 213] width 21 height 21
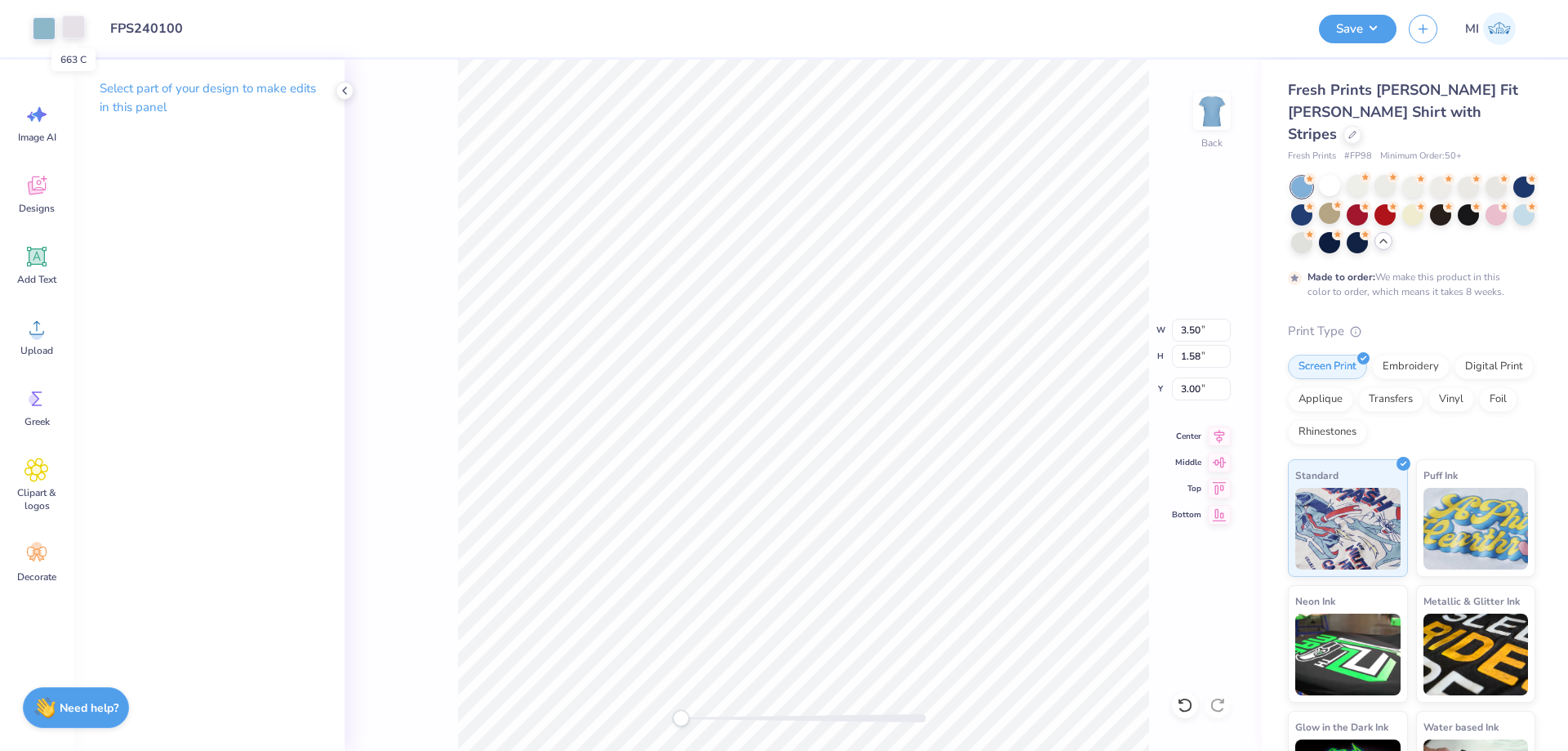
click at [74, 26] on div at bounding box center [73, 27] width 23 height 23
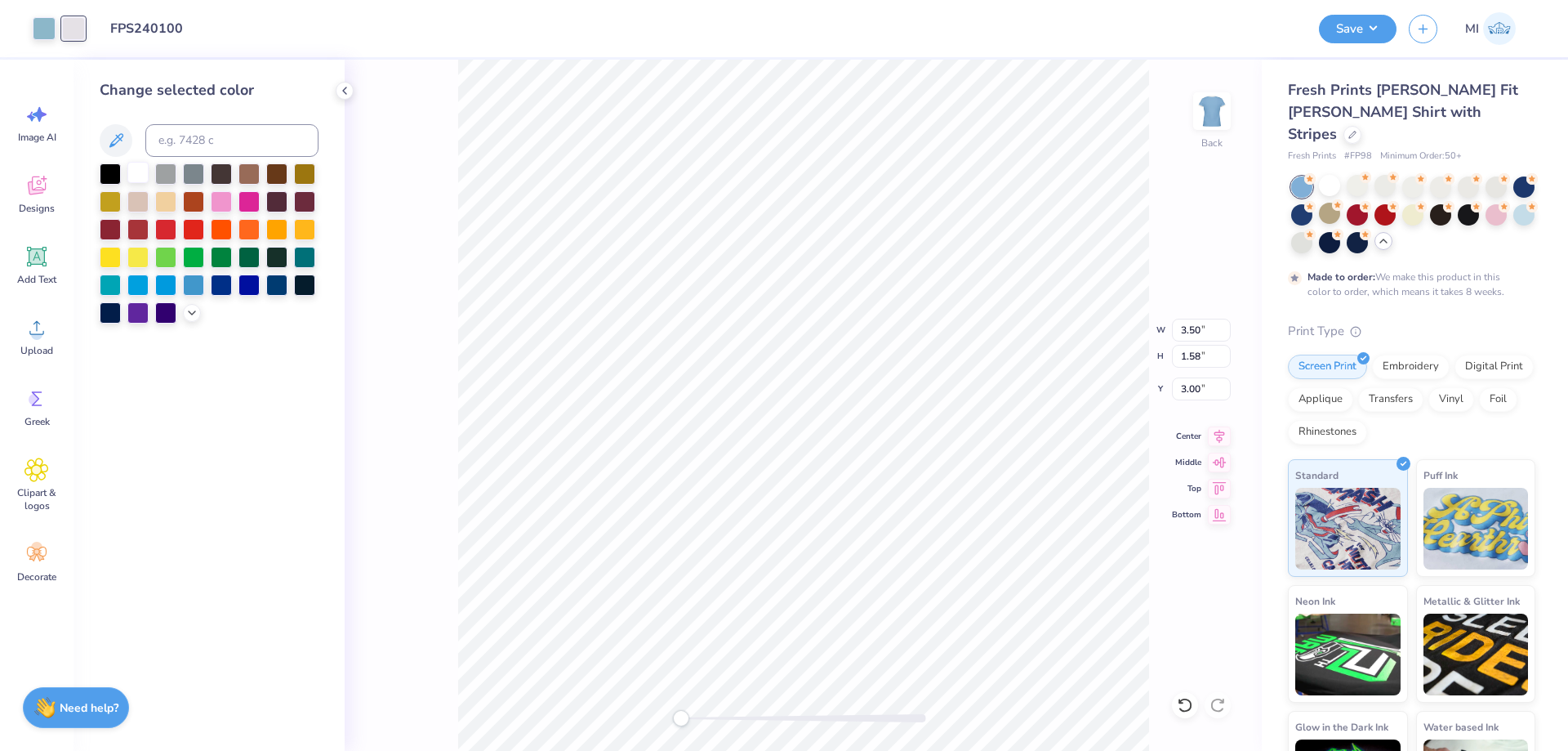
click at [138, 179] on div at bounding box center [138, 172] width 21 height 21
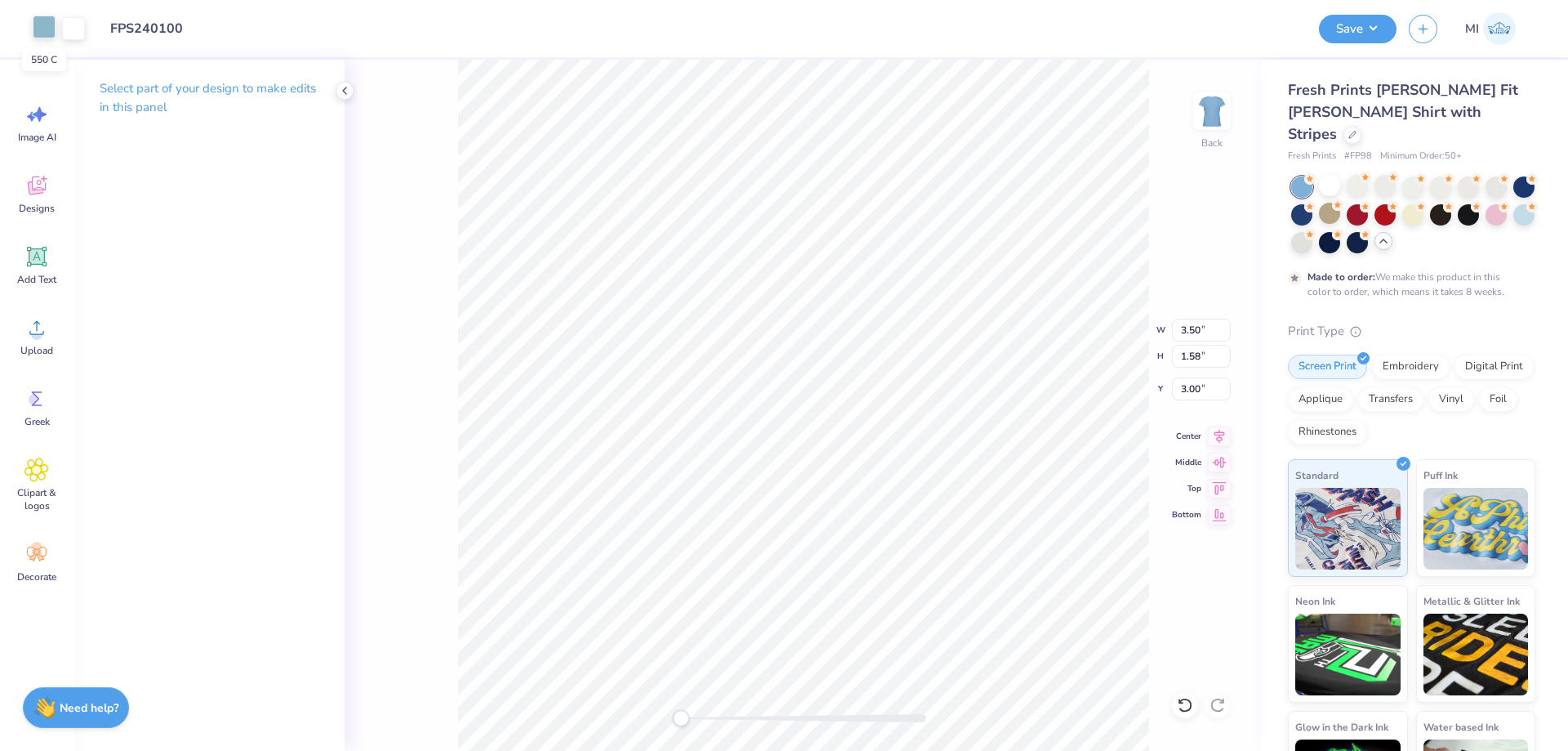
click at [38, 30] on div at bounding box center [44, 27] width 23 height 23
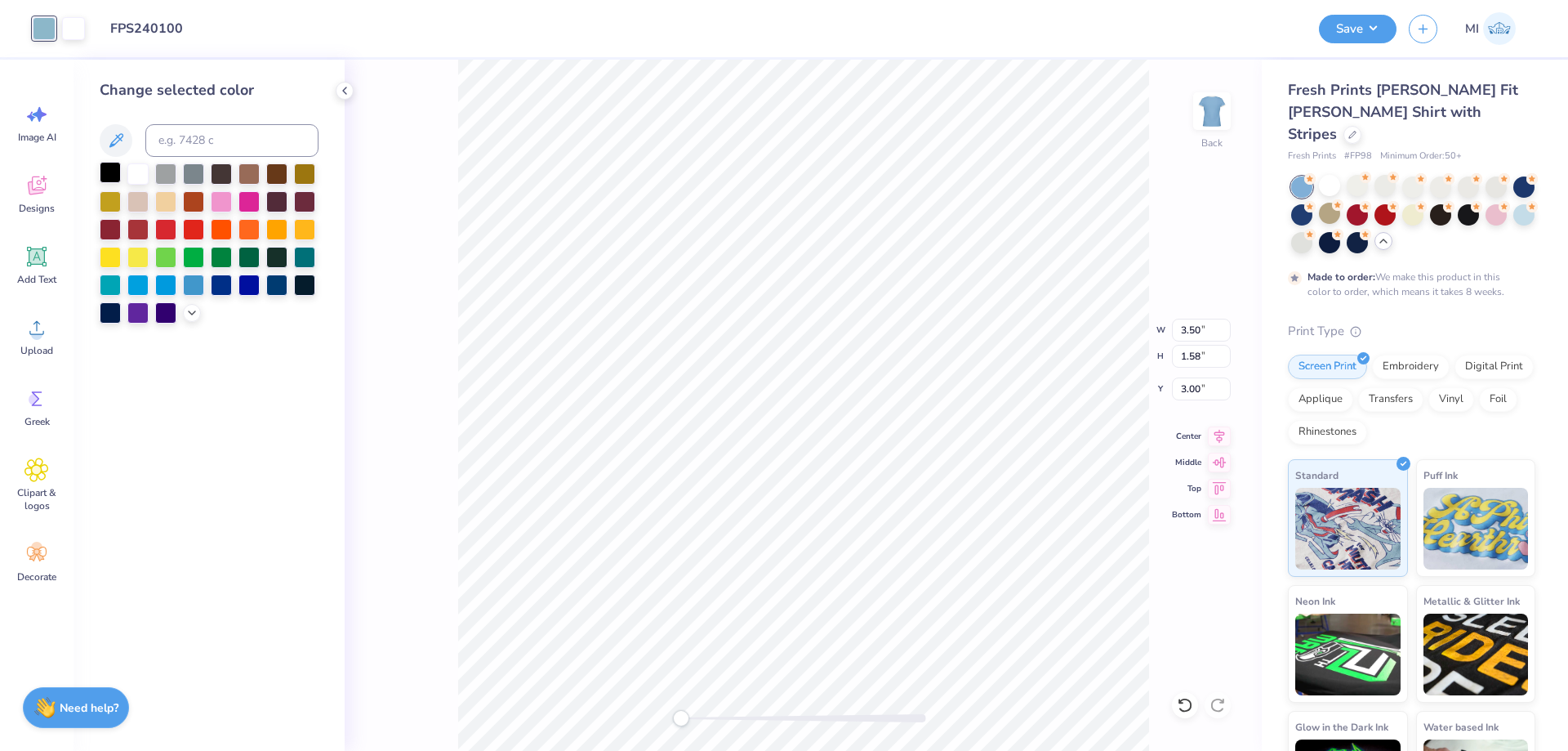
click at [106, 174] on div at bounding box center [110, 172] width 21 height 21
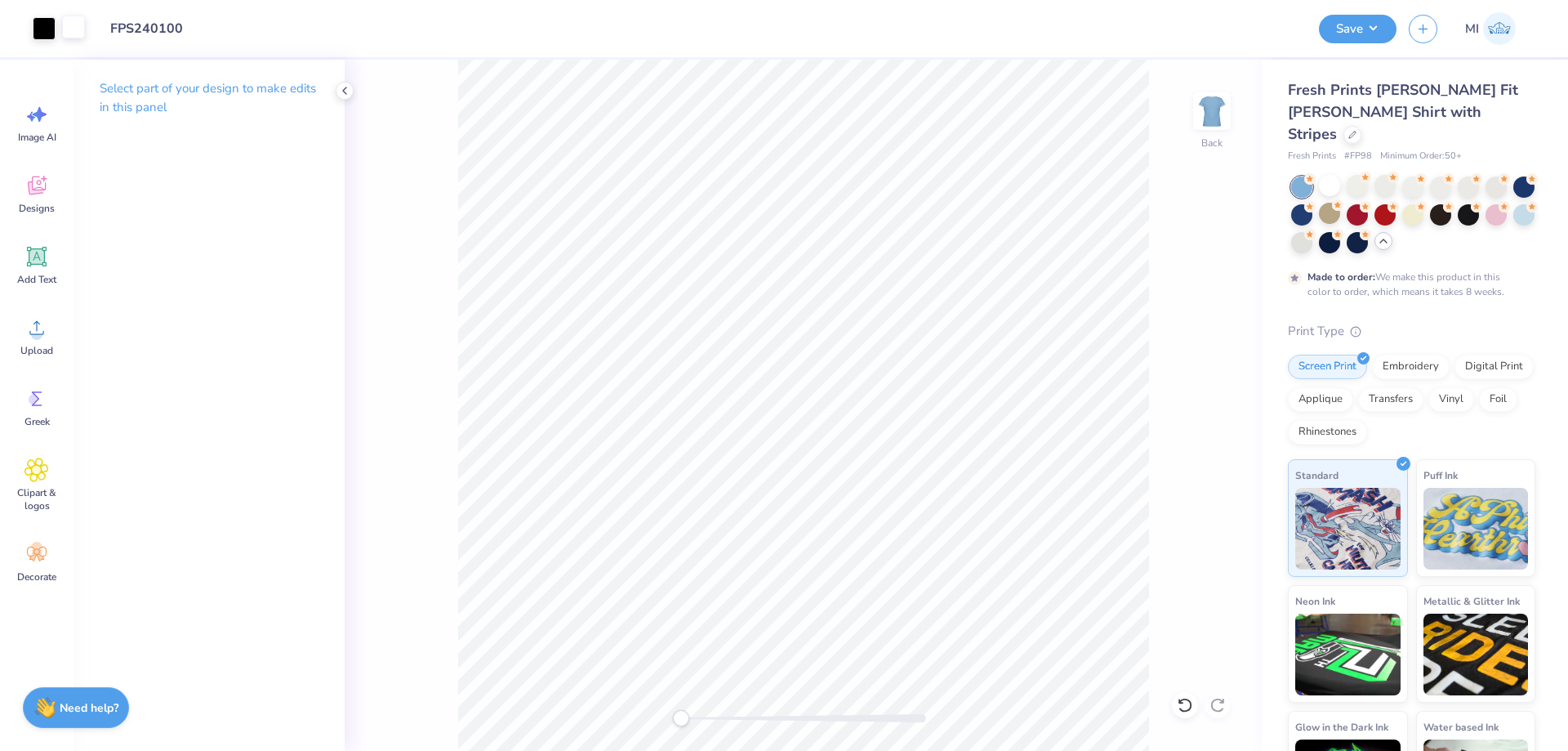
click at [73, 28] on div at bounding box center [73, 27] width 23 height 23
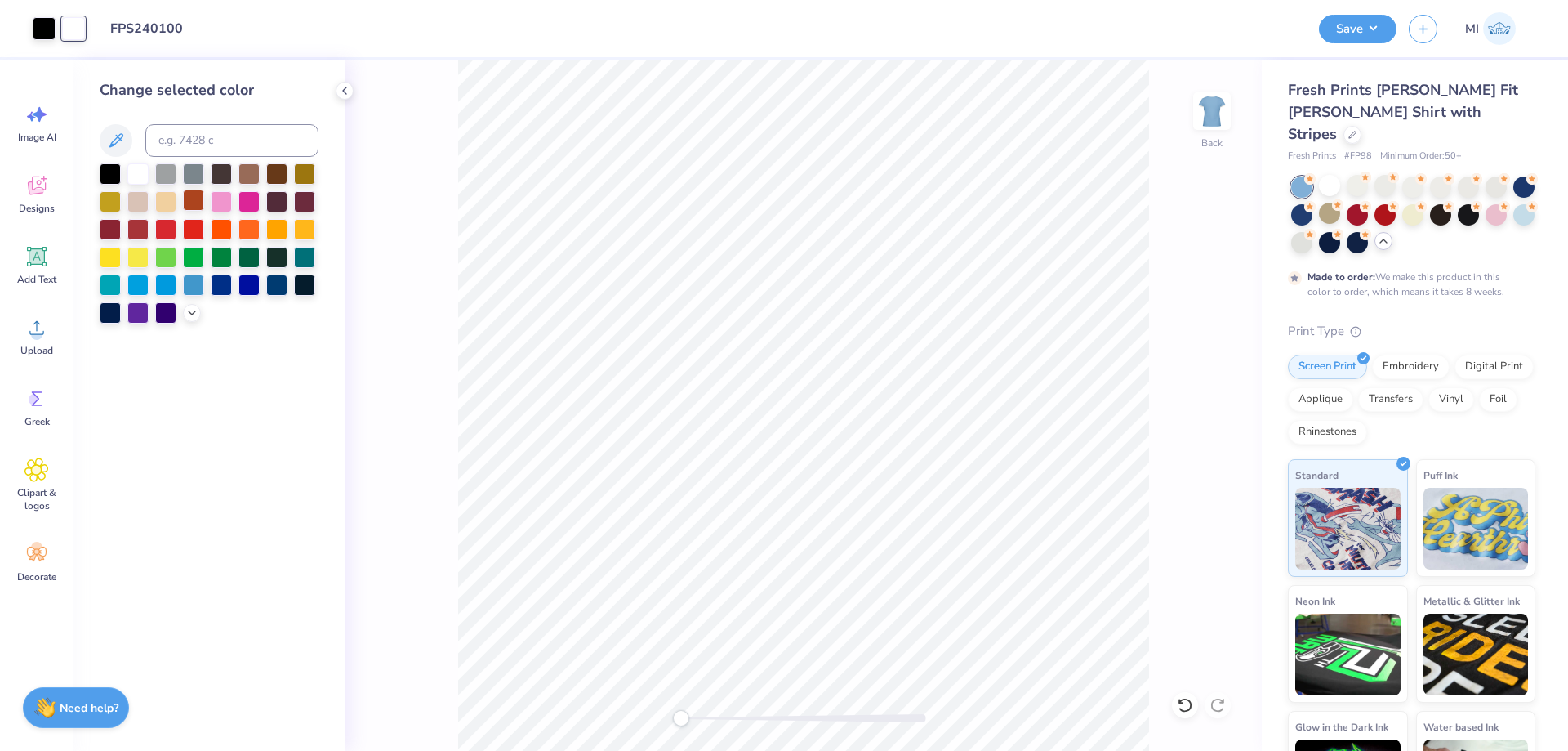
click at [183, 198] on div at bounding box center [193, 199] width 21 height 21
click at [44, 32] on div at bounding box center [44, 27] width 23 height 23
click at [131, 169] on div at bounding box center [138, 172] width 21 height 21
click at [210, 131] on input at bounding box center [232, 140] width 173 height 32
type input "663"
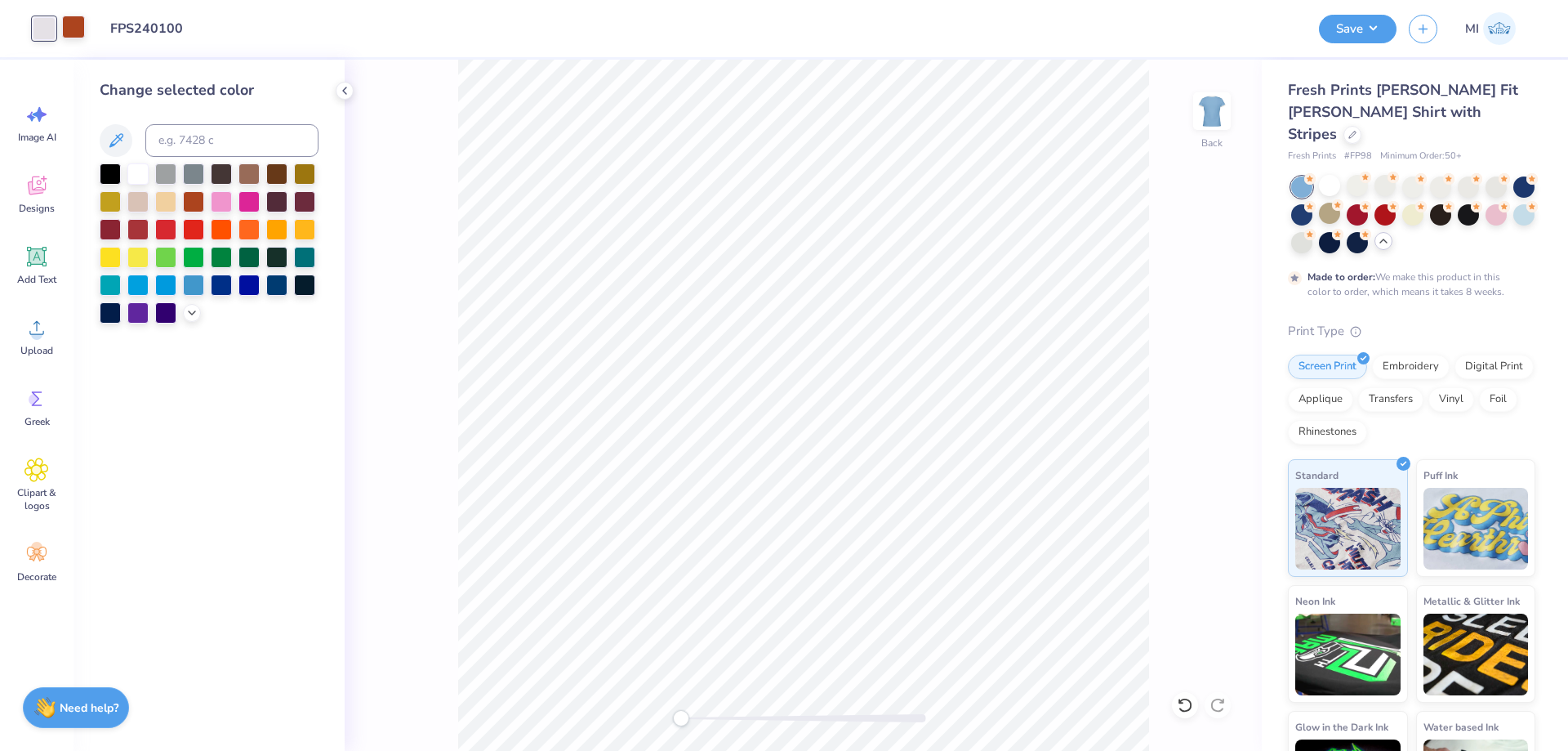
click at [67, 24] on div at bounding box center [73, 27] width 23 height 23
click at [216, 148] on input at bounding box center [232, 140] width 173 height 32
type input "550"
click at [75, 28] on div at bounding box center [73, 29] width 23 height 23
click at [185, 139] on input at bounding box center [232, 140] width 173 height 32
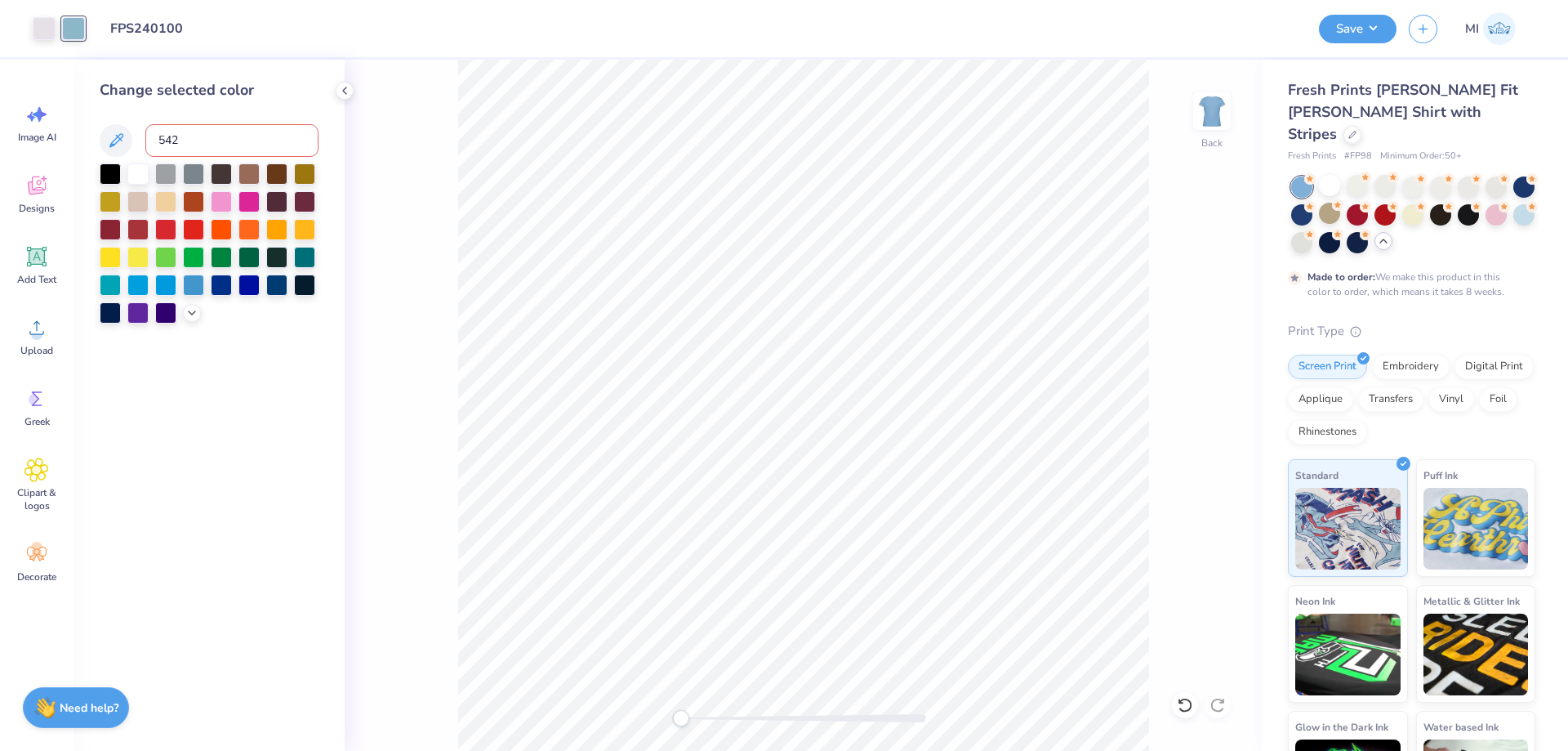
type input "542"
click at [516, 663] on div "Back" at bounding box center [803, 405] width 917 height 692
click at [49, 34] on div at bounding box center [44, 27] width 23 height 23
click at [133, 176] on div at bounding box center [138, 172] width 21 height 21
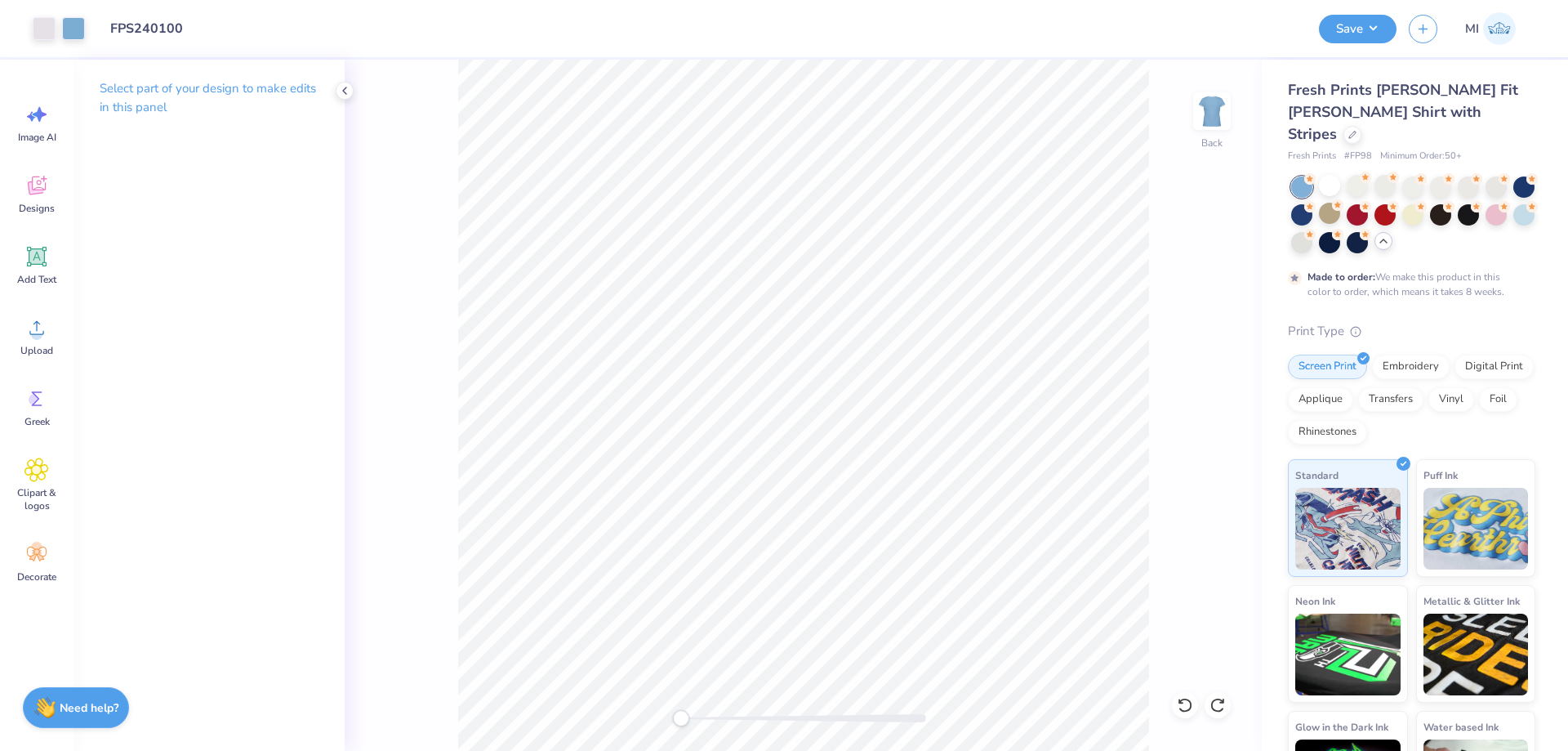
click at [572, 708] on div "Back" at bounding box center [803, 405] width 917 height 692
click at [1361, 28] on button "Save" at bounding box center [1359, 26] width 78 height 29
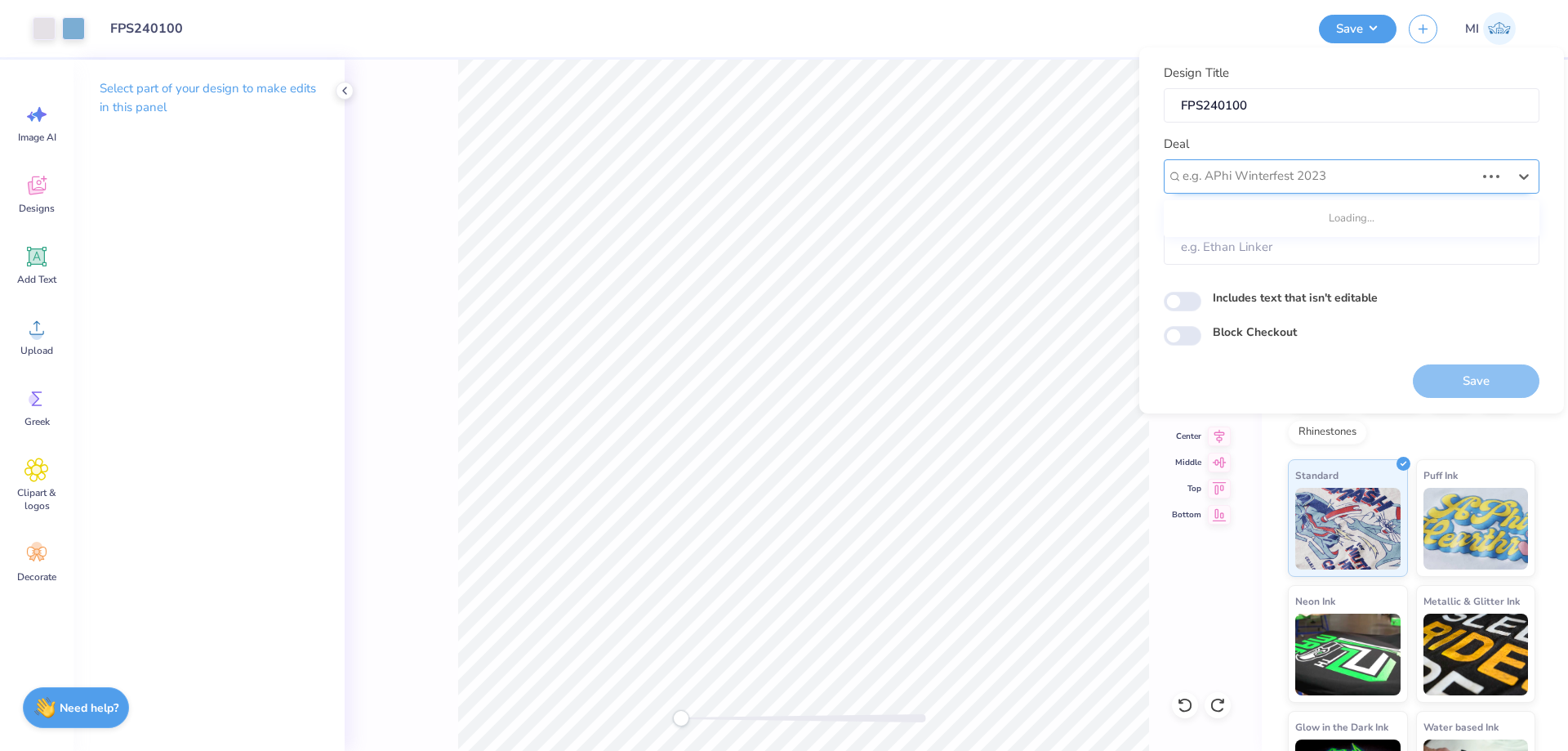
click at [1353, 172] on div at bounding box center [1329, 176] width 293 height 22
click at [1304, 207] on div "Design Tool Gallery" at bounding box center [1351, 220] width 362 height 27
type input "Design Tool Gallery"
type input "Design Tool Gallery User"
click at [1483, 384] on button "Save" at bounding box center [1476, 381] width 127 height 33
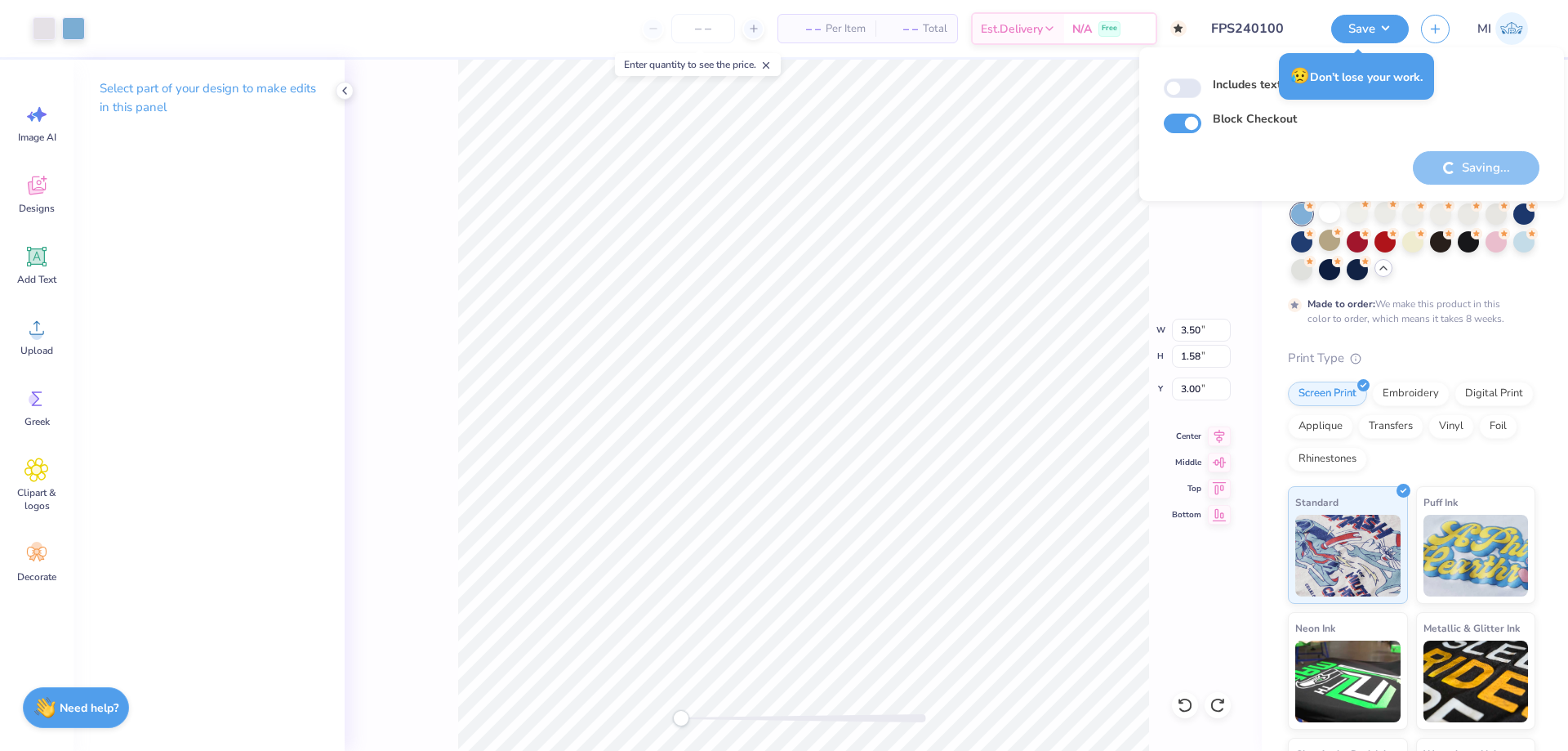
checkbox input "true"
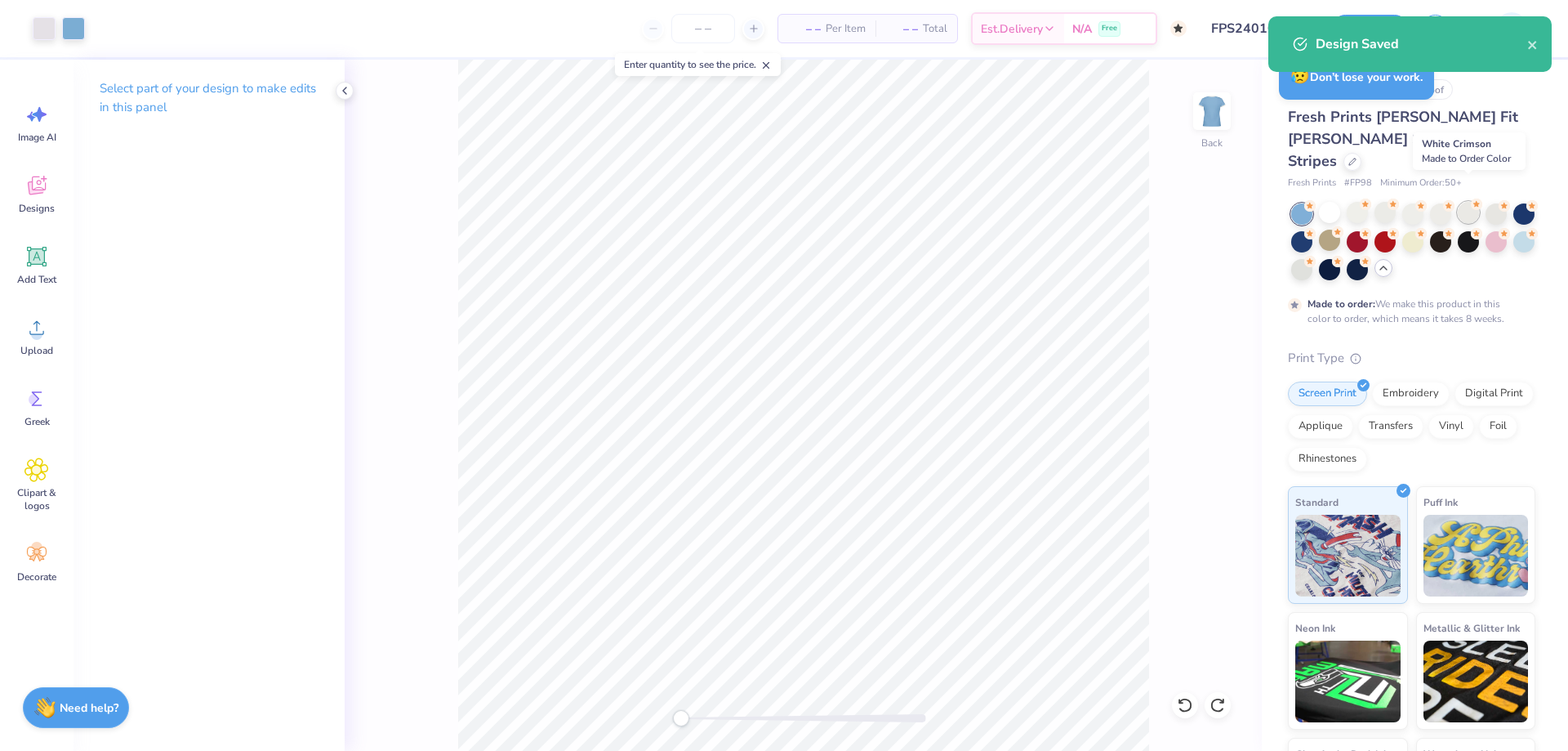
click at [1471, 202] on div at bounding box center [1468, 212] width 21 height 21
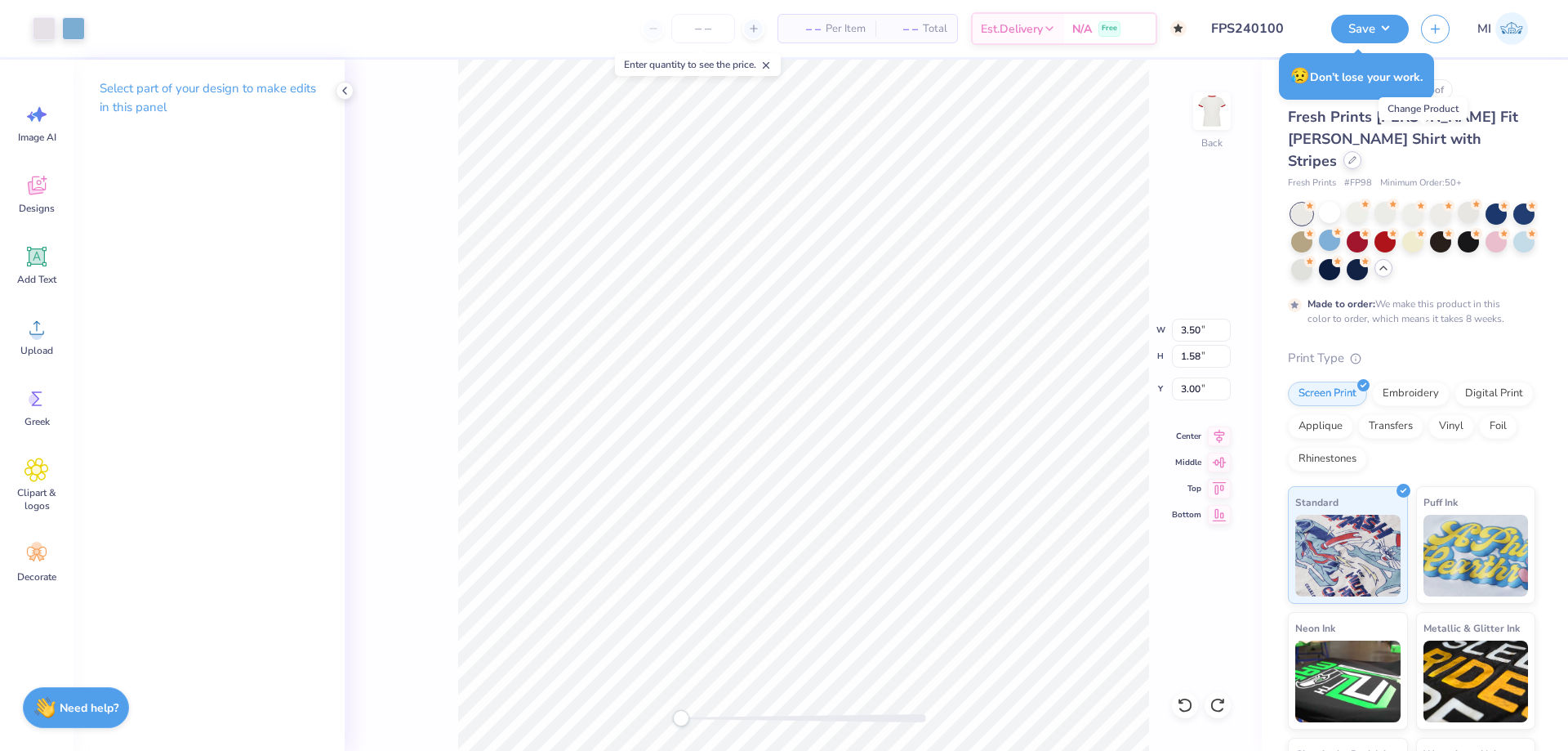
click at [1357, 156] on icon at bounding box center [1352, 159] width 8 height 8
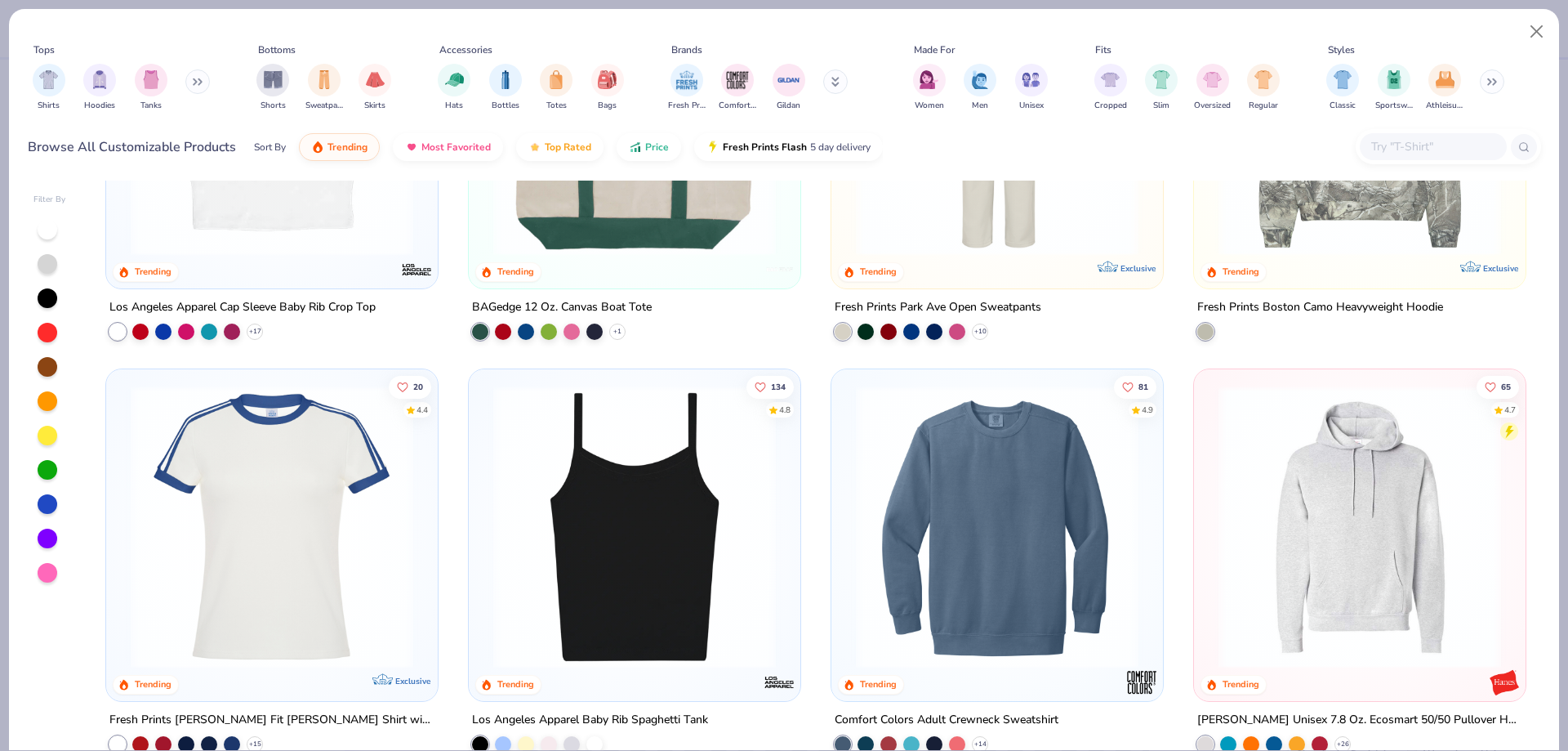
scroll to position [3452, 0]
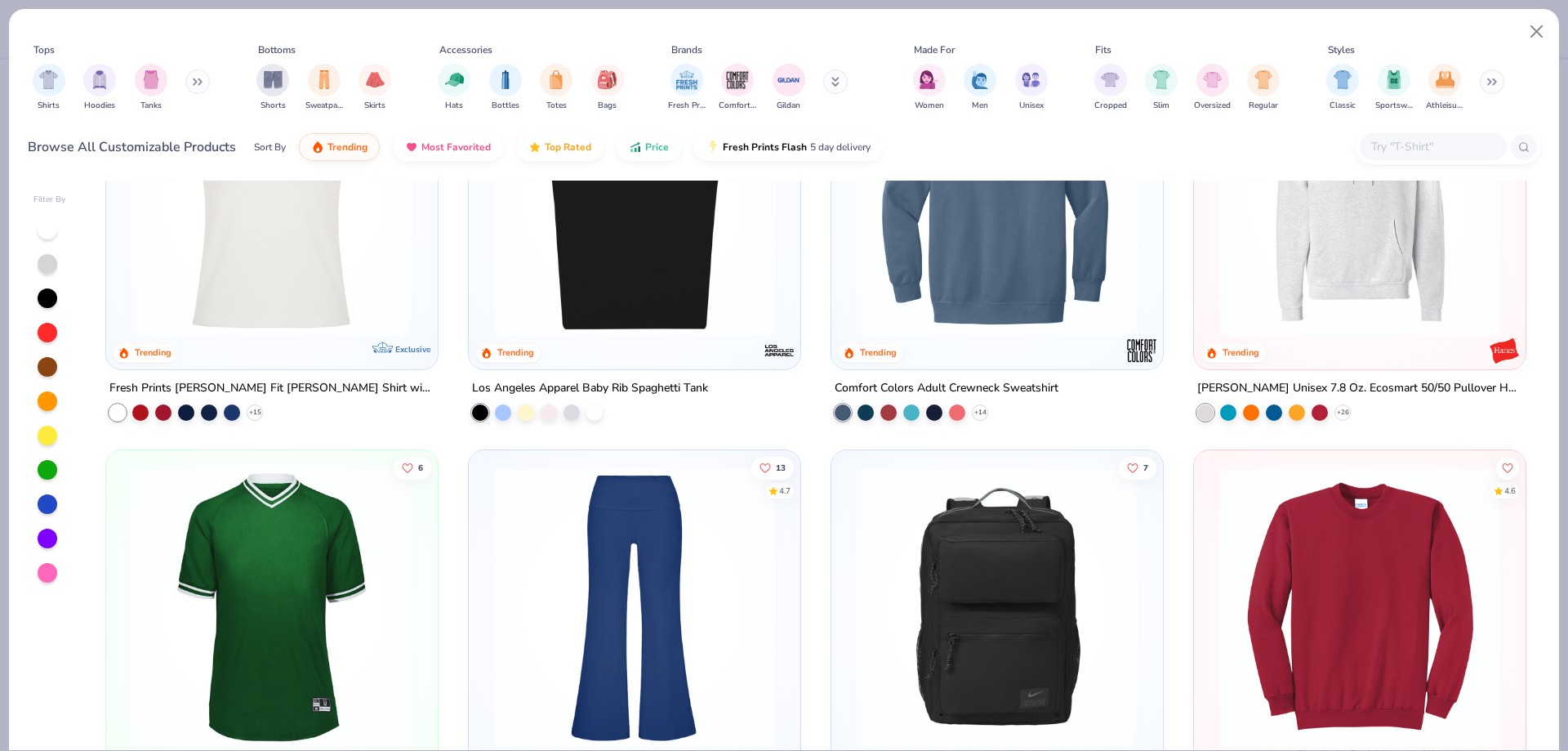
click at [259, 310] on img at bounding box center [272, 195] width 299 height 283
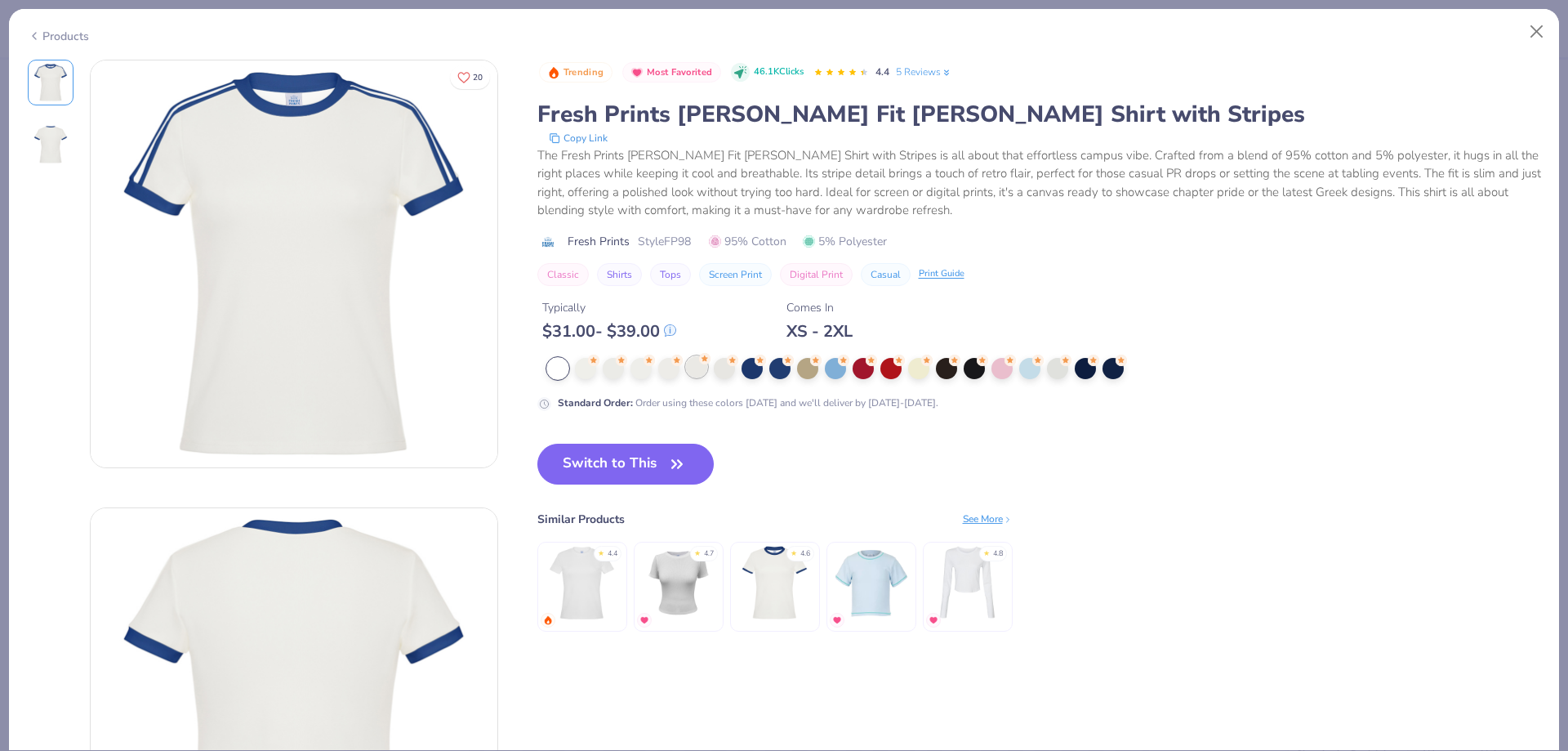
click at [691, 370] on div at bounding box center [696, 366] width 21 height 21
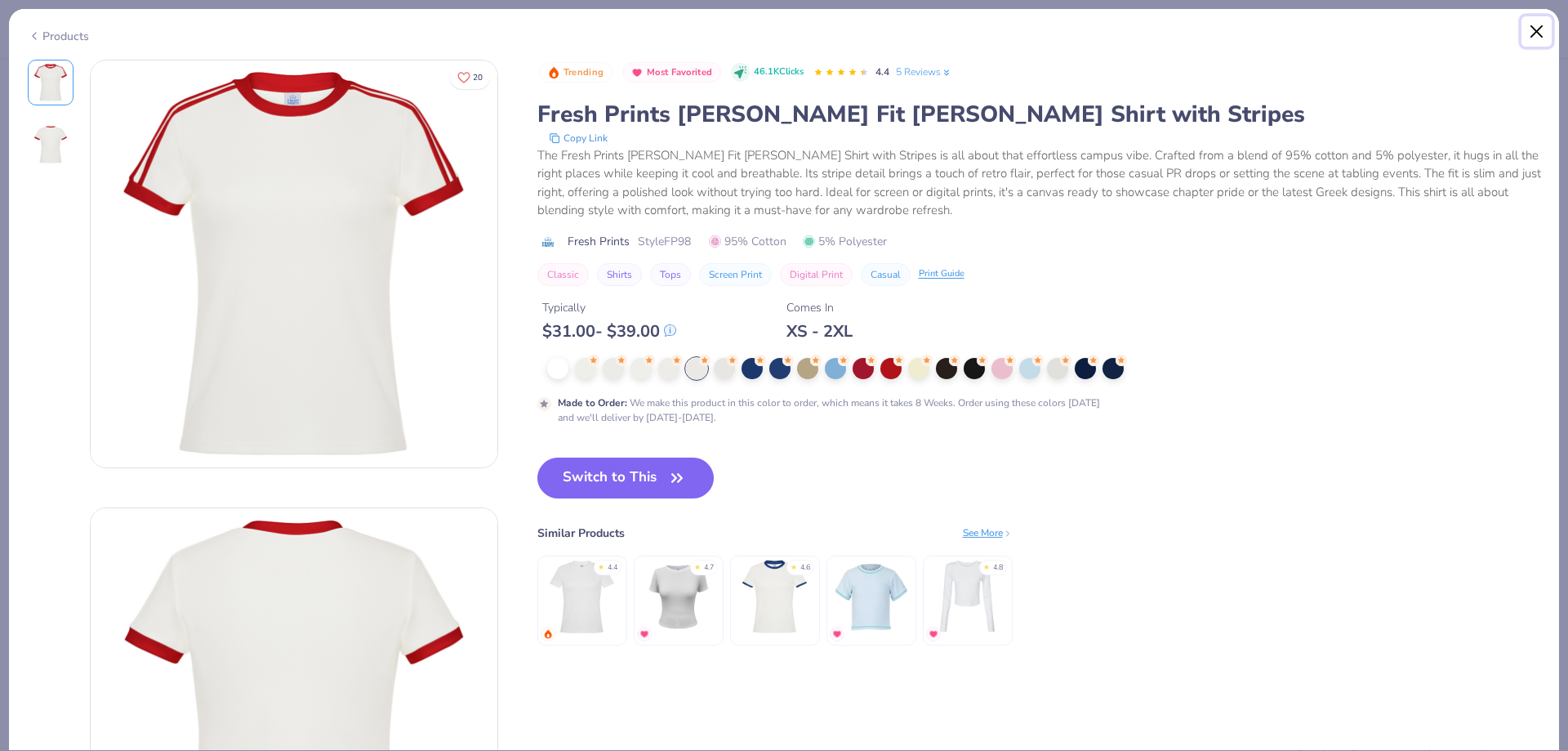
click at [1536, 32] on button "Close" at bounding box center [1536, 32] width 31 height 31
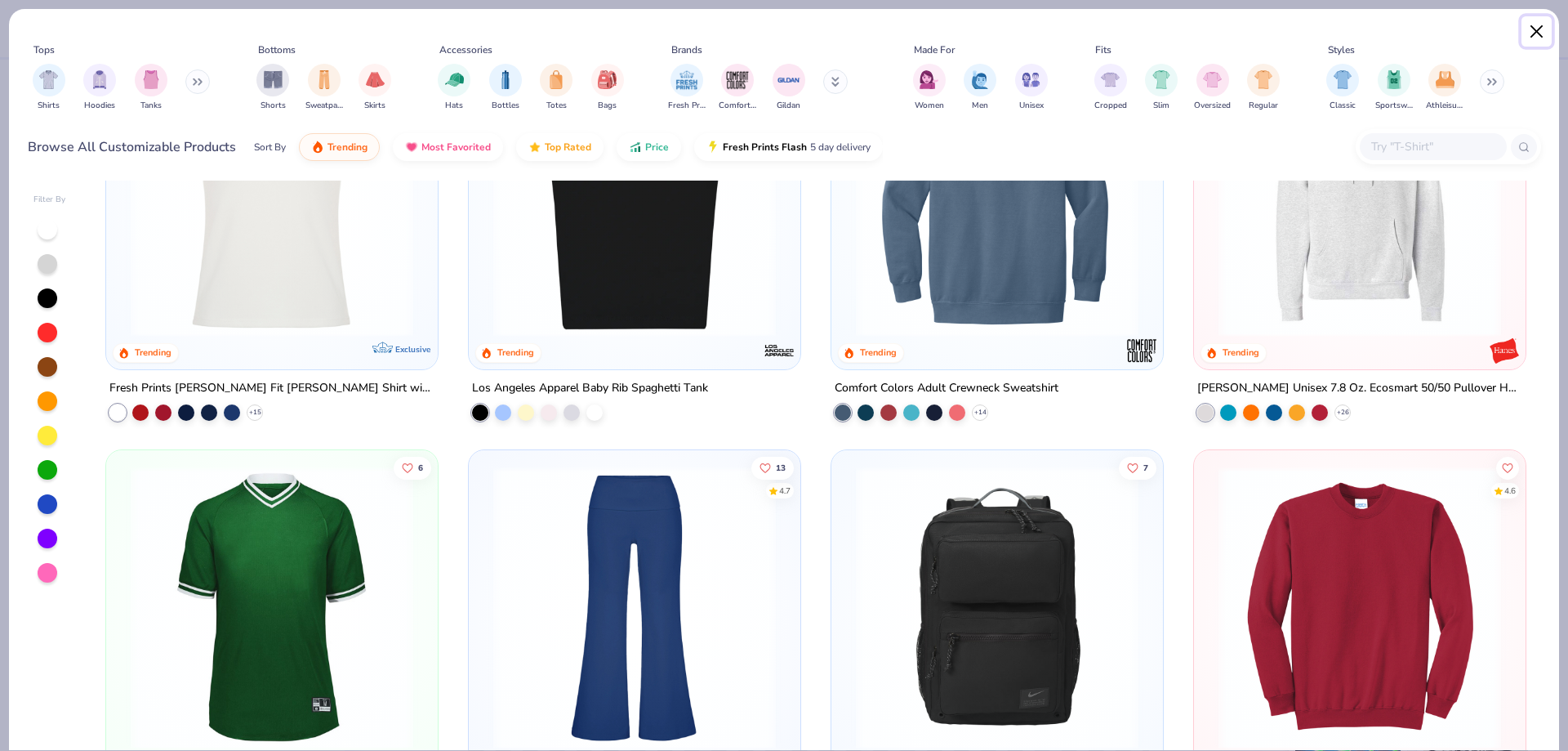
click at [1534, 35] on button "Close" at bounding box center [1536, 32] width 31 height 31
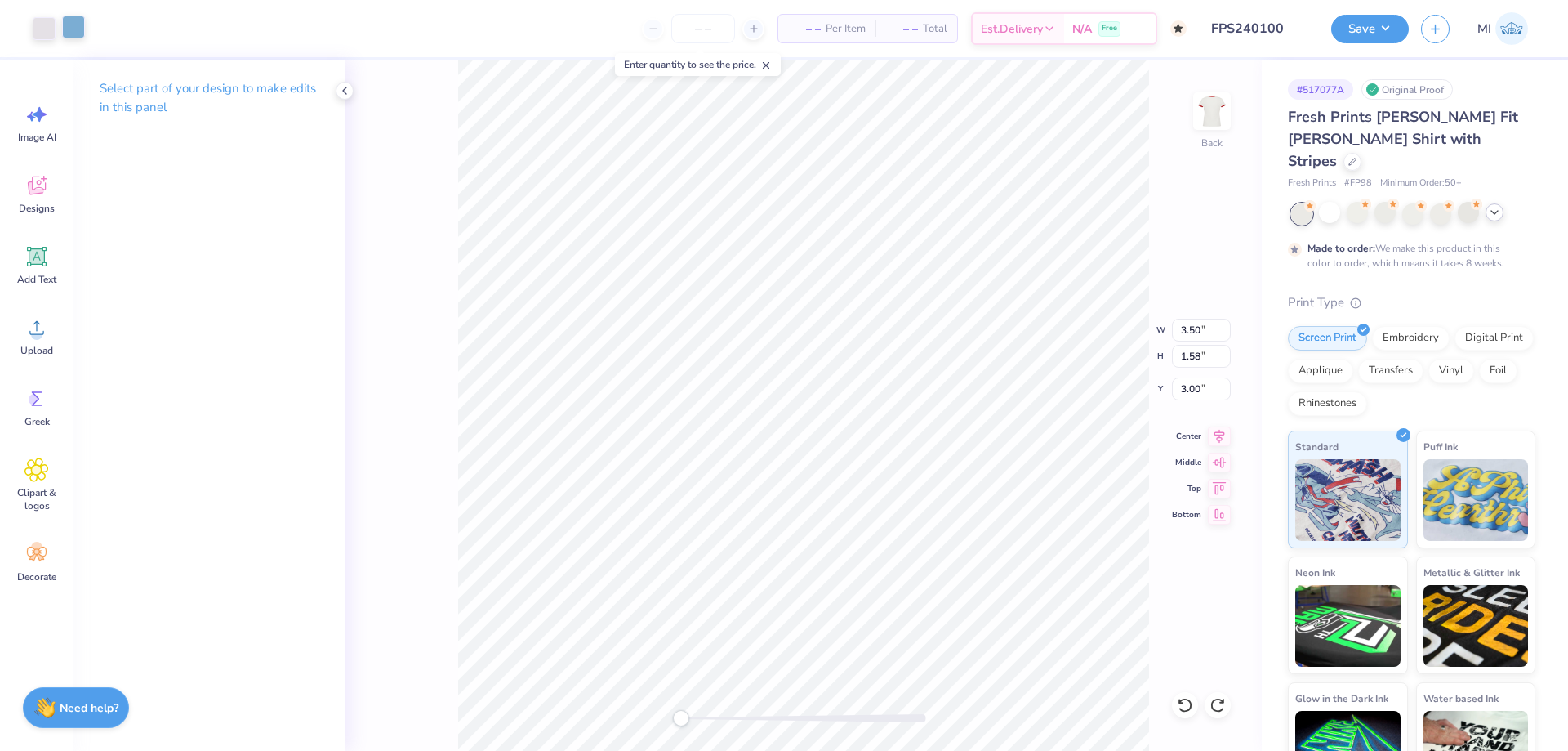
click at [75, 24] on div at bounding box center [73, 27] width 23 height 23
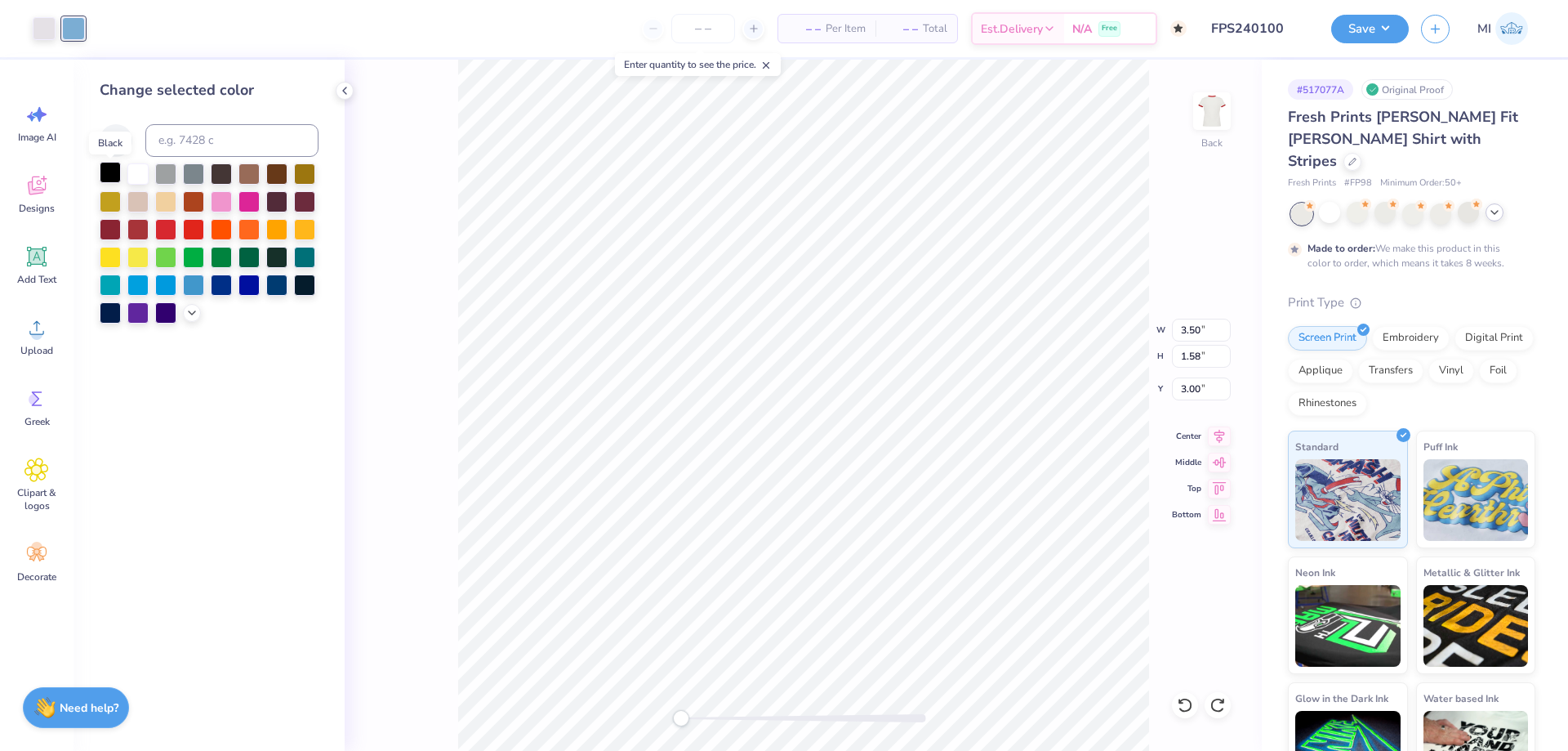
click at [110, 172] on div at bounding box center [110, 172] width 21 height 21
click at [40, 31] on div at bounding box center [44, 27] width 23 height 23
click at [162, 176] on div at bounding box center [165, 172] width 21 height 21
click at [76, 38] on div at bounding box center [73, 27] width 23 height 23
click at [206, 149] on input at bounding box center [232, 140] width 173 height 32
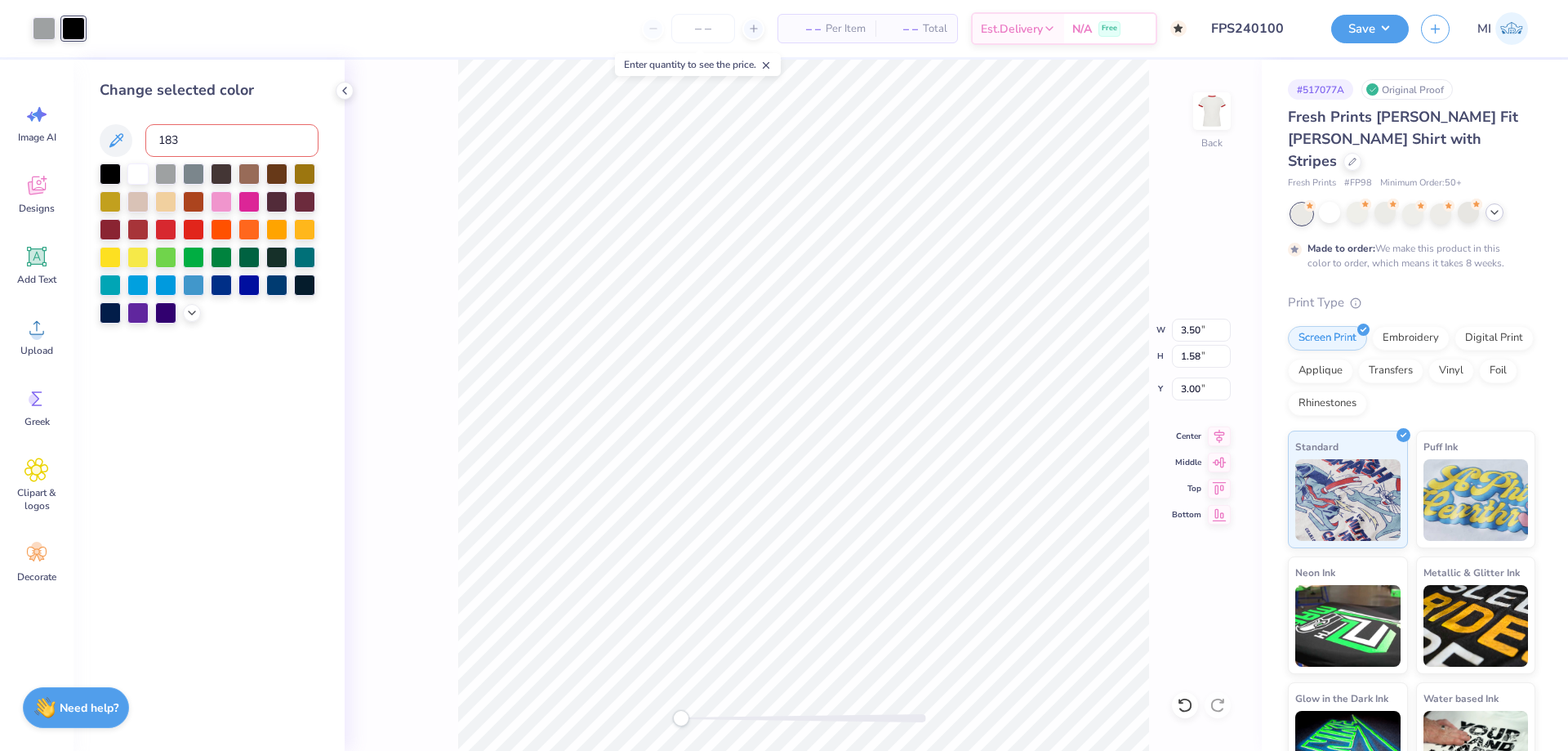
type input "183"
click at [42, 35] on div at bounding box center [44, 27] width 23 height 23
click at [189, 151] on input at bounding box center [232, 140] width 173 height 32
type input "186"
click at [72, 30] on div at bounding box center [73, 27] width 23 height 23
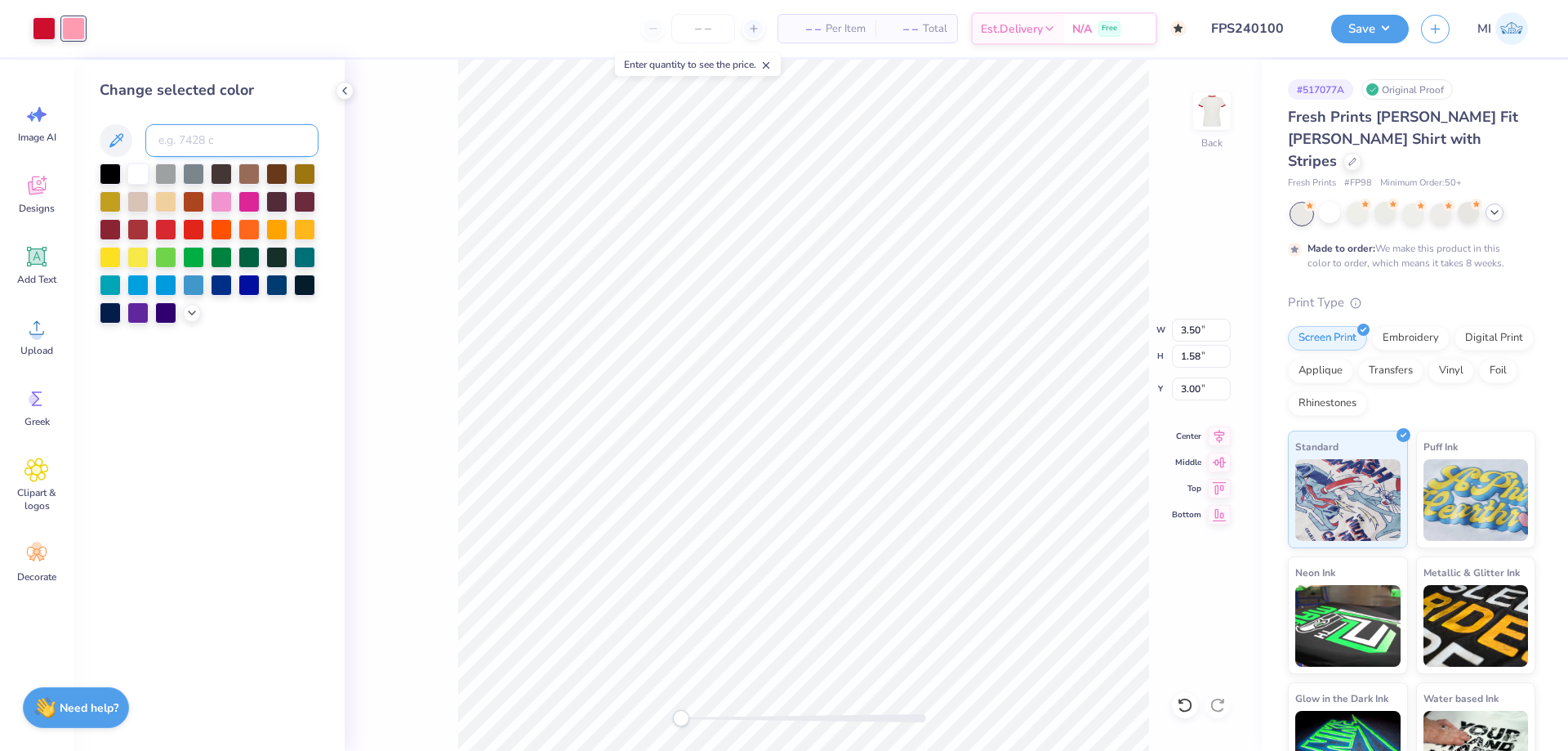
click at [228, 141] on input at bounding box center [232, 140] width 173 height 32
type input "663"
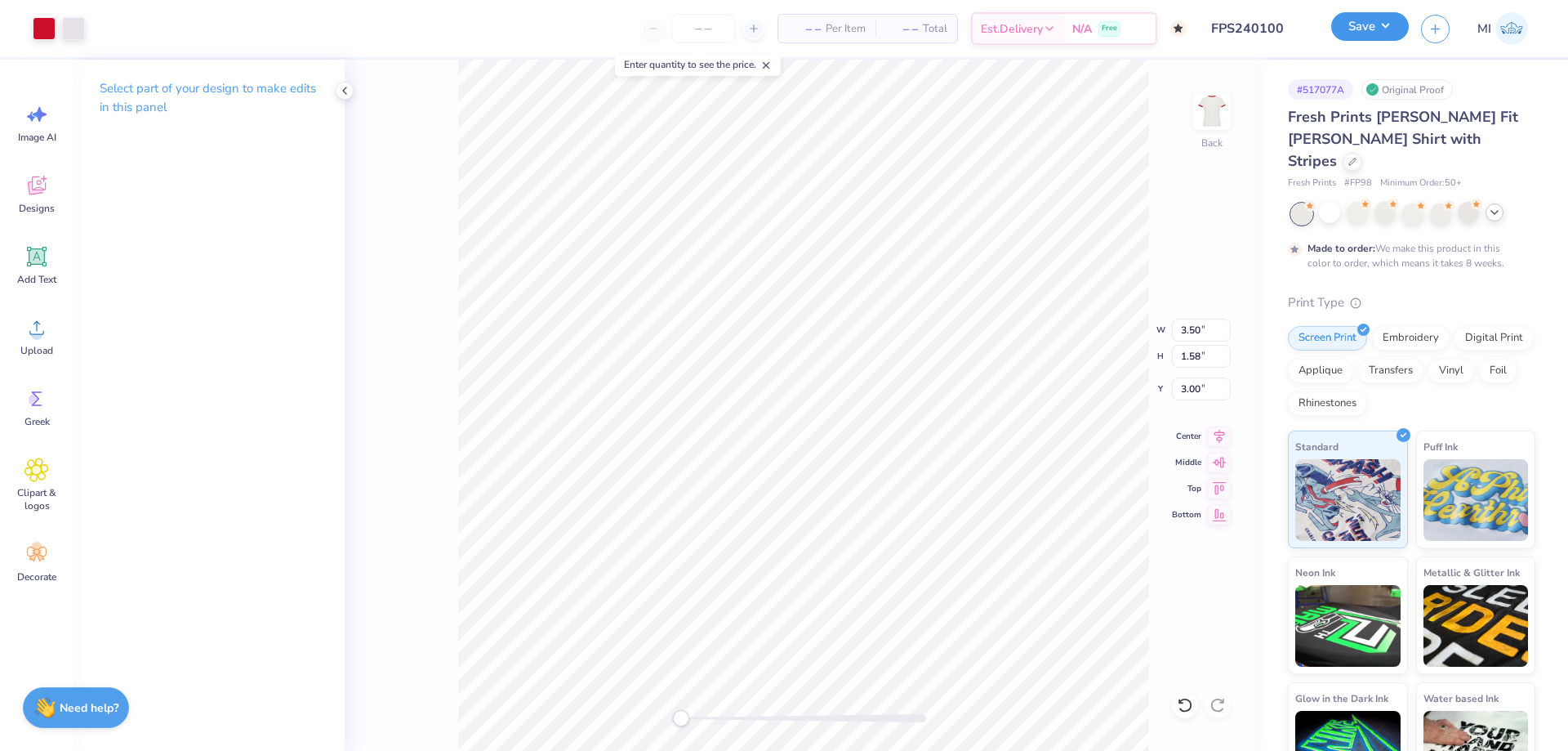
click at [1387, 31] on button "Save" at bounding box center [1371, 26] width 78 height 29
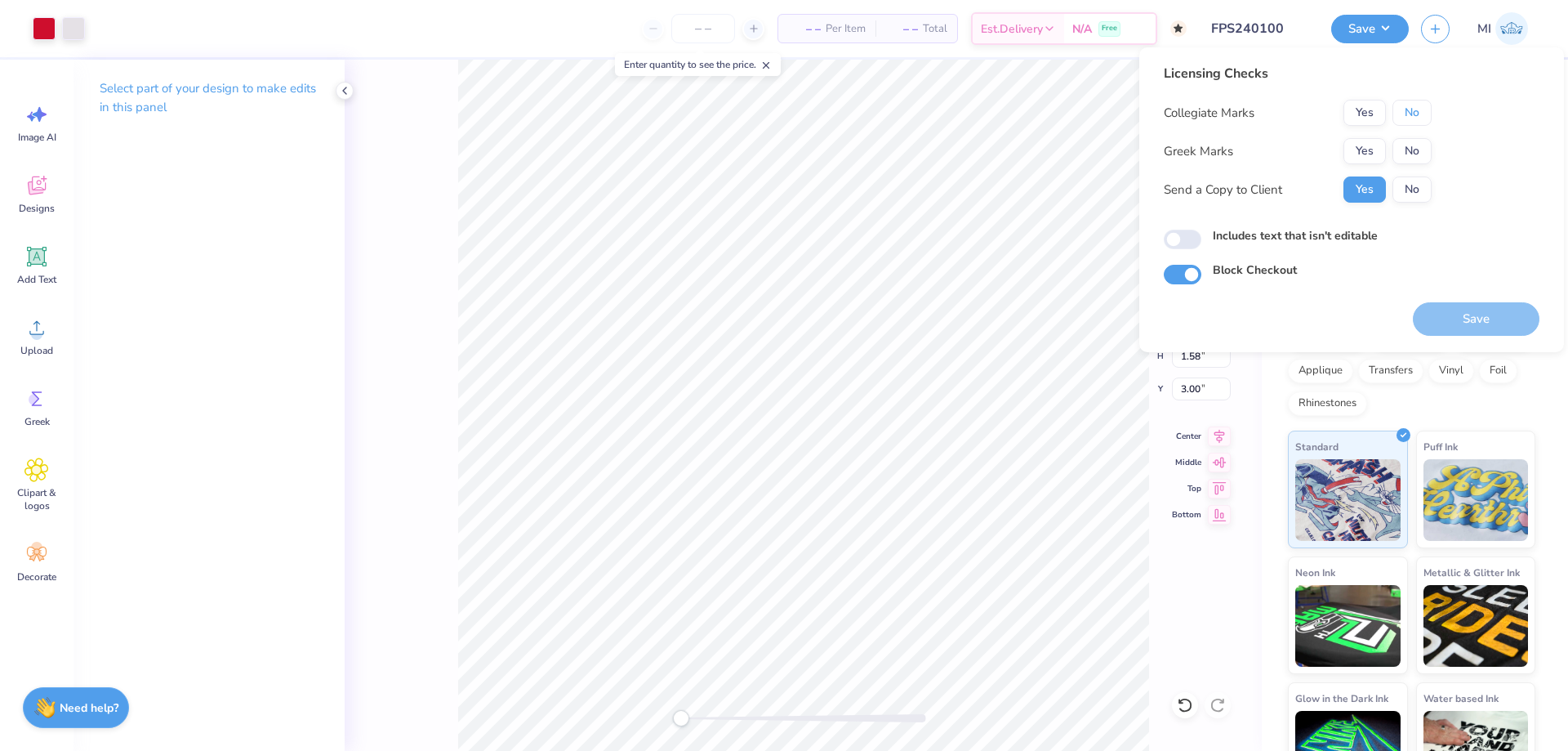
drag, startPoint x: 1412, startPoint y: 105, endPoint x: 1372, endPoint y: 137, distance: 51.2
click at [1410, 108] on button "No" at bounding box center [1412, 113] width 39 height 26
click at [1360, 142] on button "Yes" at bounding box center [1365, 151] width 43 height 26
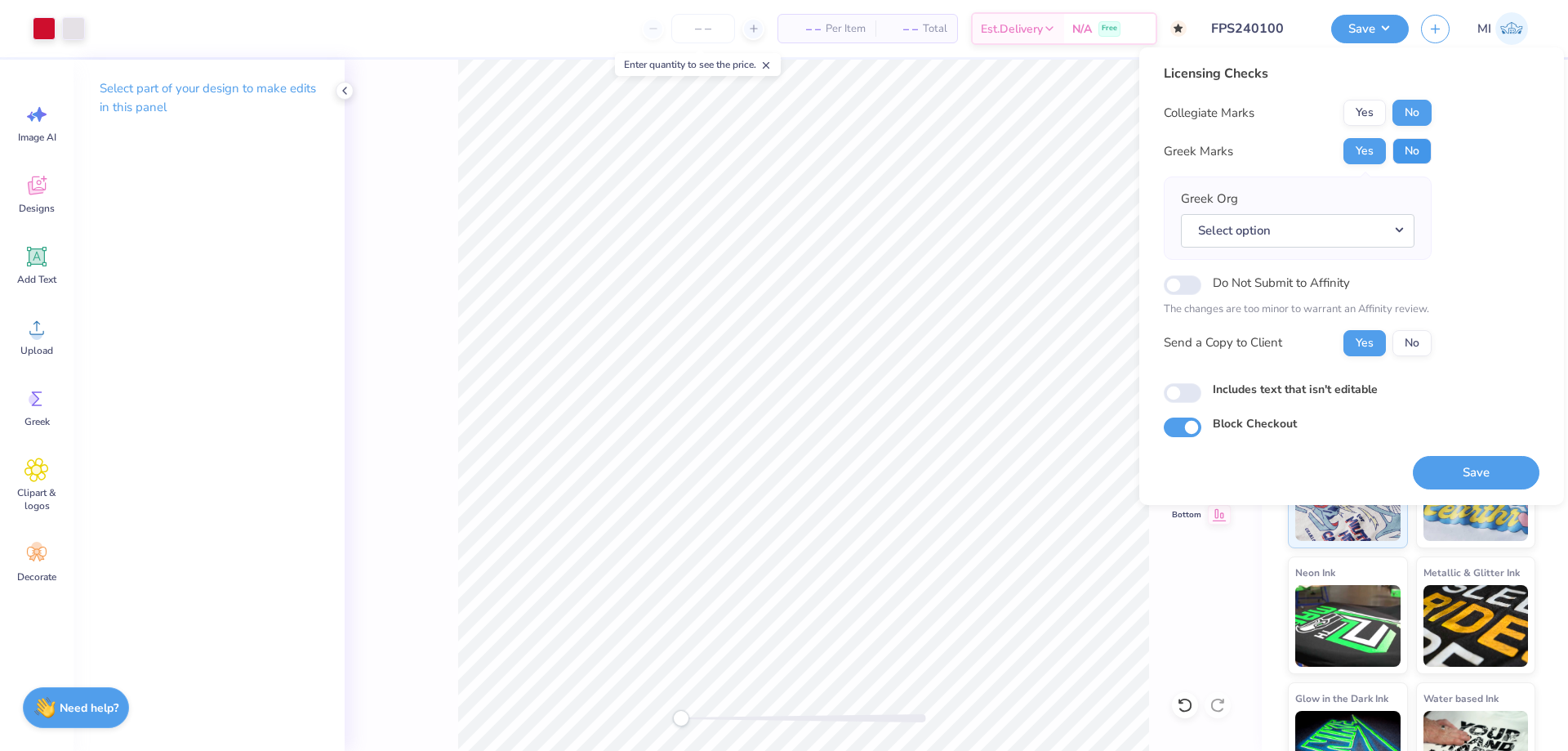
click at [1415, 143] on button "No" at bounding box center [1412, 151] width 39 height 26
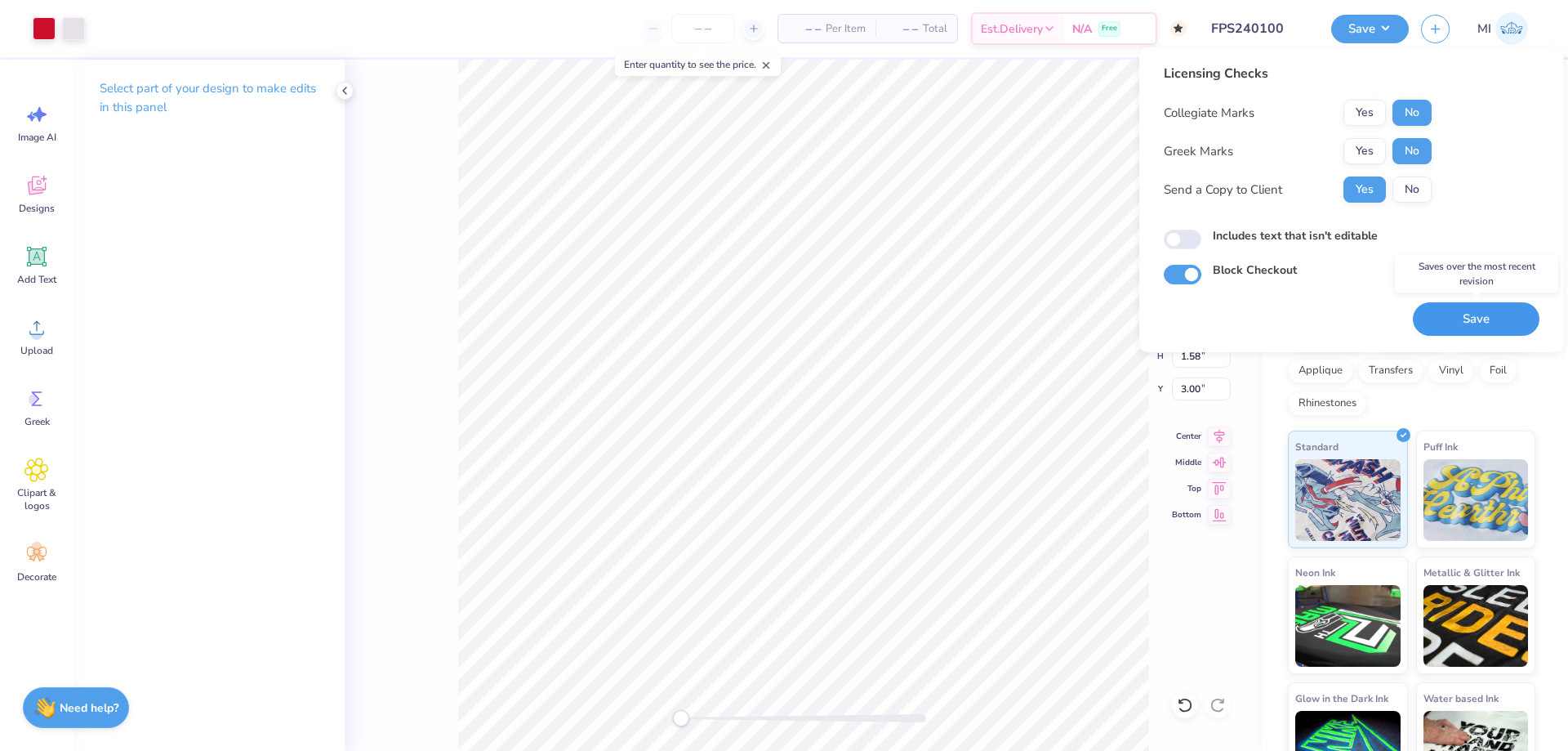
click at [1482, 312] on button "Save" at bounding box center [1476, 319] width 127 height 33
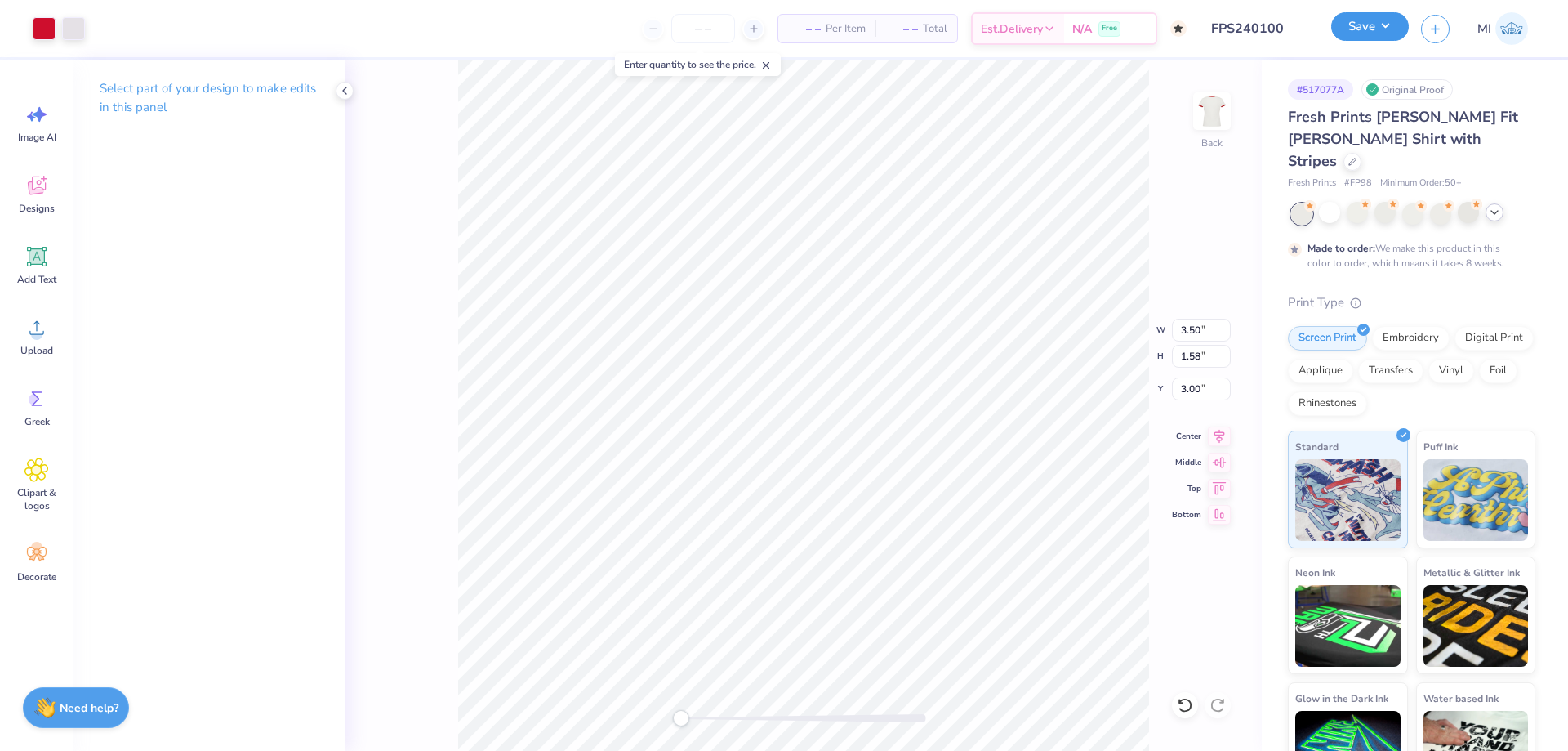
click at [1354, 30] on button "Save" at bounding box center [1371, 26] width 78 height 29
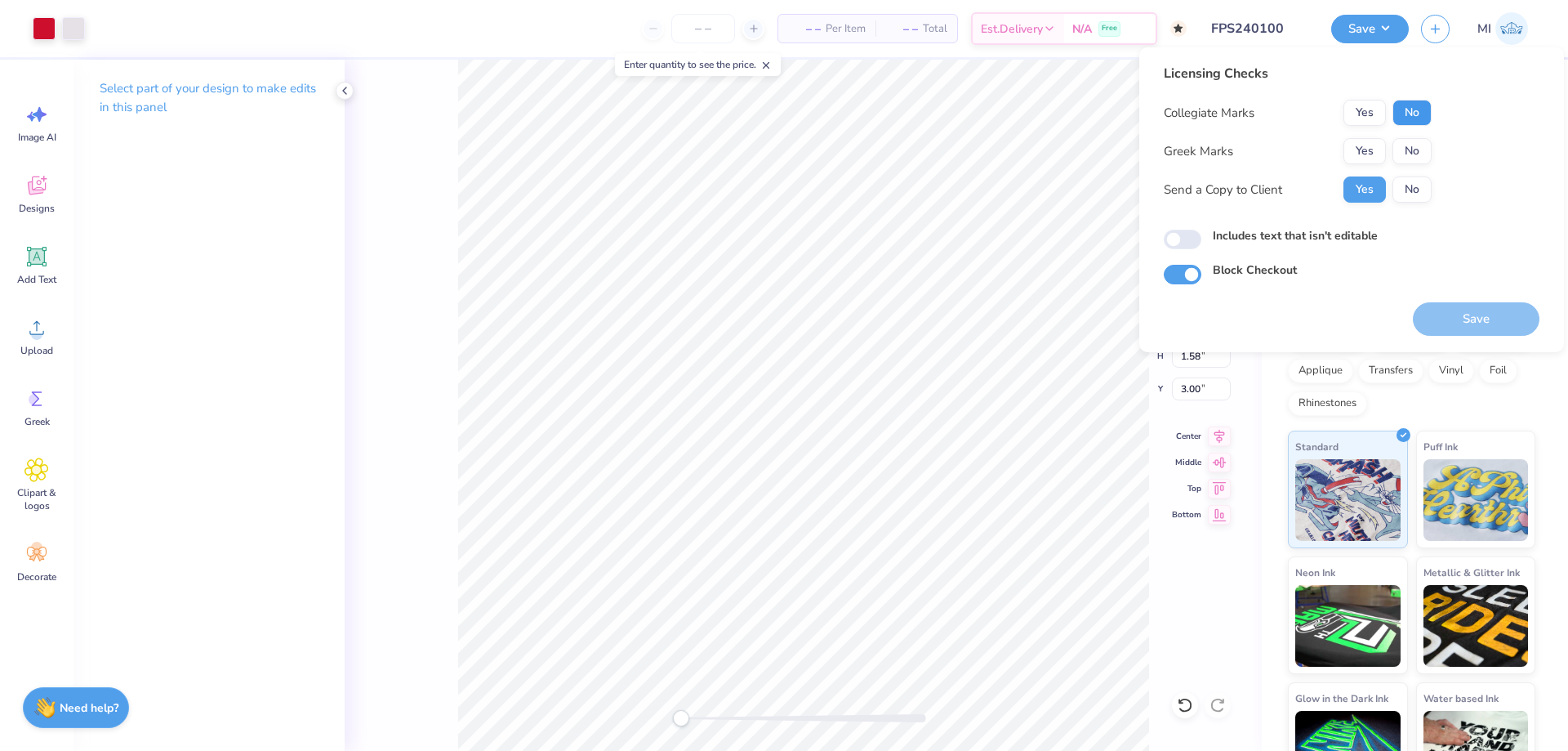
click at [1413, 116] on button "No" at bounding box center [1412, 113] width 39 height 26
click at [1410, 143] on button "No" at bounding box center [1412, 151] width 39 height 26
